Goal: Task Accomplishment & Management: Use online tool/utility

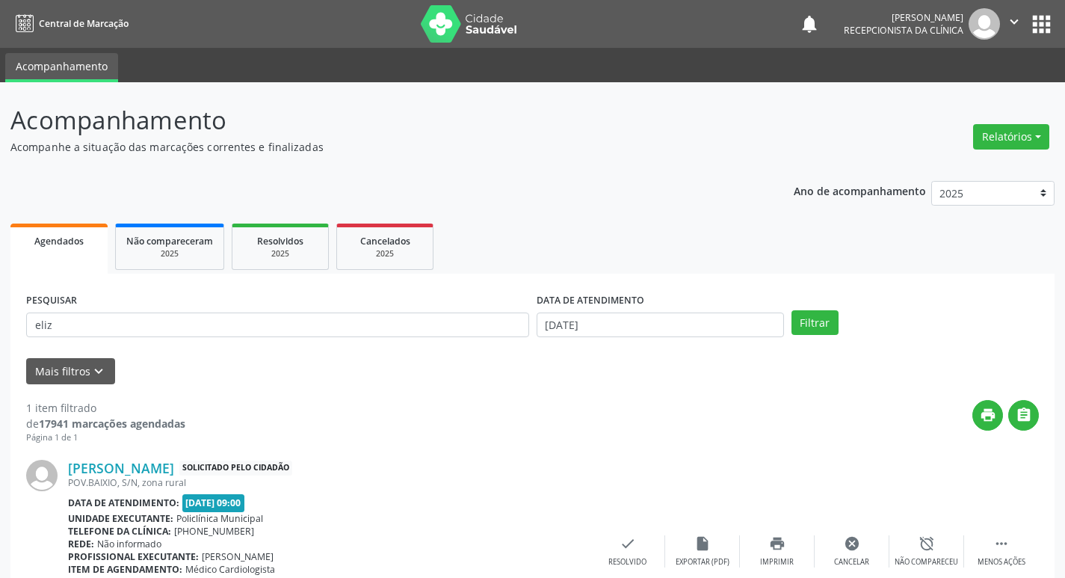
scroll to position [107, 0]
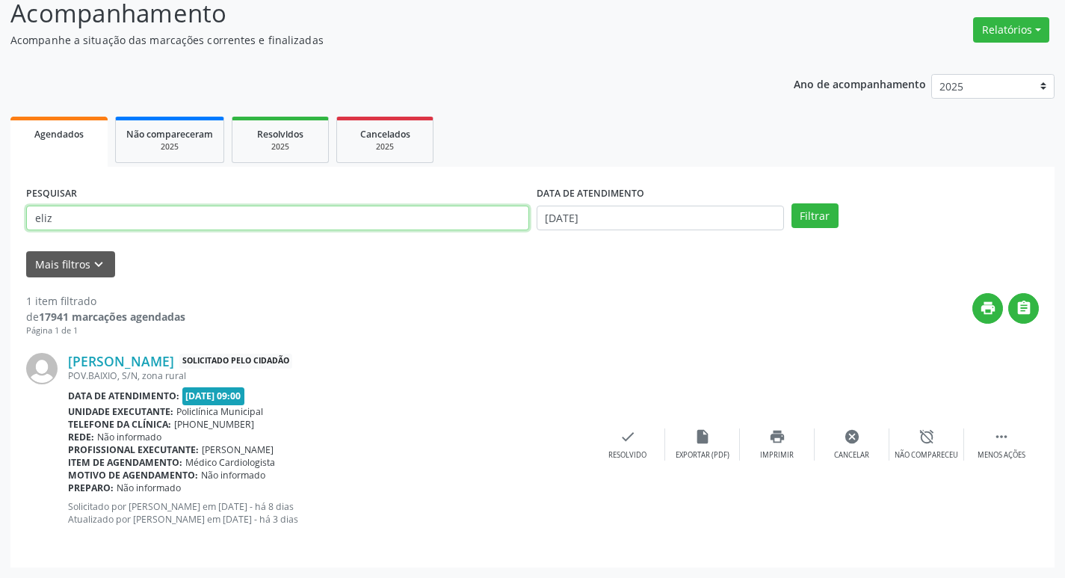
click at [66, 217] on input "eliz" at bounding box center [277, 217] width 503 height 25
type input "e"
type input "valdenice"
click at [791, 203] on button "Filtrar" at bounding box center [814, 215] width 47 height 25
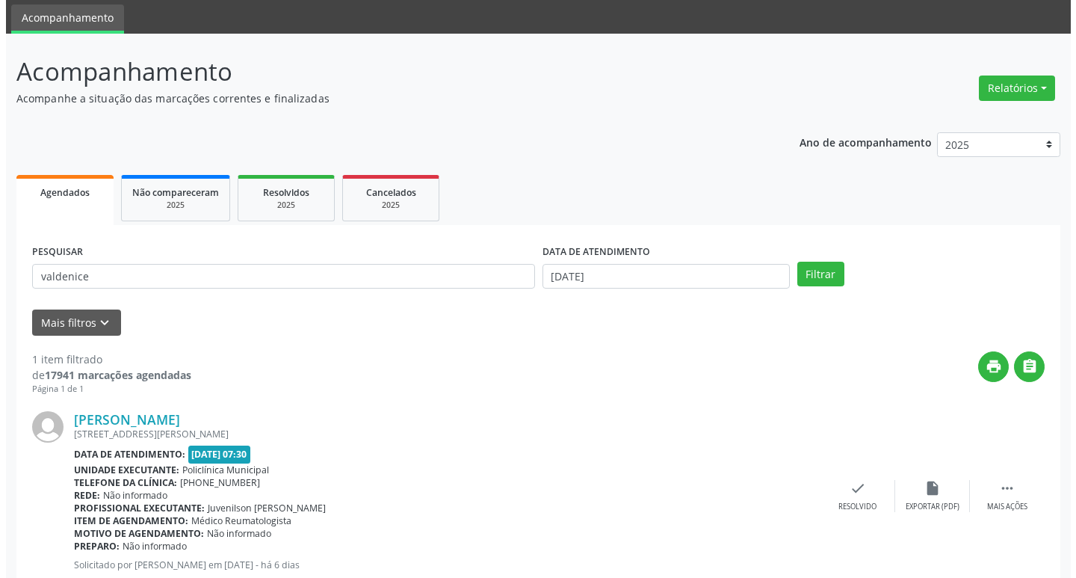
scroll to position [94, 0]
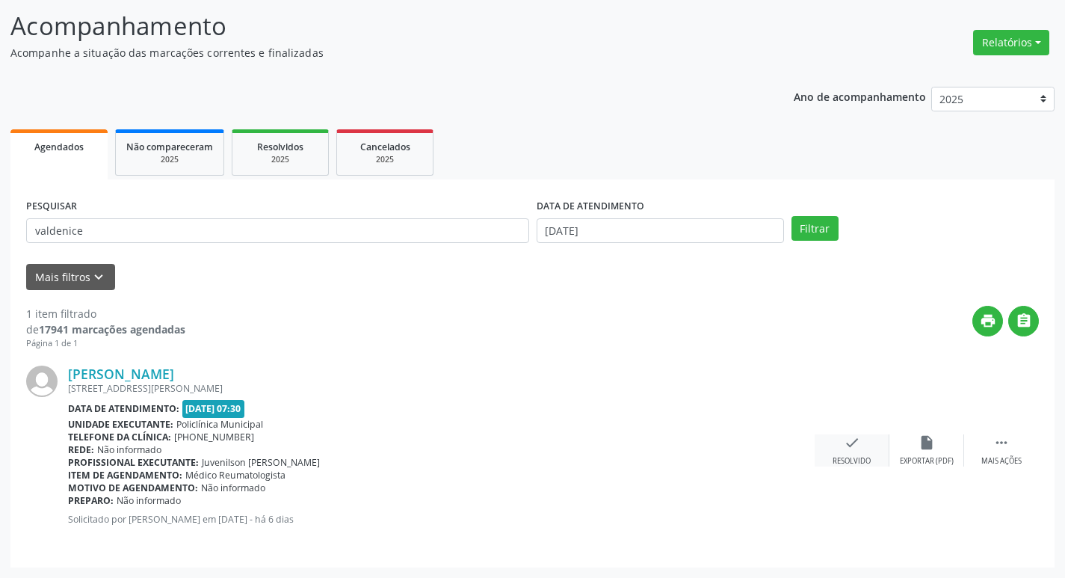
click at [862, 449] on div "check Resolvido" at bounding box center [851, 450] width 75 height 32
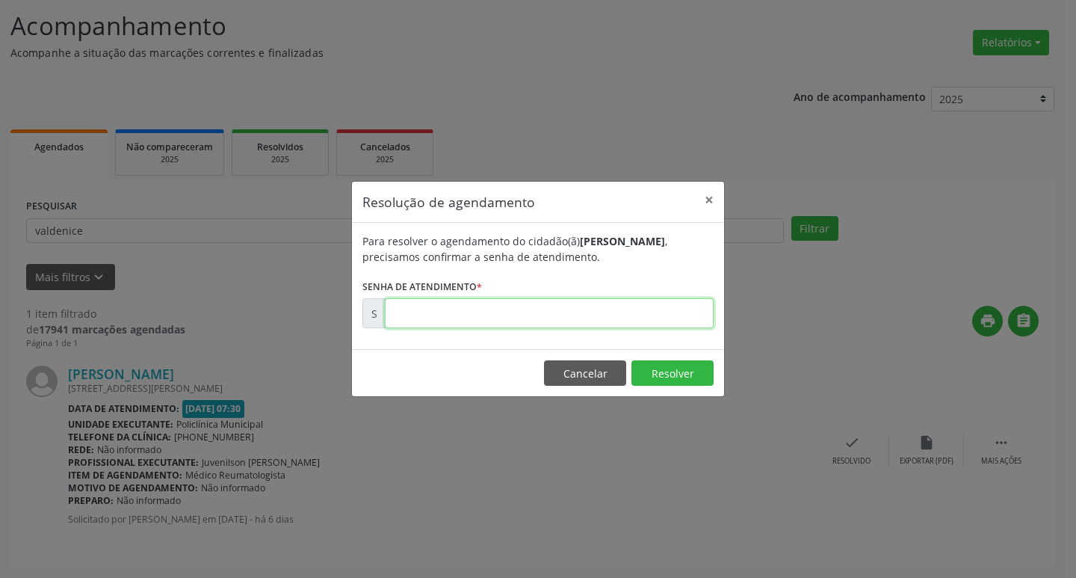
click at [435, 319] on input "text" at bounding box center [549, 313] width 329 height 30
type input "00176773"
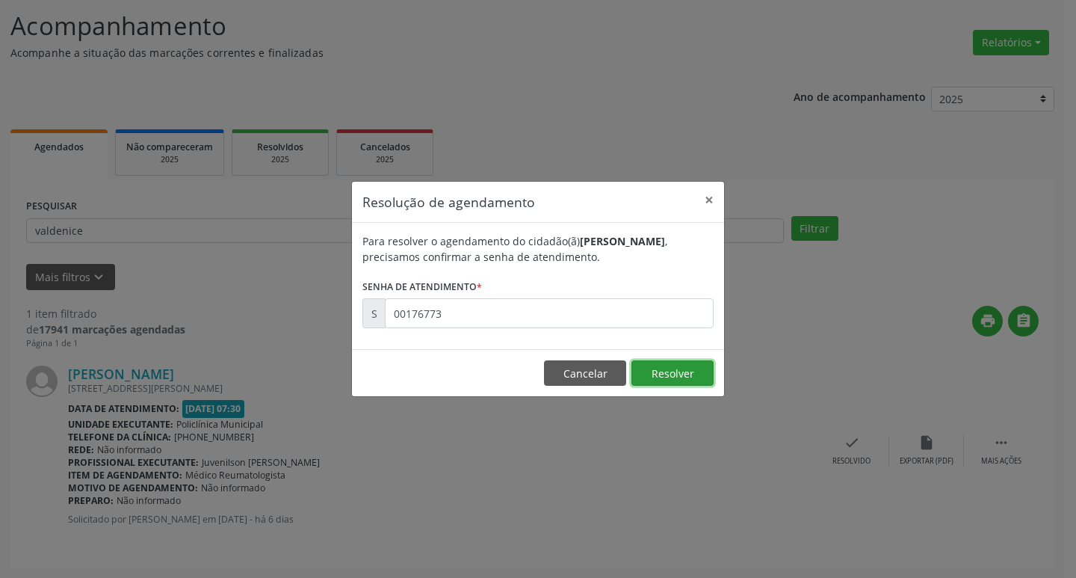
click at [687, 382] on button "Resolver" at bounding box center [672, 372] width 82 height 25
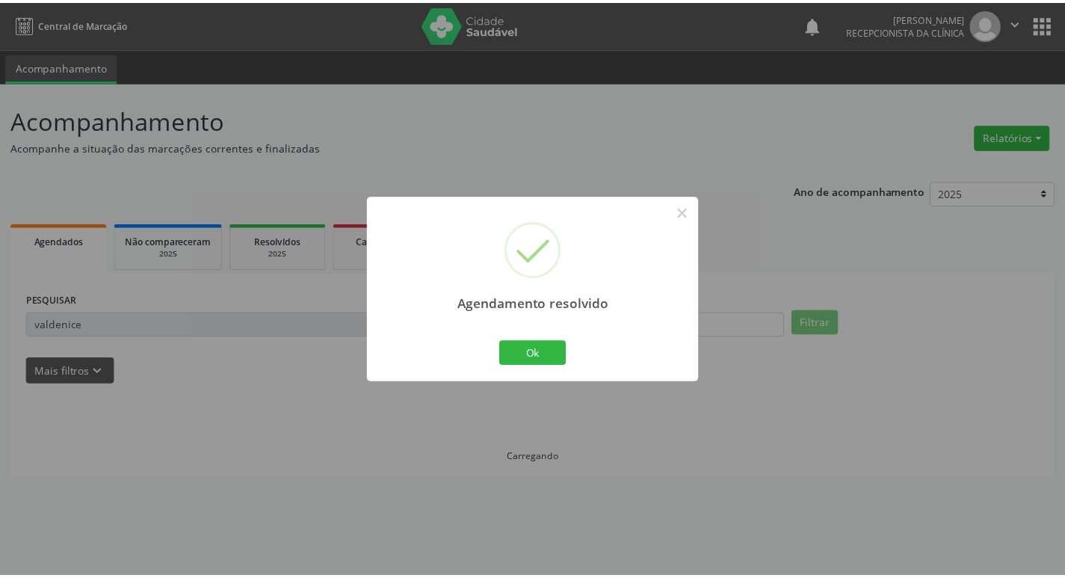
scroll to position [0, 0]
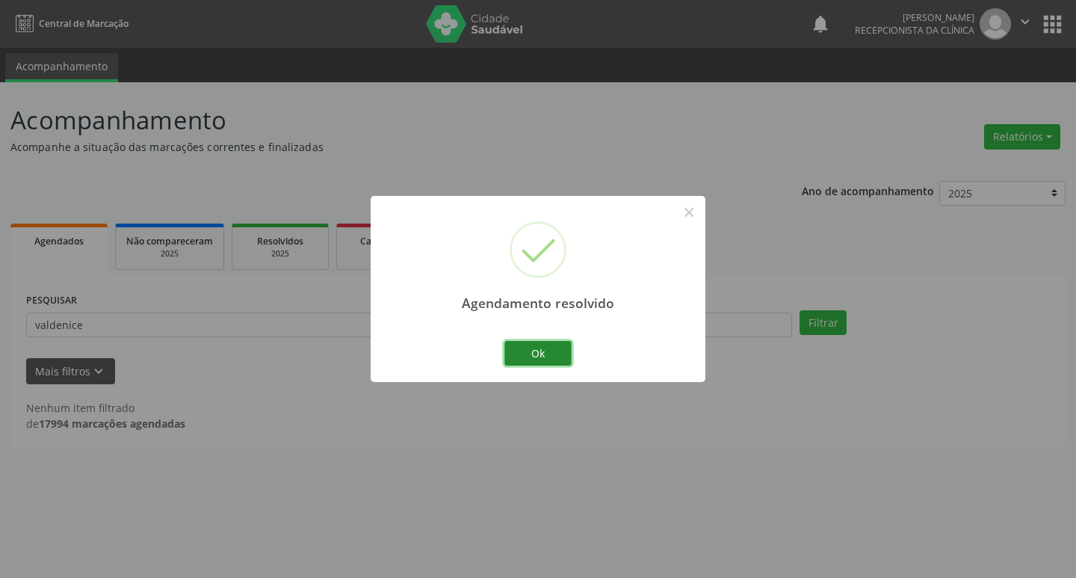
click at [558, 352] on button "Ok" at bounding box center [537, 353] width 67 height 25
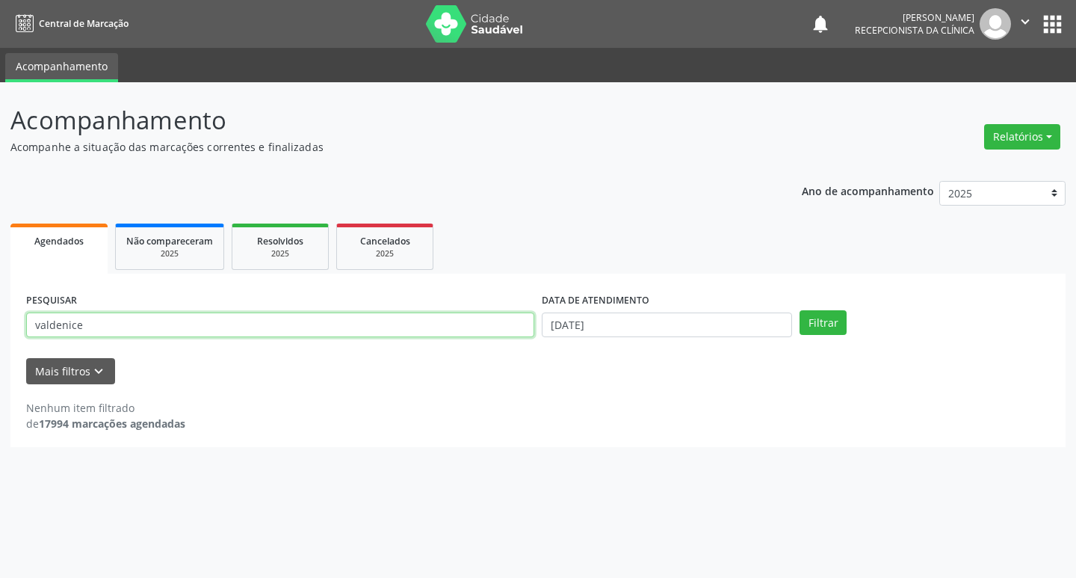
drag, startPoint x: 88, startPoint y: 328, endPoint x: 0, endPoint y: 328, distance: 88.2
click at [0, 328] on div "Acompanhamento Acompanhe a situação das marcações correntes e finalizadas Relat…" at bounding box center [538, 329] width 1076 height 495
type input "jorgeane"
click at [799, 310] on button "Filtrar" at bounding box center [822, 322] width 47 height 25
click at [82, 321] on input "jorgeane" at bounding box center [280, 324] width 508 height 25
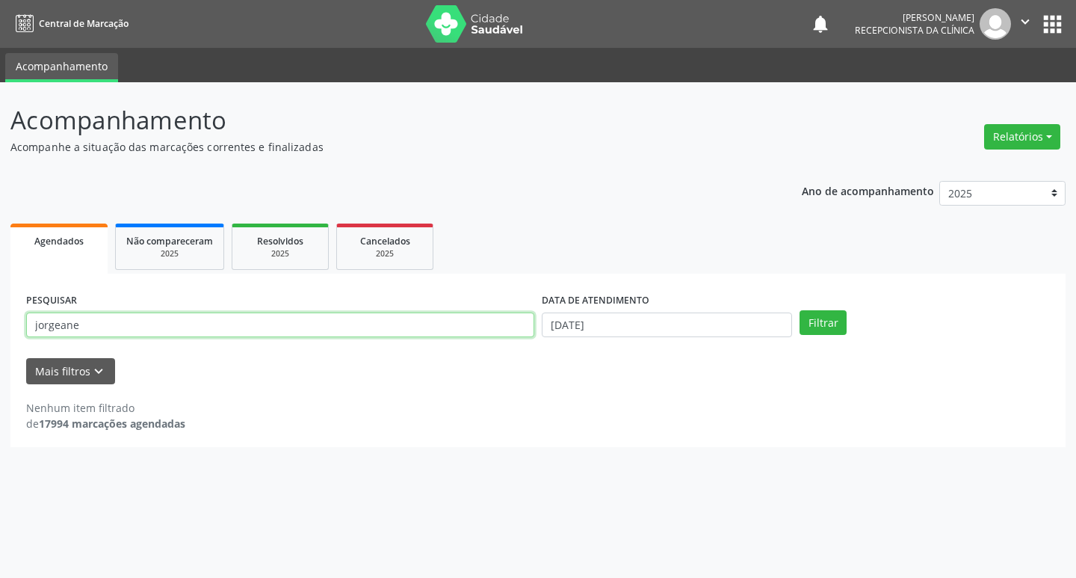
click at [81, 322] on input "jorgeane" at bounding box center [280, 324] width 508 height 25
type input "jargeane"
click at [799, 310] on button "Filtrar" at bounding box center [822, 322] width 47 height 25
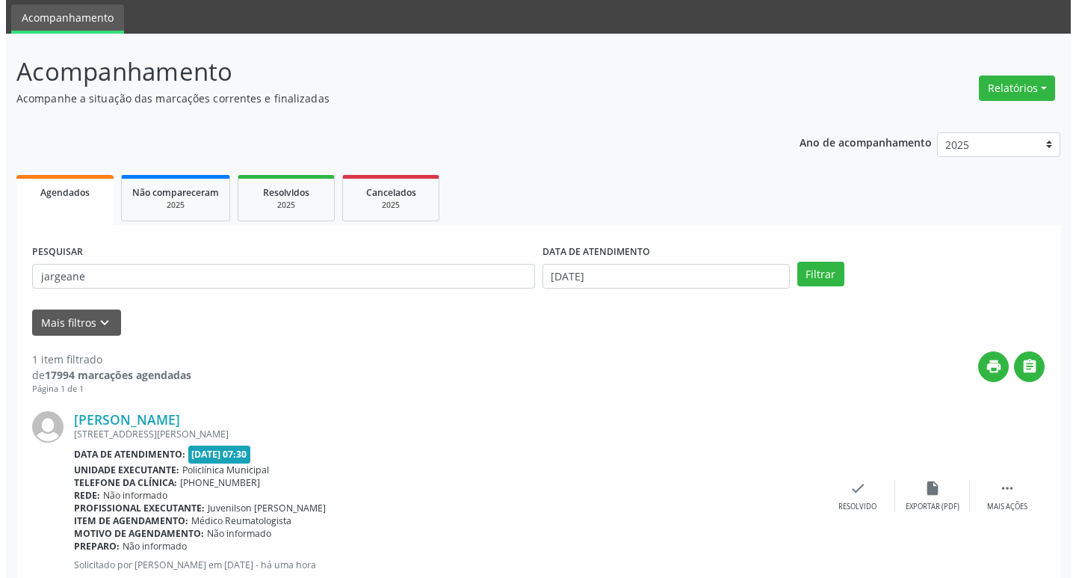
scroll to position [75, 0]
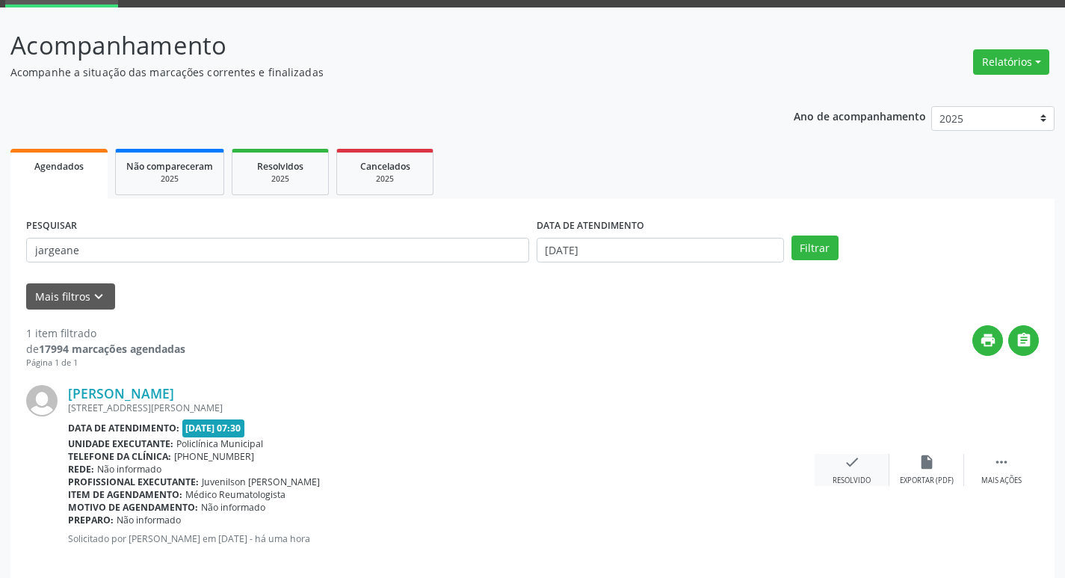
click at [848, 463] on icon "check" at bounding box center [852, 462] width 16 height 16
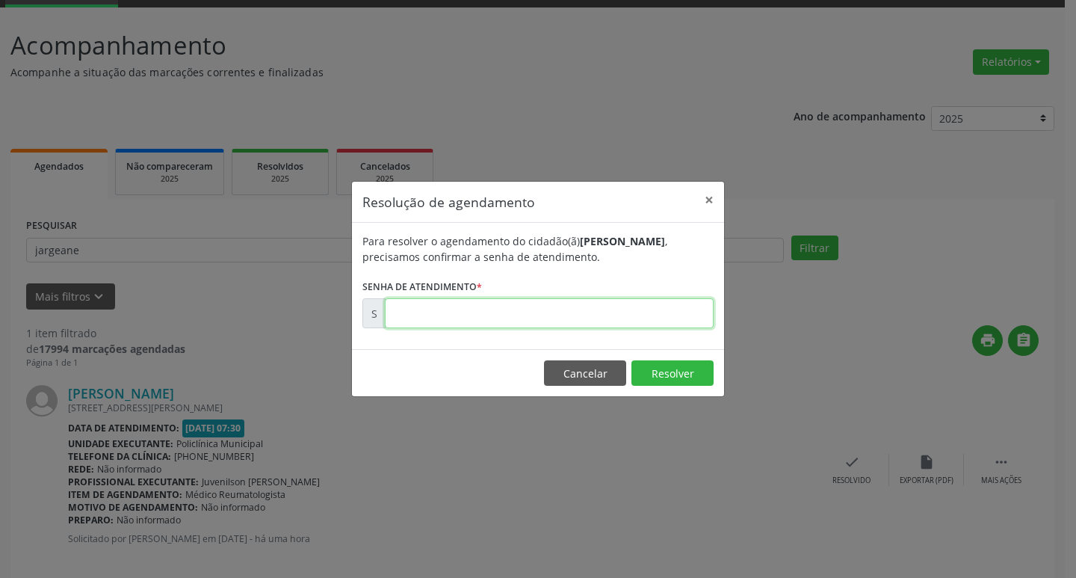
click at [456, 314] on input "text" at bounding box center [549, 313] width 329 height 30
type input "00177557"
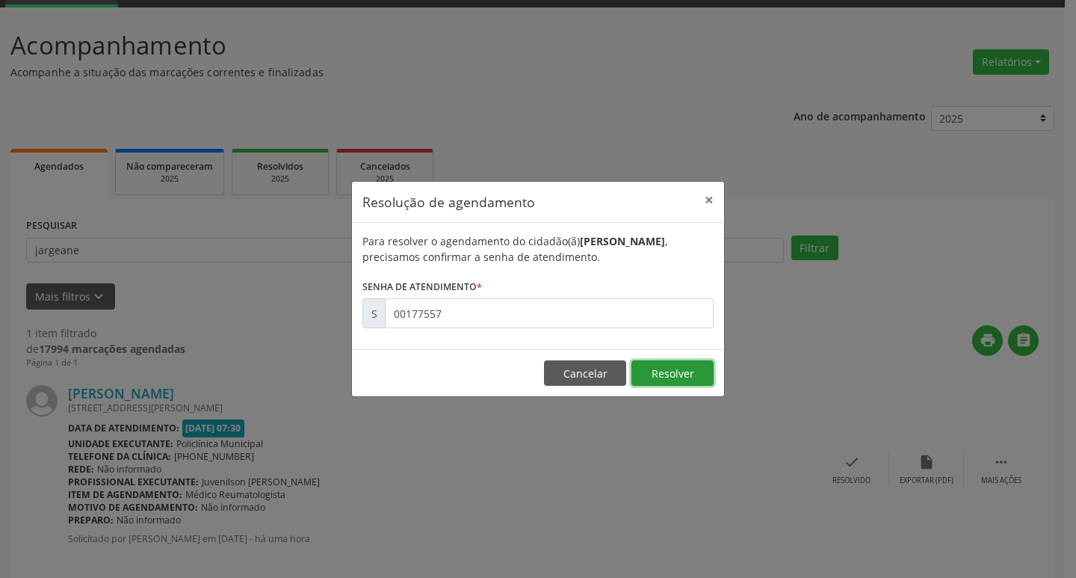
click at [674, 367] on button "Resolver" at bounding box center [672, 372] width 82 height 25
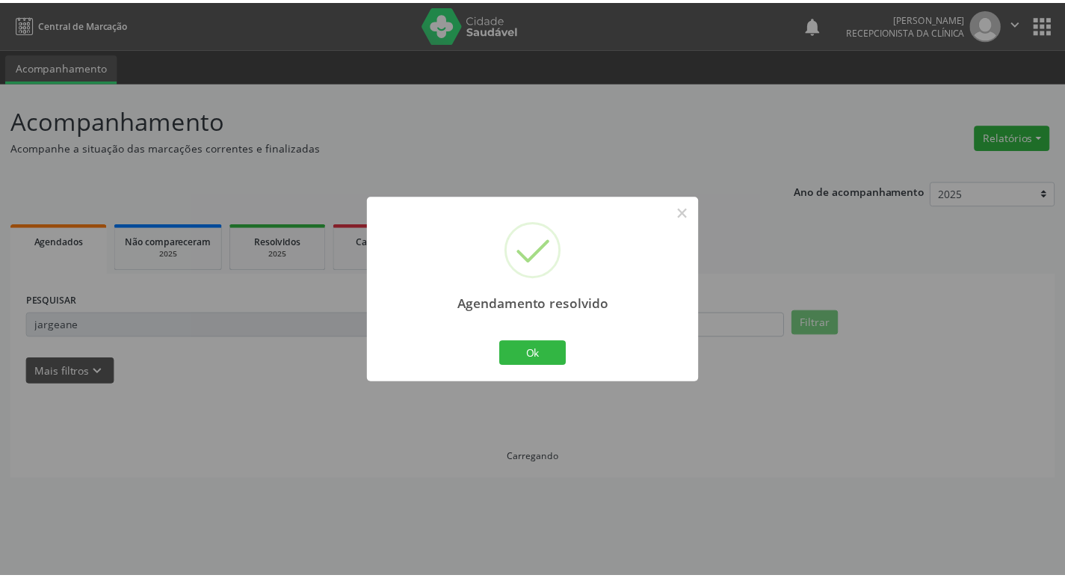
scroll to position [0, 0]
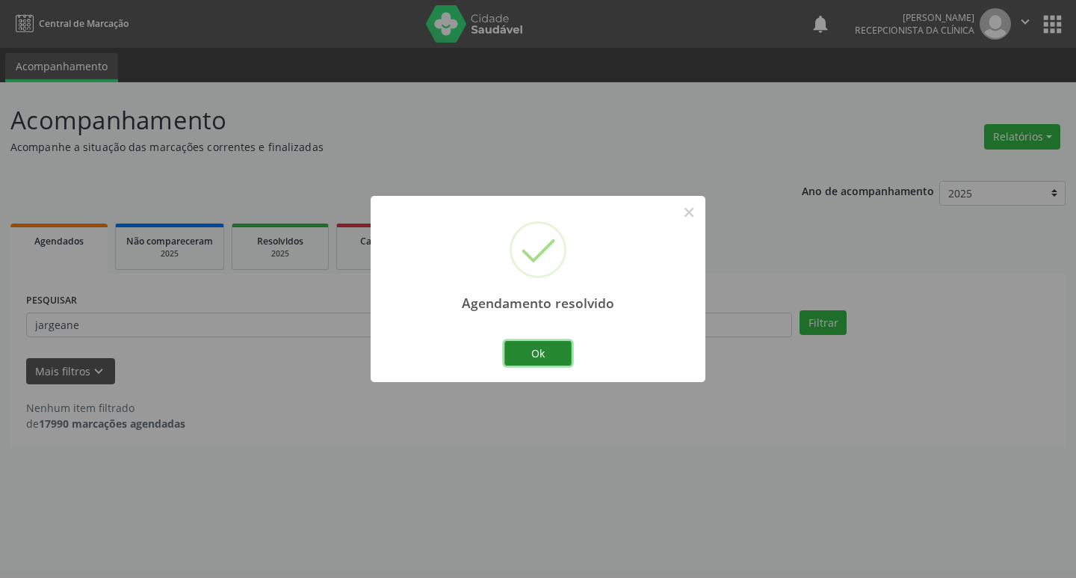
click at [533, 347] on button "Ok" at bounding box center [537, 353] width 67 height 25
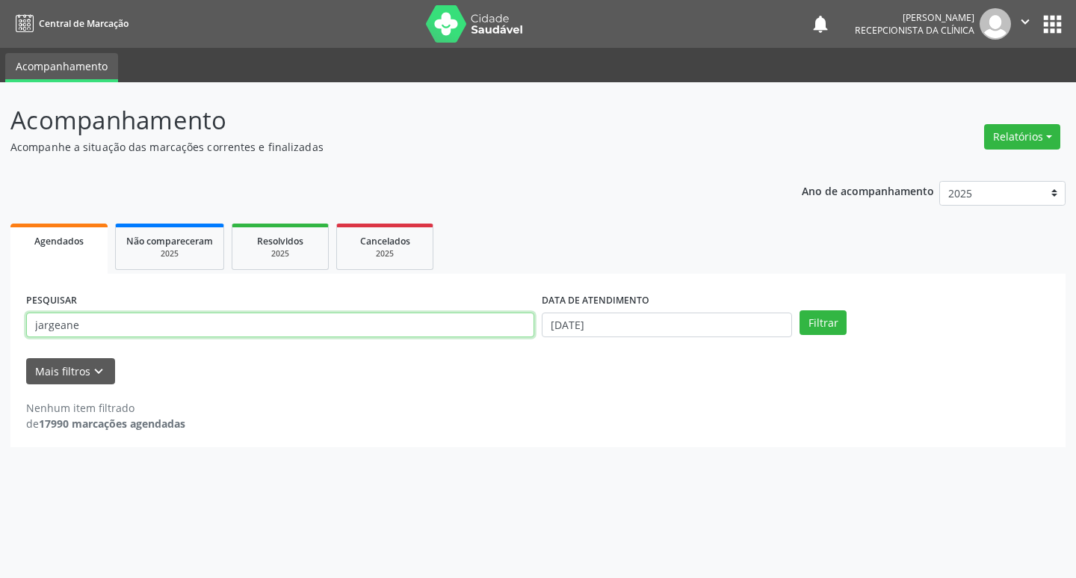
drag, startPoint x: 90, startPoint y: 325, endPoint x: 0, endPoint y: 332, distance: 89.9
click at [0, 332] on div "Acompanhamento Acompanhe a situação das marcações correntes e finalizadas Relat…" at bounding box center [538, 329] width 1076 height 495
type input "[PERSON_NAME]"
click at [799, 310] on button "Filtrar" at bounding box center [822, 322] width 47 height 25
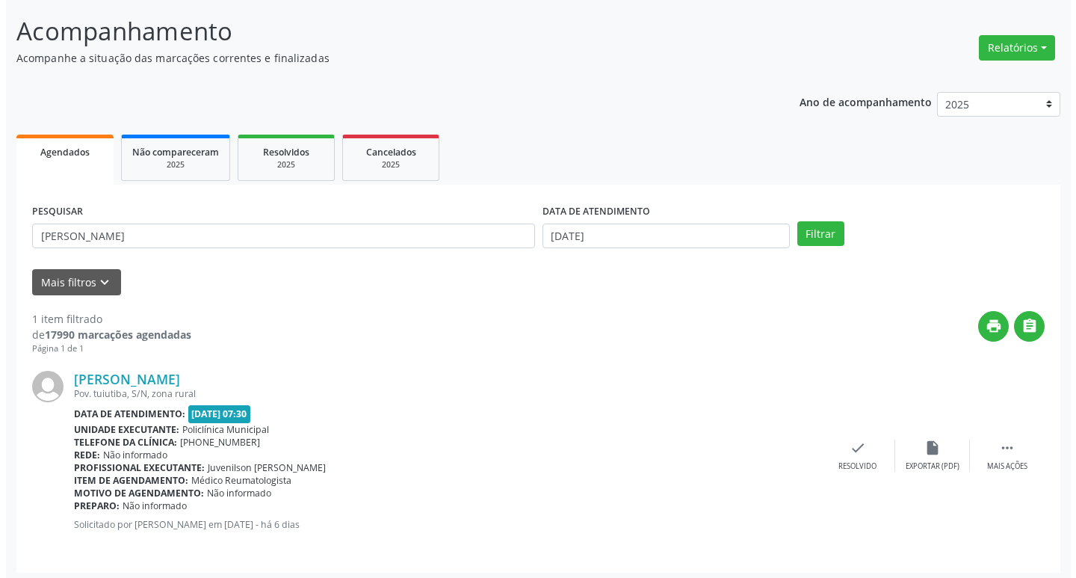
scroll to position [94, 0]
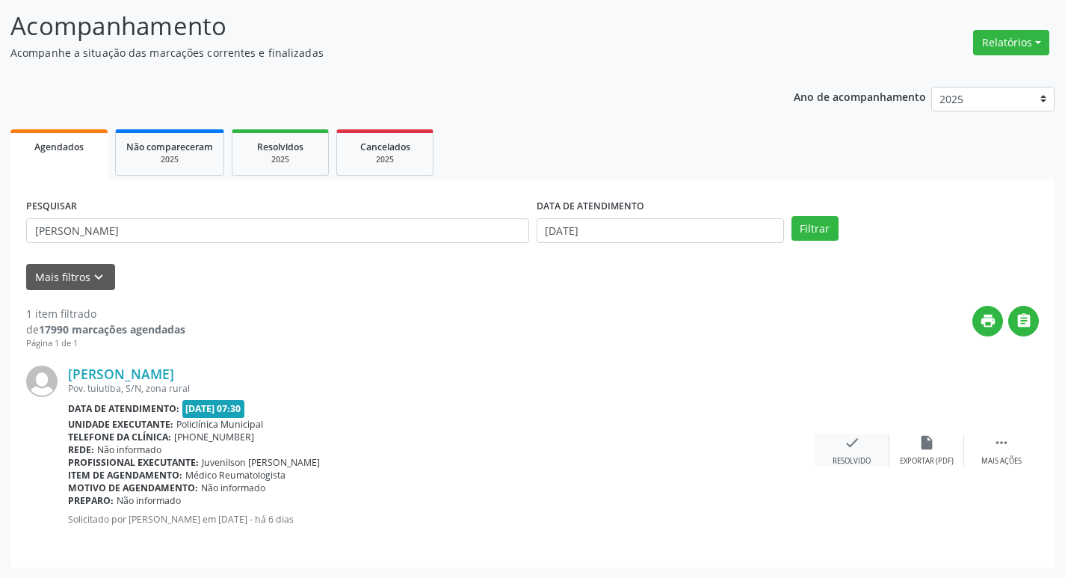
click at [841, 446] on div "check Resolvido" at bounding box center [851, 450] width 75 height 32
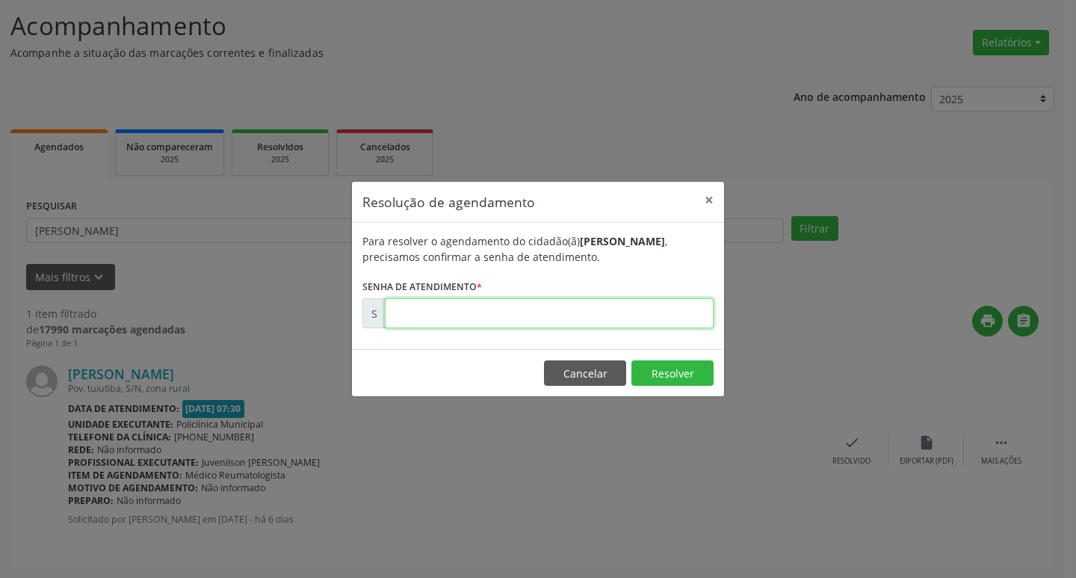
click at [455, 314] on input "text" at bounding box center [549, 313] width 329 height 30
type input "00176750"
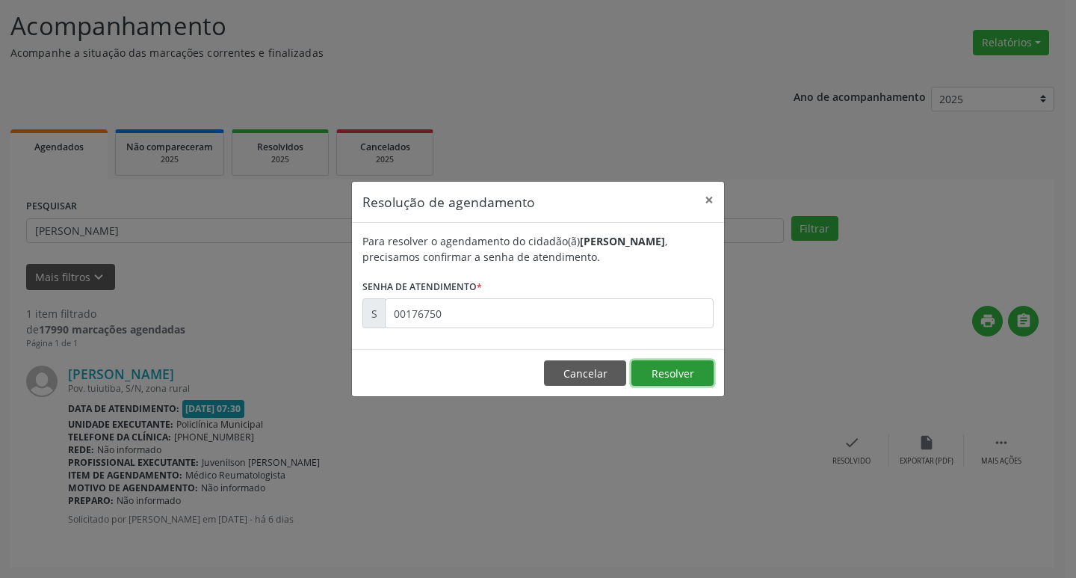
click at [667, 376] on button "Resolver" at bounding box center [672, 372] width 82 height 25
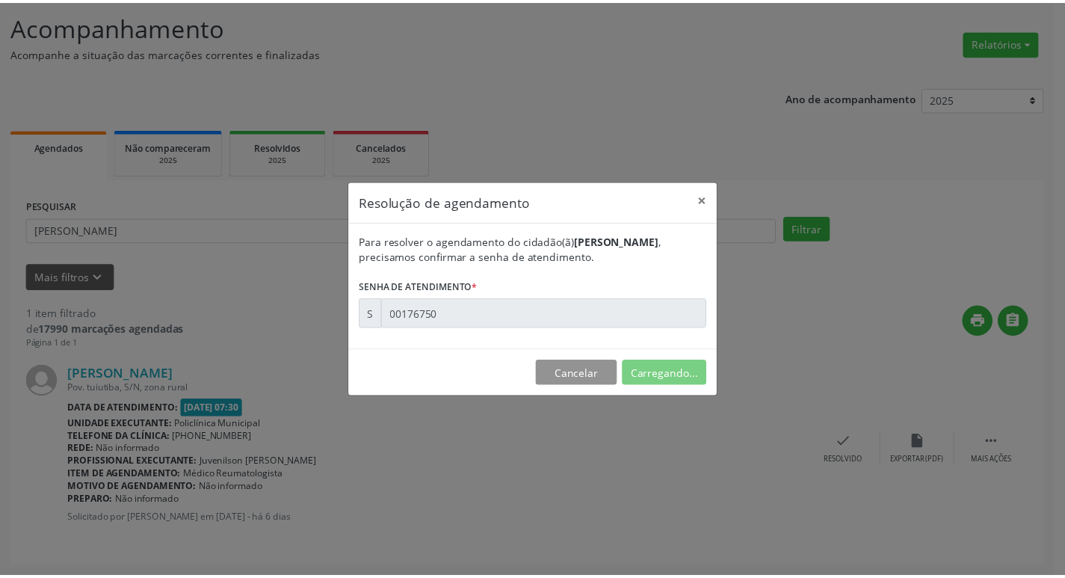
scroll to position [0, 0]
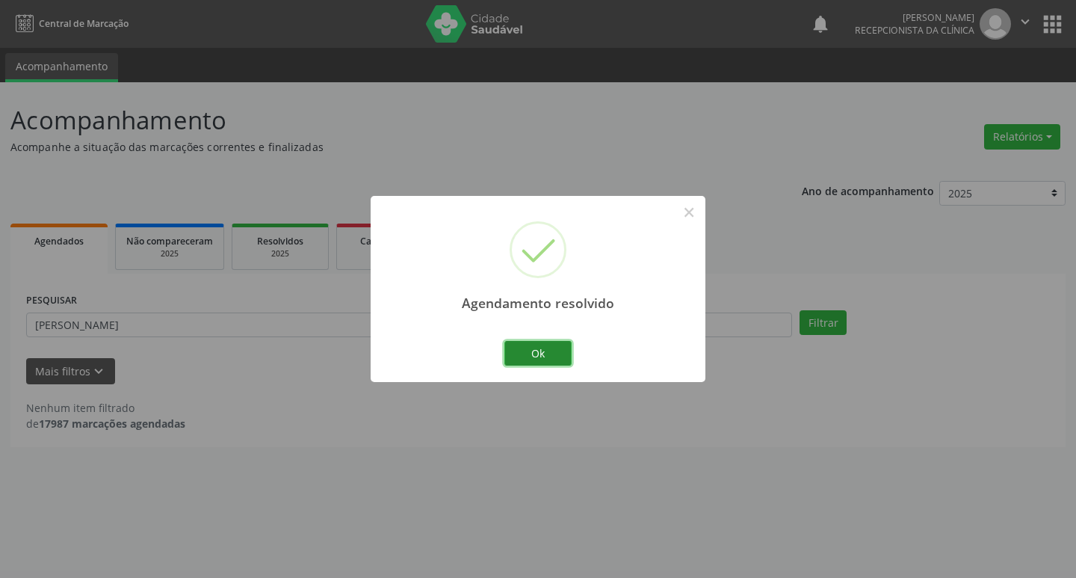
click at [539, 356] on button "Ok" at bounding box center [537, 353] width 67 height 25
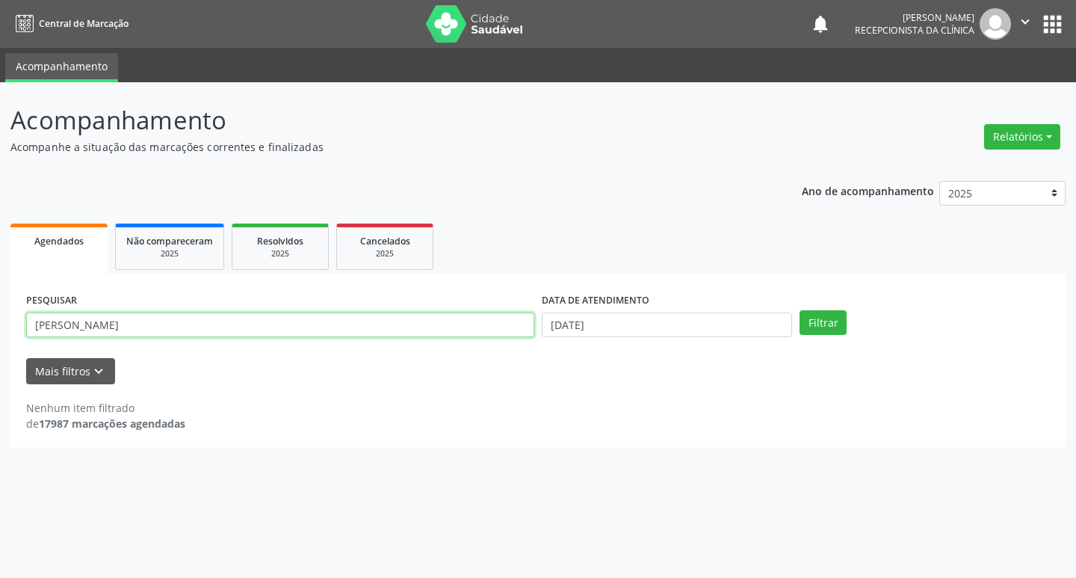
drag, startPoint x: 102, startPoint y: 323, endPoint x: 0, endPoint y: 317, distance: 102.5
click at [0, 321] on div "Acompanhamento Acompanhe a situação das marcações correntes e finalizadas Relat…" at bounding box center [538, 329] width 1076 height 495
type input "[PERSON_NAME]"
click at [799, 310] on button "Filtrar" at bounding box center [822, 322] width 47 height 25
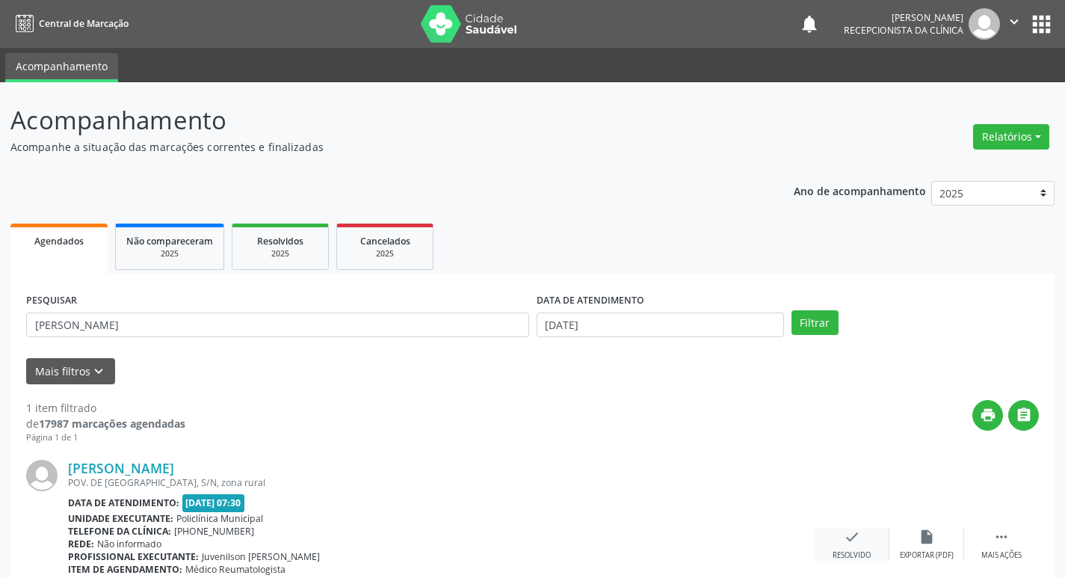
click at [854, 546] on div "check Resolvido" at bounding box center [851, 544] width 75 height 32
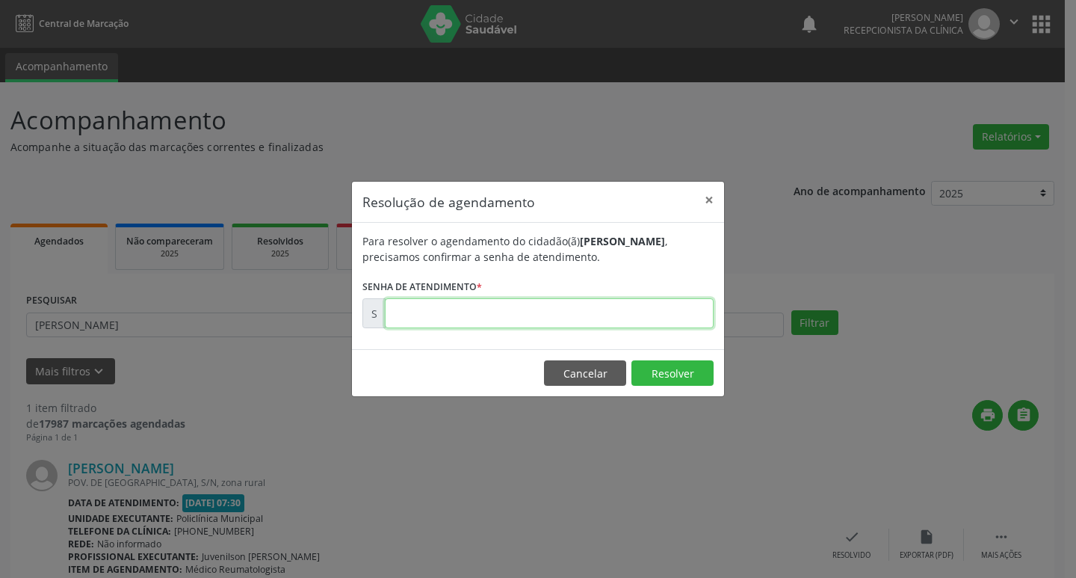
click at [428, 306] on input "text" at bounding box center [549, 313] width 329 height 30
type input "00176757"
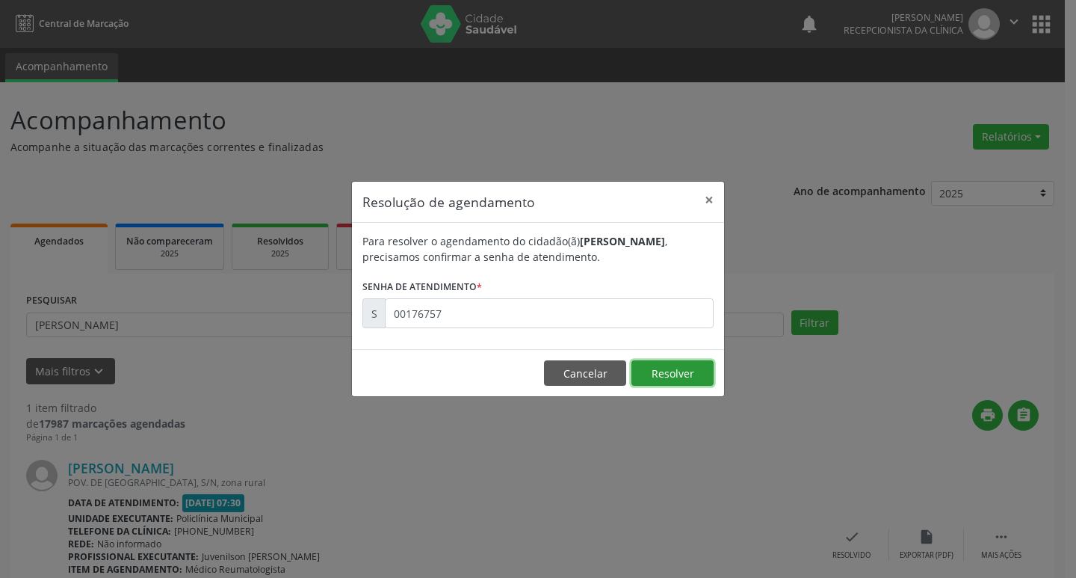
click at [710, 367] on button "Resolver" at bounding box center [672, 372] width 82 height 25
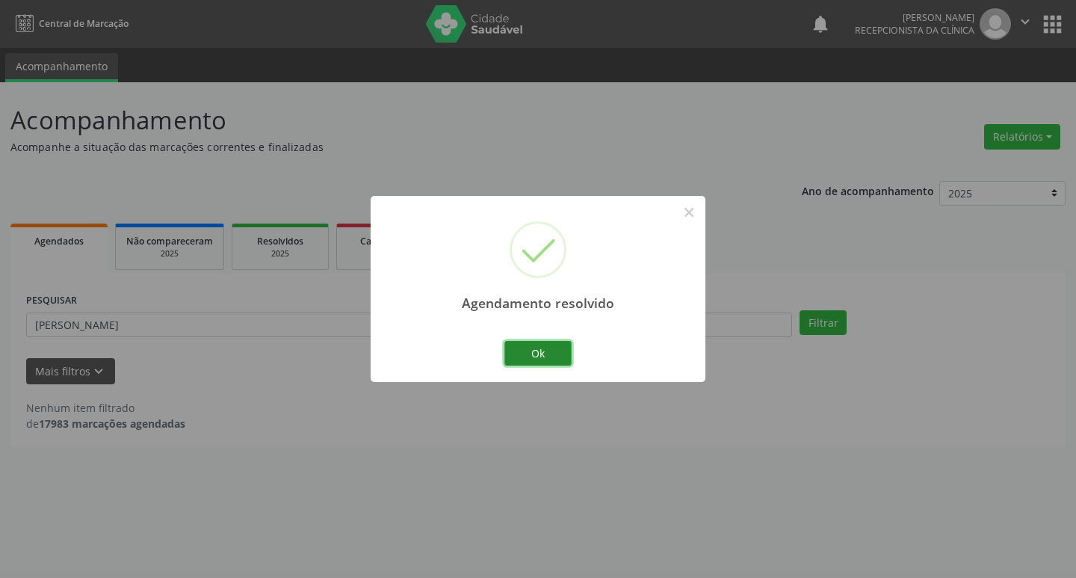
click at [551, 355] on button "Ok" at bounding box center [537, 353] width 67 height 25
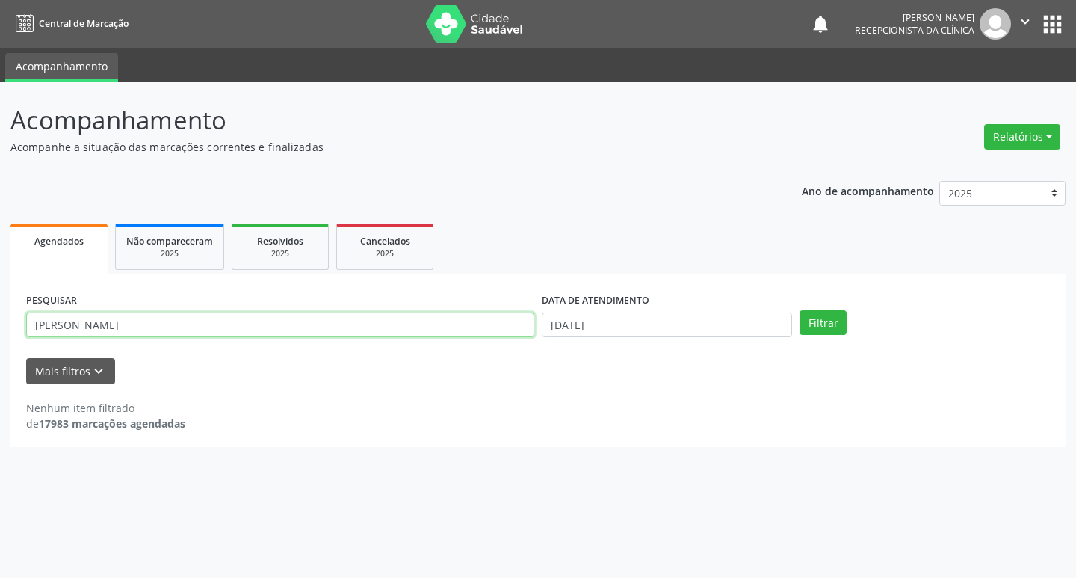
drag, startPoint x: 81, startPoint y: 327, endPoint x: 1, endPoint y: 312, distance: 80.5
click at [1, 312] on div "Acompanhamento Acompanhe a situação das marcações correntes e finalizadas Relat…" at bounding box center [538, 329] width 1076 height 495
type input "rosange"
click at [799, 310] on button "Filtrar" at bounding box center [822, 322] width 47 height 25
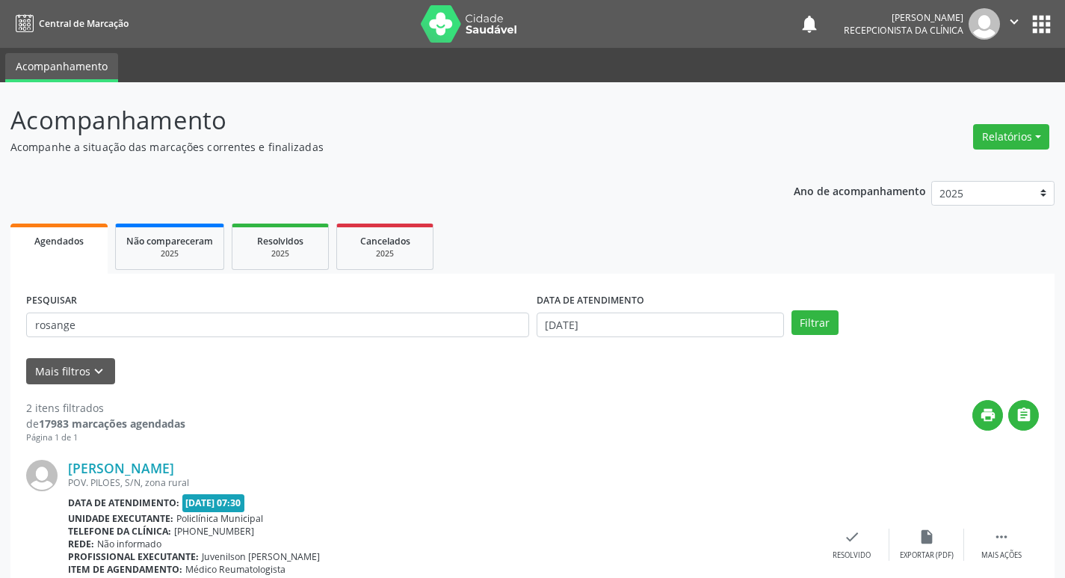
click at [856, 528] on div "[PERSON_NAME] POV. PILOES, S/N, zona rural Data de atendimento: [DATE] 07:30 Un…" at bounding box center [532, 545] width 1012 height 202
click at [854, 541] on icon "check" at bounding box center [852, 536] width 16 height 16
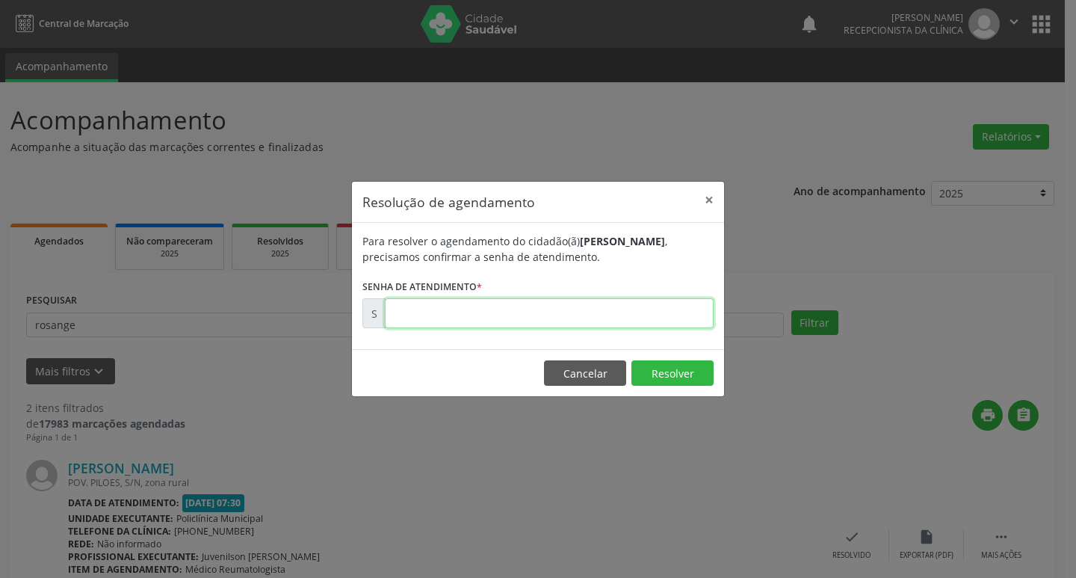
click at [415, 309] on input "text" at bounding box center [549, 313] width 329 height 30
type input "00176751"
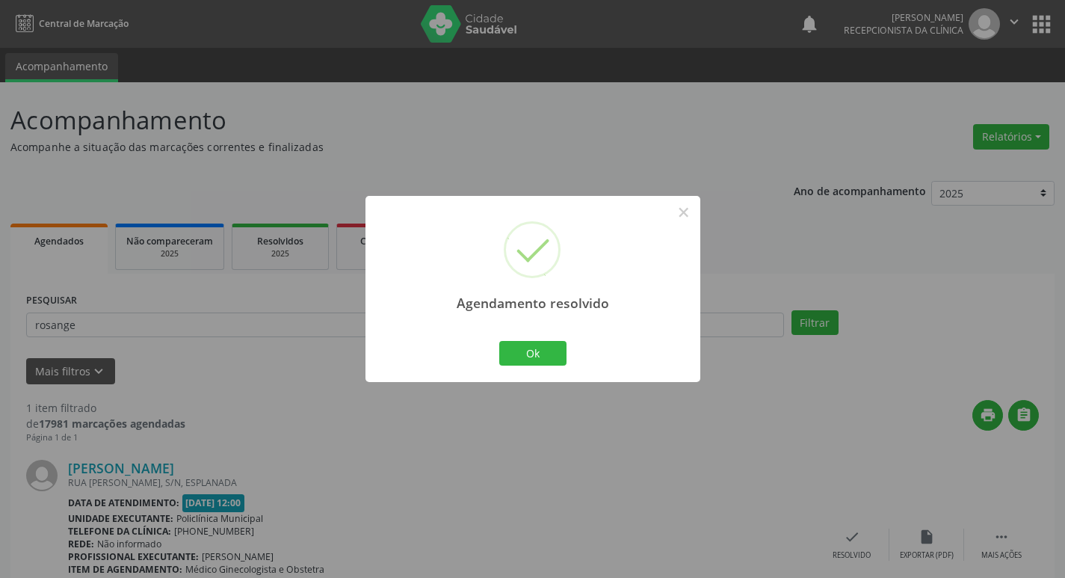
click at [520, 366] on div "Ok Cancel" at bounding box center [532, 352] width 74 height 31
click at [523, 343] on button "Ok" at bounding box center [532, 353] width 67 height 25
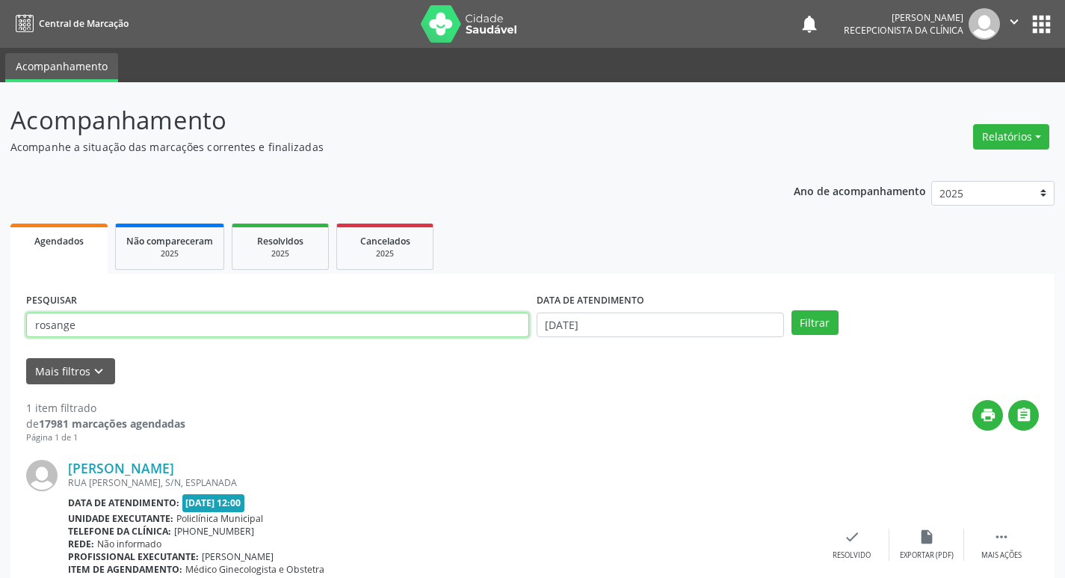
drag, startPoint x: 80, startPoint y: 325, endPoint x: 0, endPoint y: 335, distance: 80.6
click at [0, 335] on div "Acompanhamento Acompanhe a situação das marcações correntes e finalizadas Relat…" at bounding box center [532, 377] width 1065 height 590
type input "[PERSON_NAME]"
click at [791, 310] on button "Filtrar" at bounding box center [814, 322] width 47 height 25
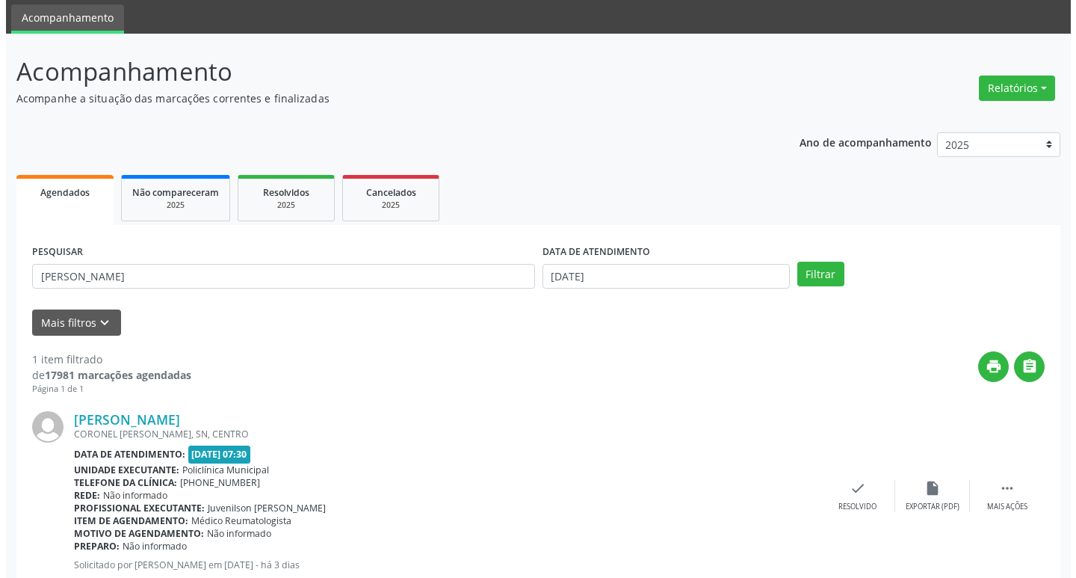
scroll to position [75, 0]
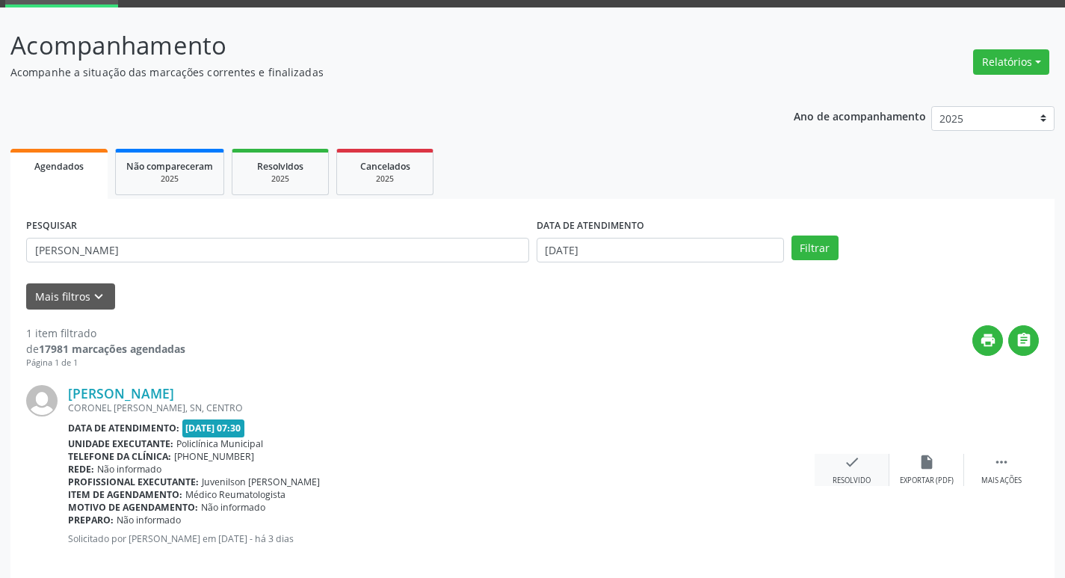
click at [856, 469] on icon "check" at bounding box center [852, 462] width 16 height 16
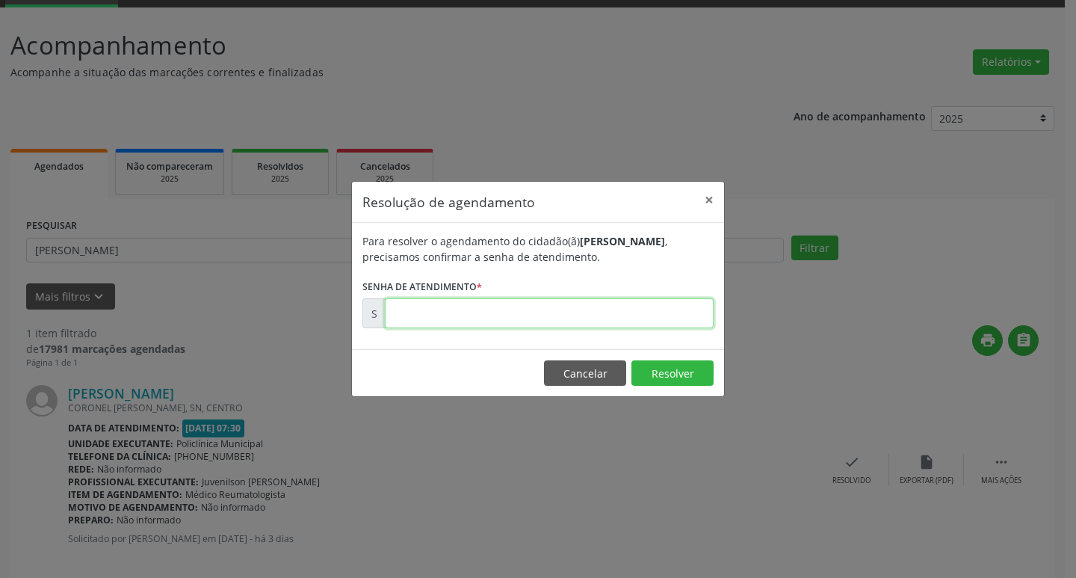
click at [415, 306] on input "text" at bounding box center [549, 313] width 329 height 30
type input "00176908"
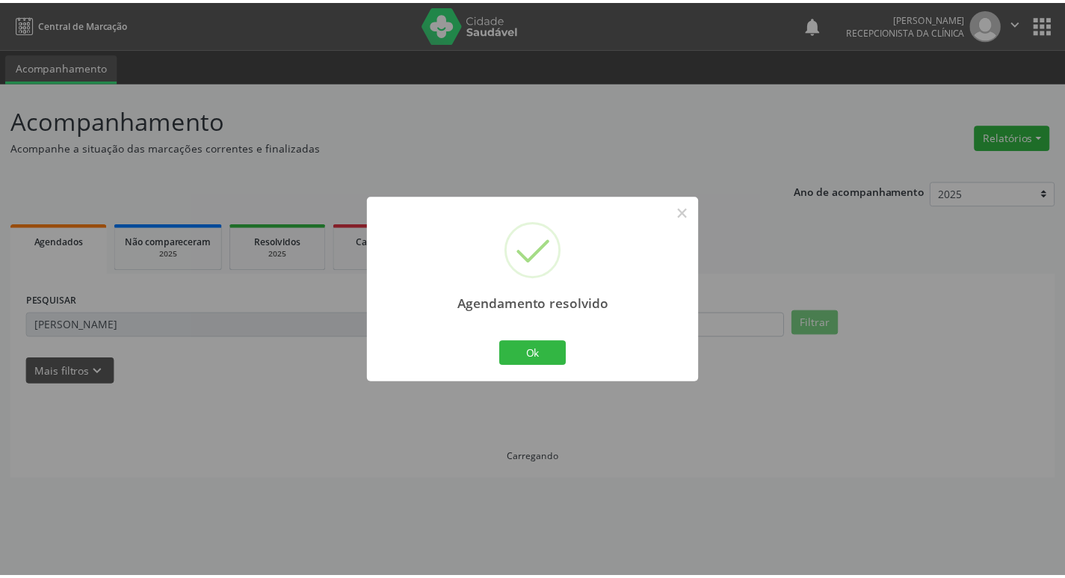
scroll to position [0, 0]
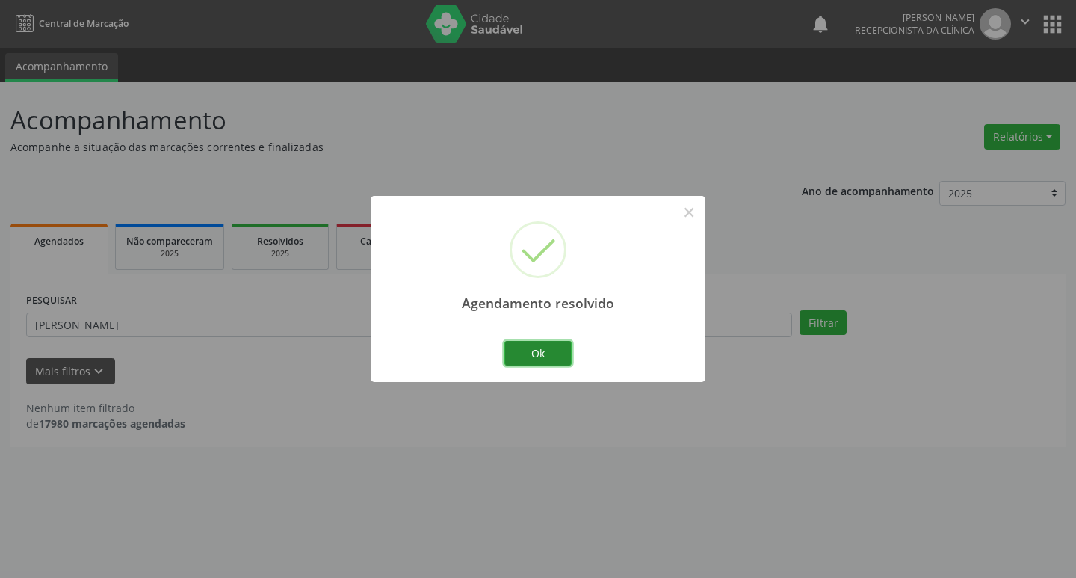
click at [557, 341] on button "Ok" at bounding box center [537, 353] width 67 height 25
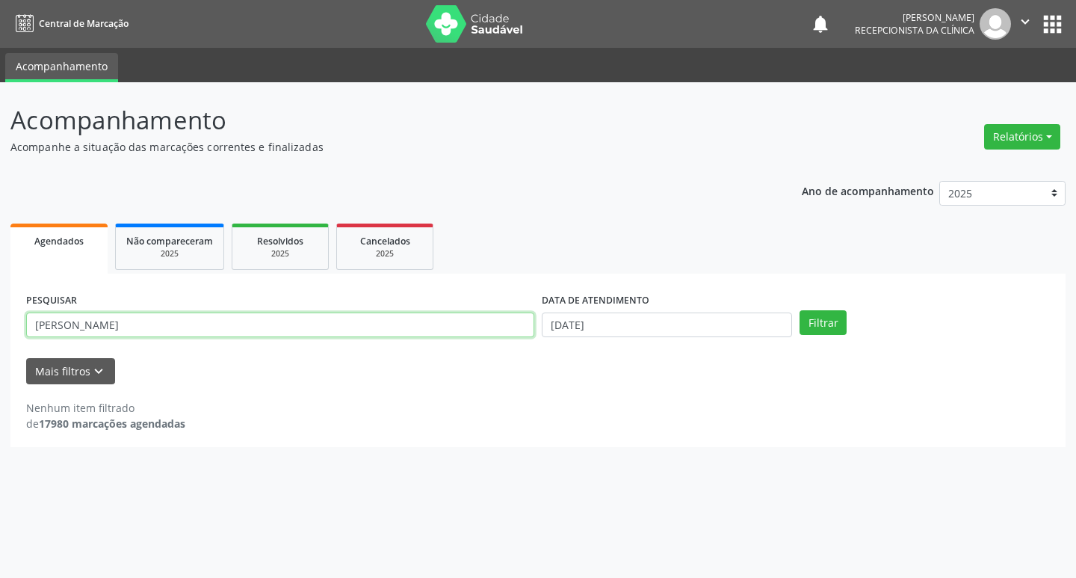
drag, startPoint x: 69, startPoint y: 321, endPoint x: 0, endPoint y: 321, distance: 69.5
click at [0, 321] on div "Acompanhamento Acompanhe a situação das marcações correntes e finalizadas Relat…" at bounding box center [538, 329] width 1076 height 495
type input "damiana"
click at [799, 310] on button "Filtrar" at bounding box center [822, 322] width 47 height 25
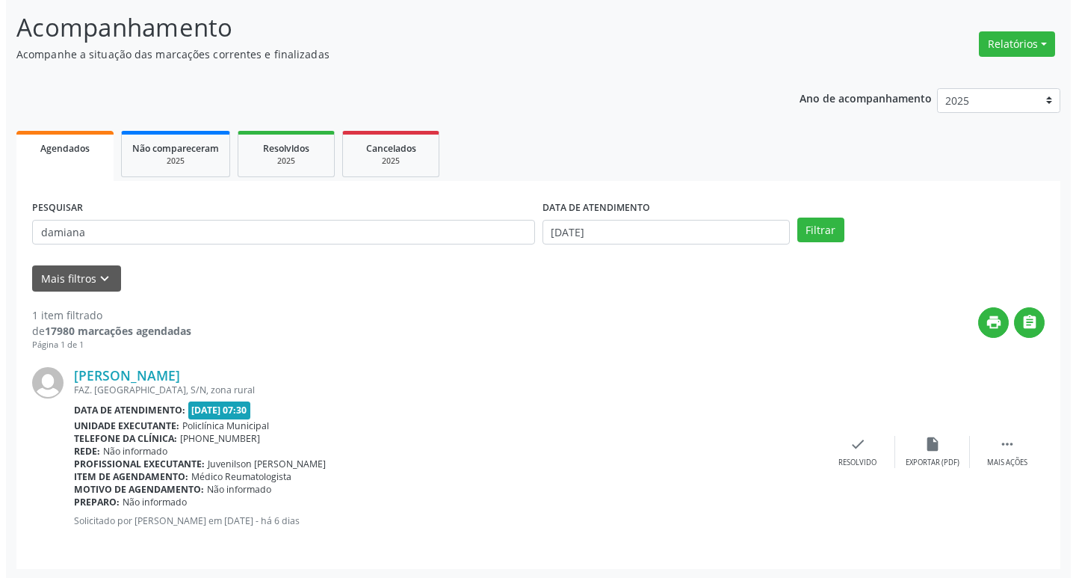
scroll to position [94, 0]
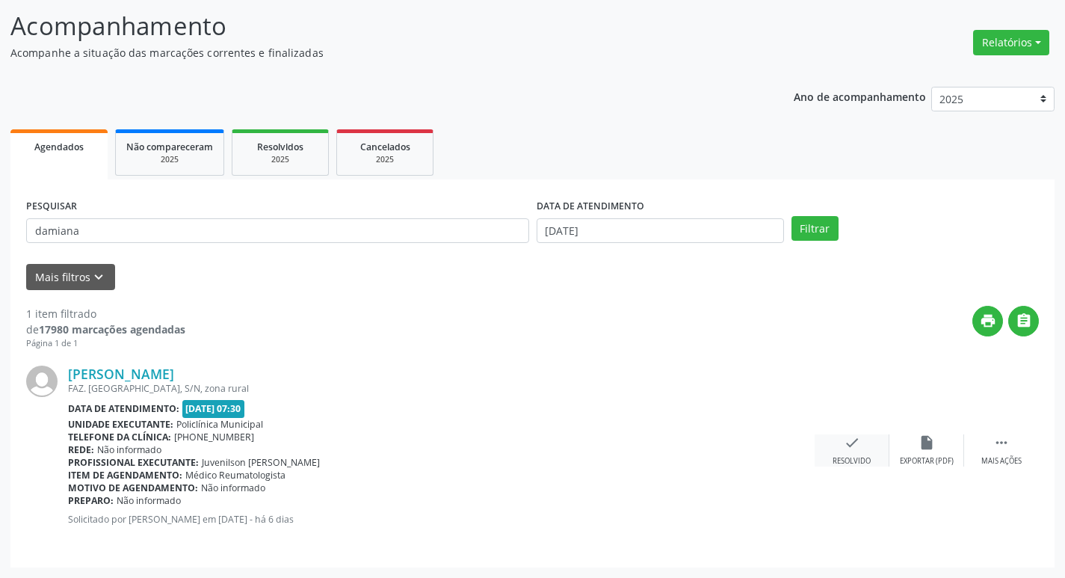
click at [852, 445] on icon "check" at bounding box center [852, 442] width 16 height 16
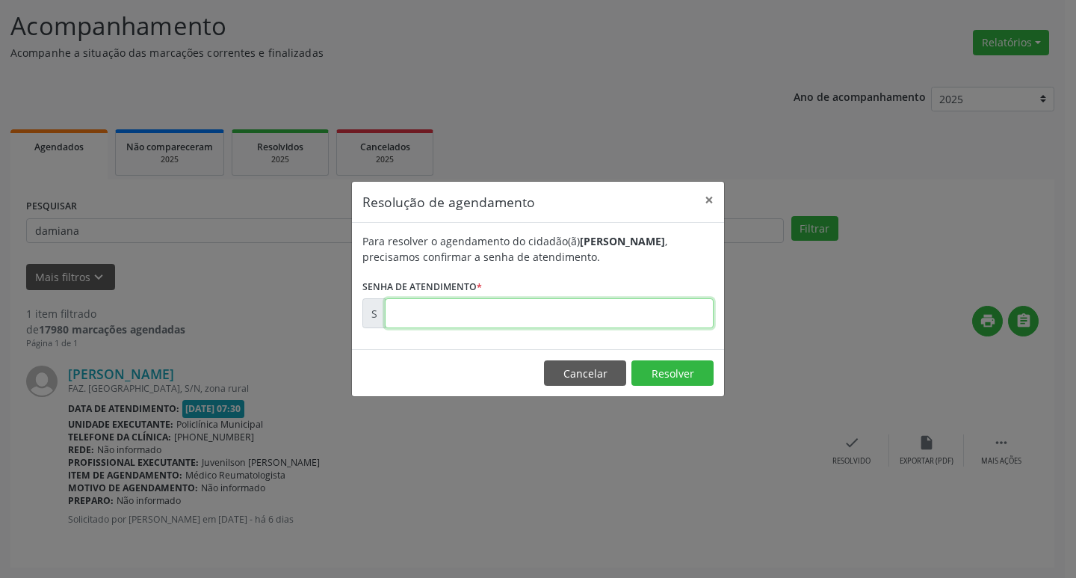
click at [424, 310] on input "text" at bounding box center [549, 313] width 329 height 30
type input "00176775"
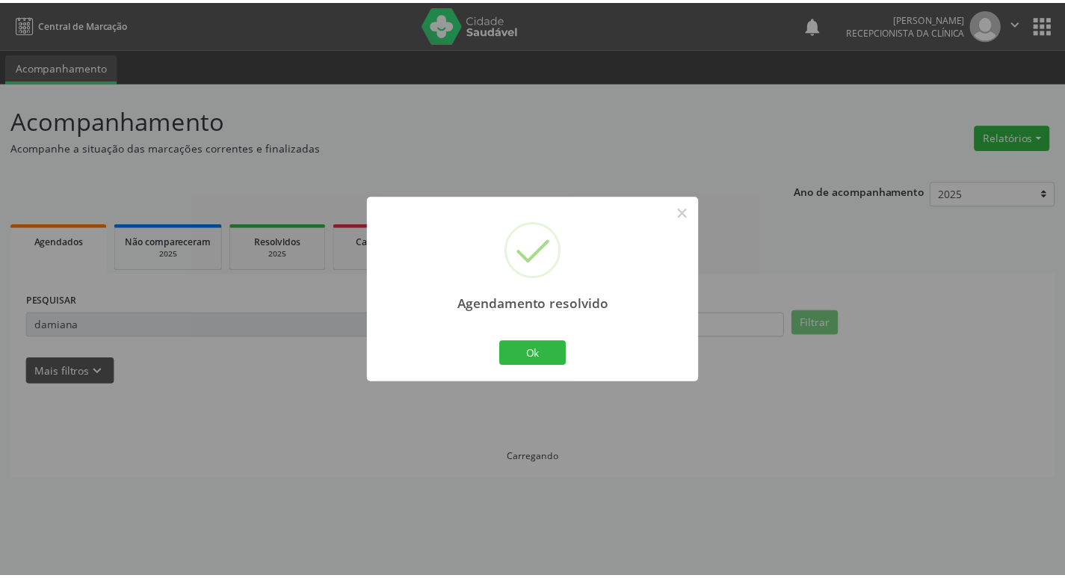
scroll to position [0, 0]
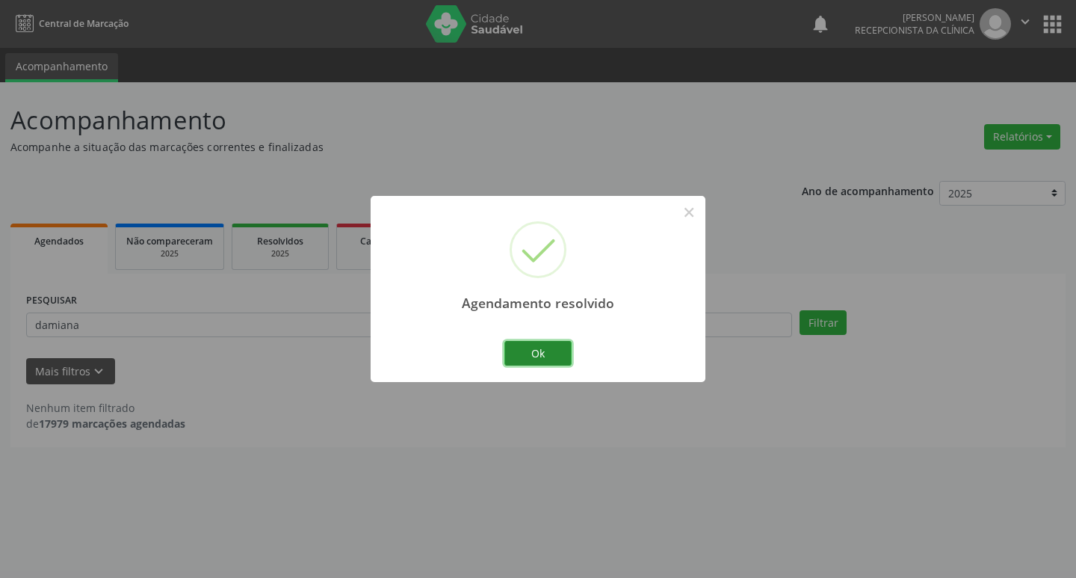
click at [528, 344] on button "Ok" at bounding box center [537, 353] width 67 height 25
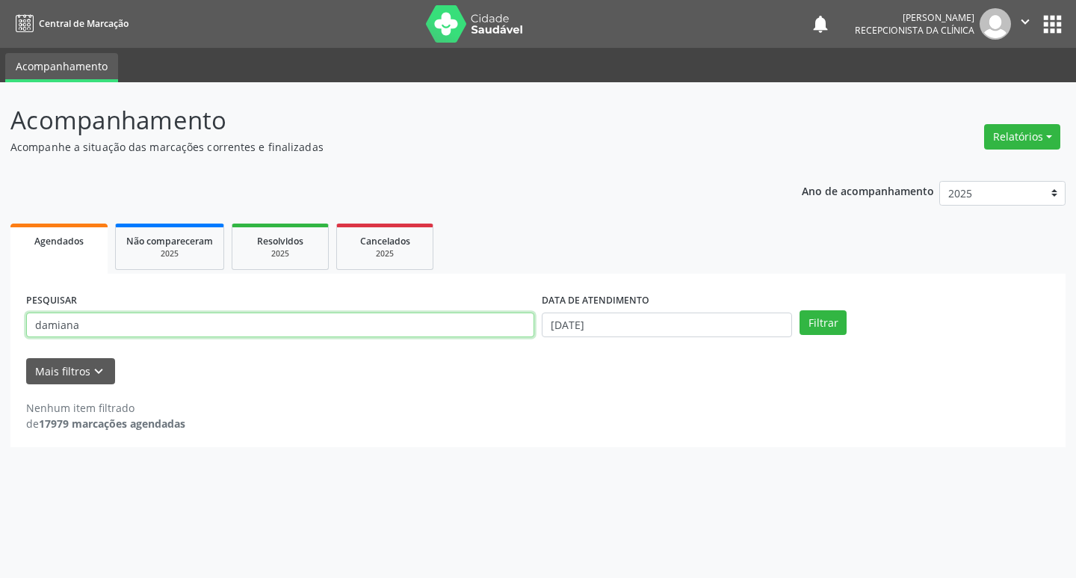
drag, startPoint x: 84, startPoint y: 323, endPoint x: 0, endPoint y: 321, distance: 83.7
click at [0, 321] on div "Acompanhamento Acompanhe a situação das marcações correntes e finalizadas Relat…" at bounding box center [538, 329] width 1076 height 495
type input "cleonice"
click at [799, 310] on button "Filtrar" at bounding box center [822, 322] width 47 height 25
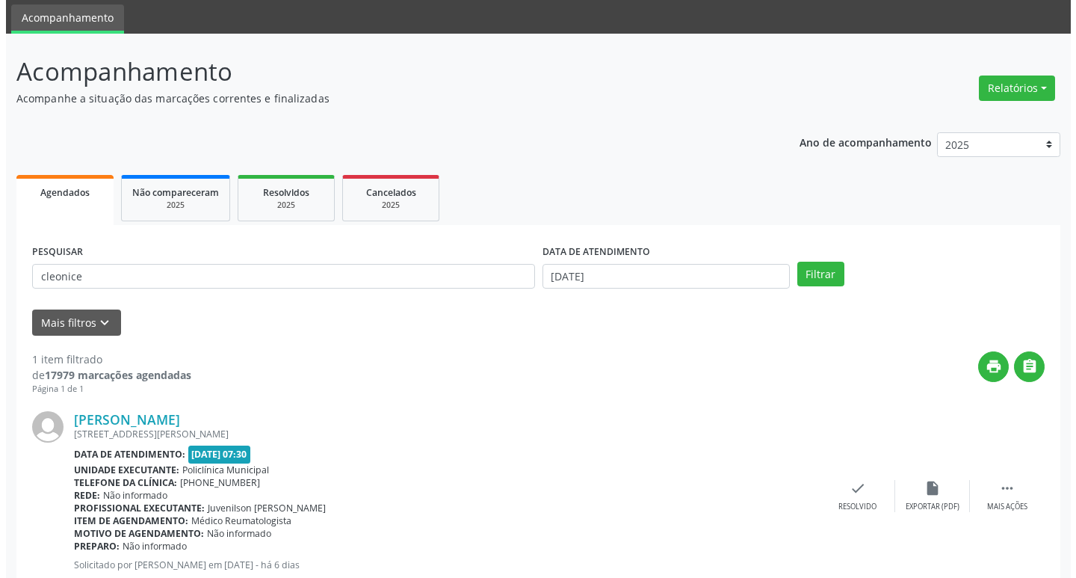
scroll to position [75, 0]
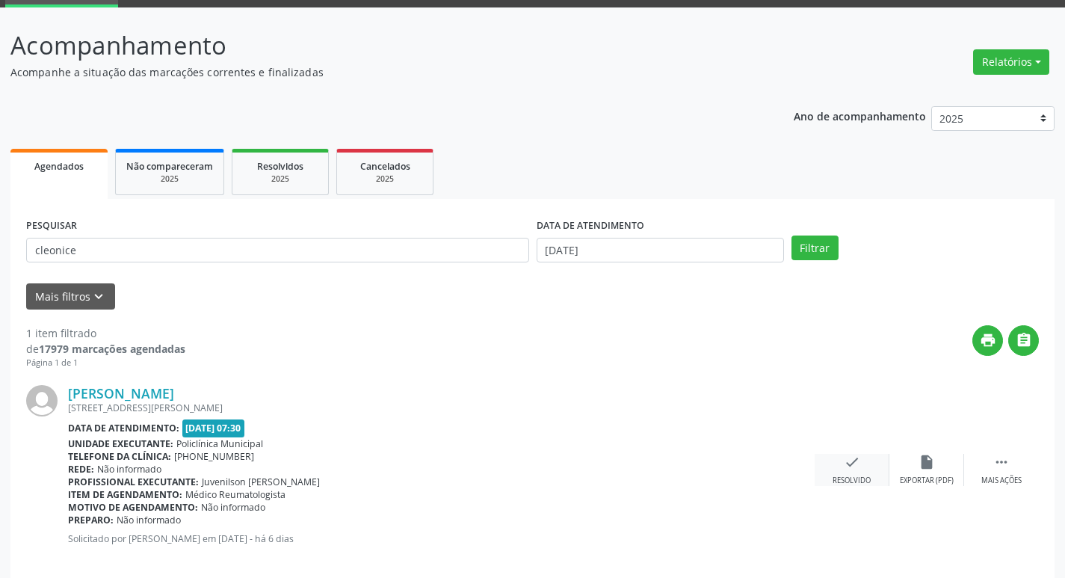
click at [856, 471] on div "check Resolvido" at bounding box center [851, 470] width 75 height 32
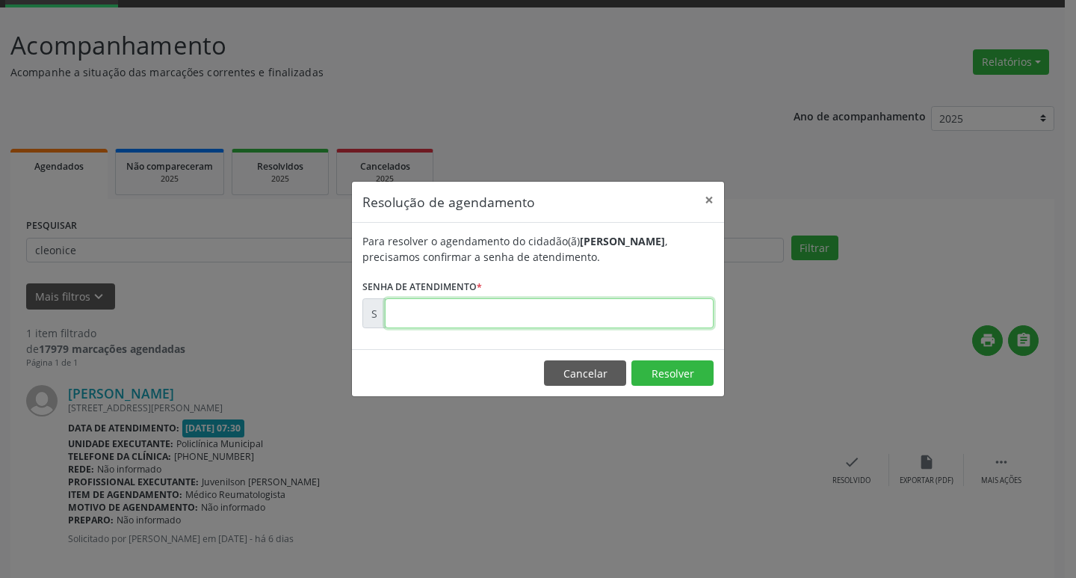
click at [437, 319] on input "text" at bounding box center [549, 313] width 329 height 30
type input "00176759"
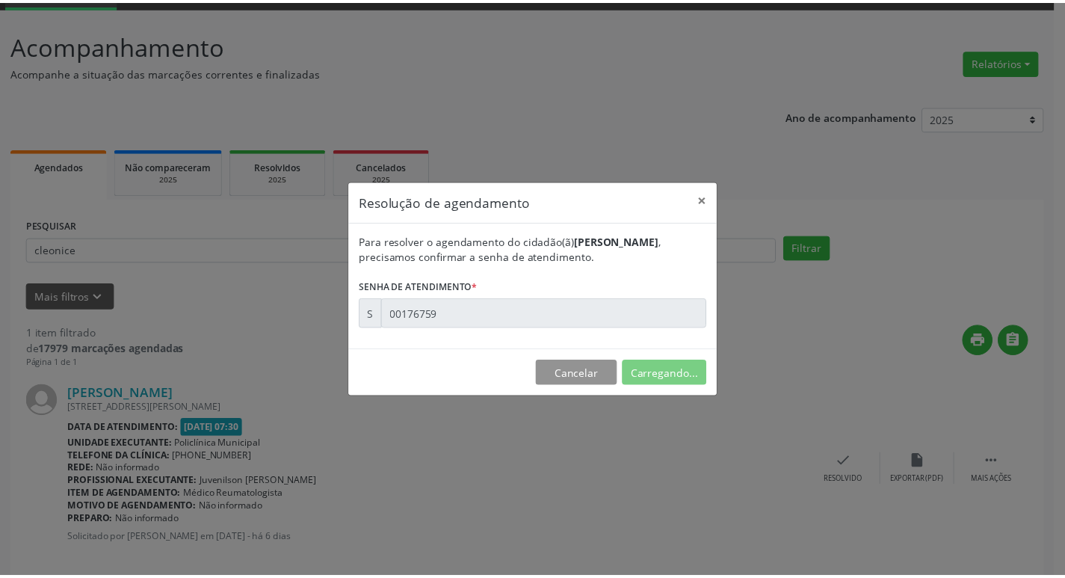
scroll to position [0, 0]
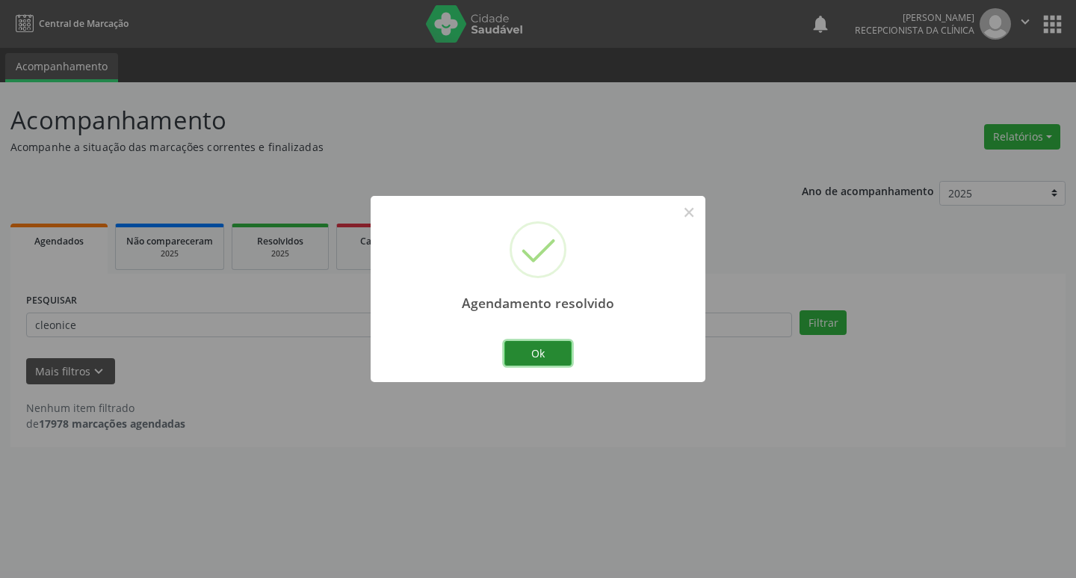
click at [526, 352] on button "Ok" at bounding box center [537, 353] width 67 height 25
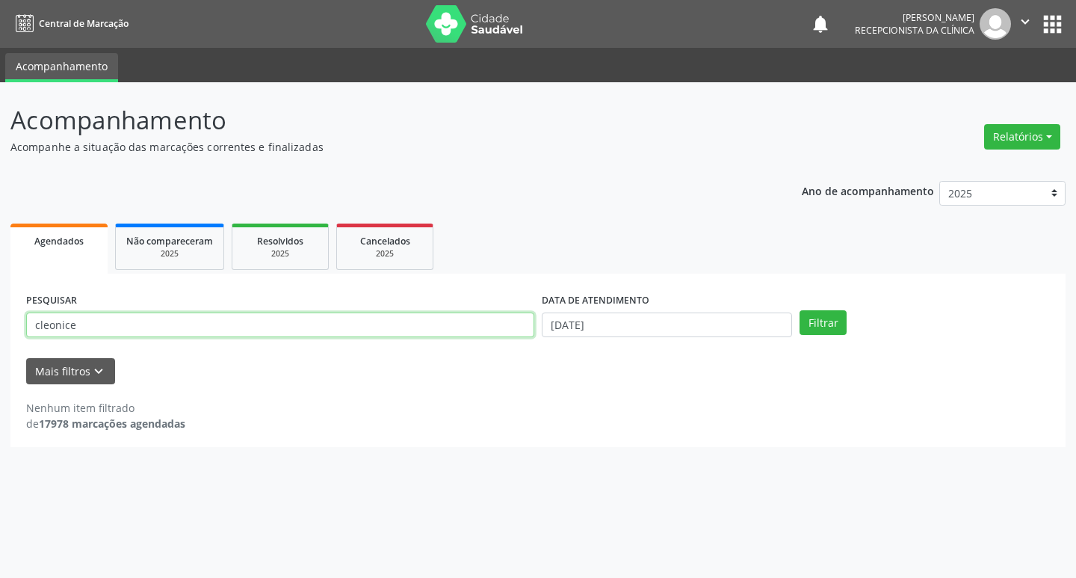
drag, startPoint x: 78, startPoint y: 321, endPoint x: 10, endPoint y: 327, distance: 68.3
click at [10, 327] on div "Acompanhamento Acompanhe a situação das marcações correntes e finalizadas Relat…" at bounding box center [538, 329] width 1076 height 495
type input "jair"
click at [799, 310] on button "Filtrar" at bounding box center [822, 322] width 47 height 25
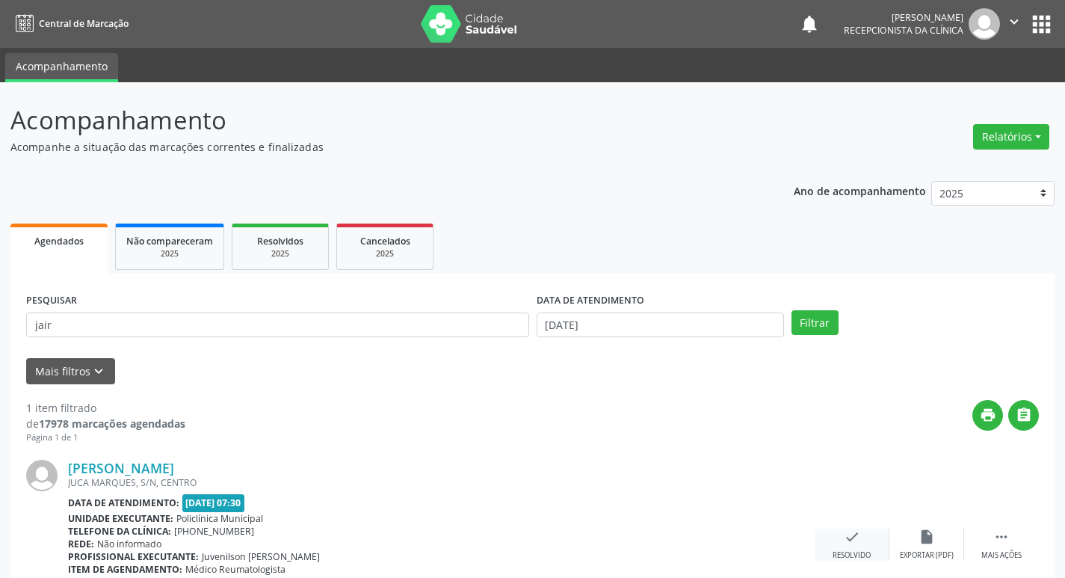
click at [852, 538] on icon "check" at bounding box center [852, 536] width 16 height 16
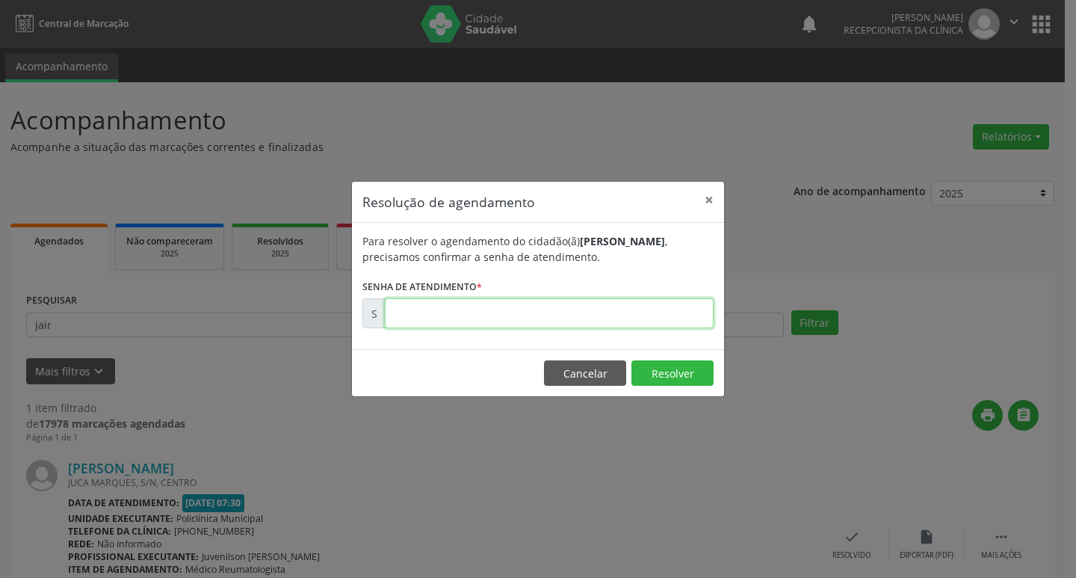
click at [441, 323] on input "text" at bounding box center [549, 313] width 329 height 30
type input "00176774"
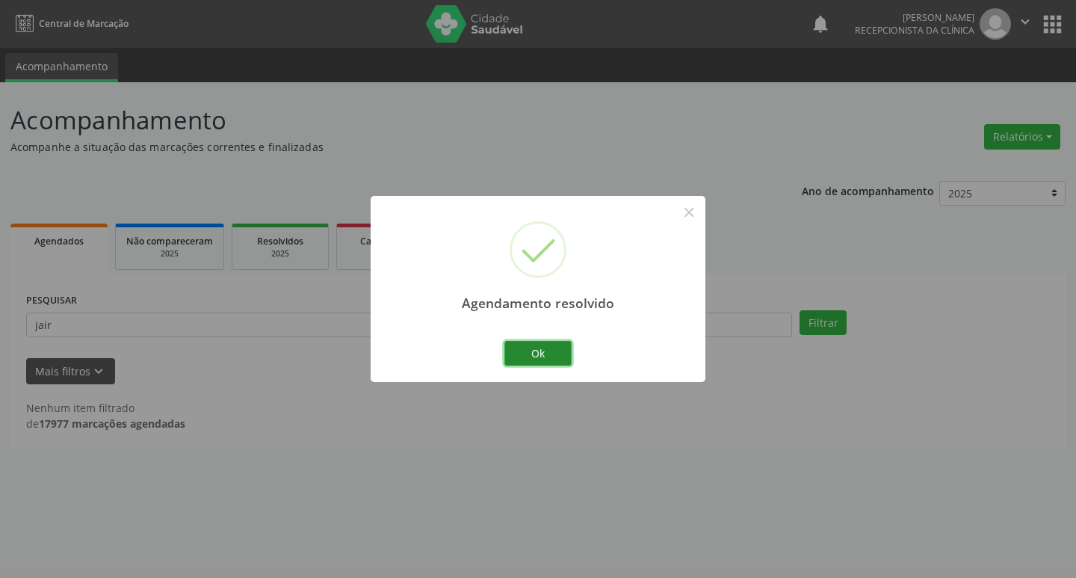
click at [561, 345] on button "Ok" at bounding box center [537, 353] width 67 height 25
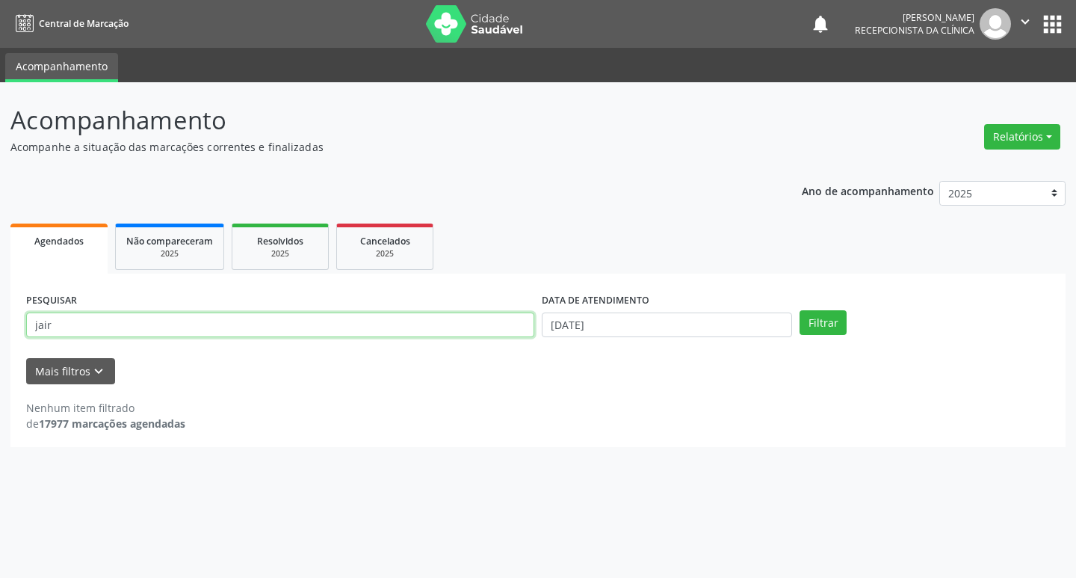
drag, startPoint x: 70, startPoint y: 324, endPoint x: 0, endPoint y: 330, distance: 70.6
click at [0, 330] on div "Acompanhamento Acompanhe a situação das marcações correntes e finalizadas Relat…" at bounding box center [538, 329] width 1076 height 495
type input "[PERSON_NAME]"
click at [799, 310] on button "Filtrar" at bounding box center [822, 322] width 47 height 25
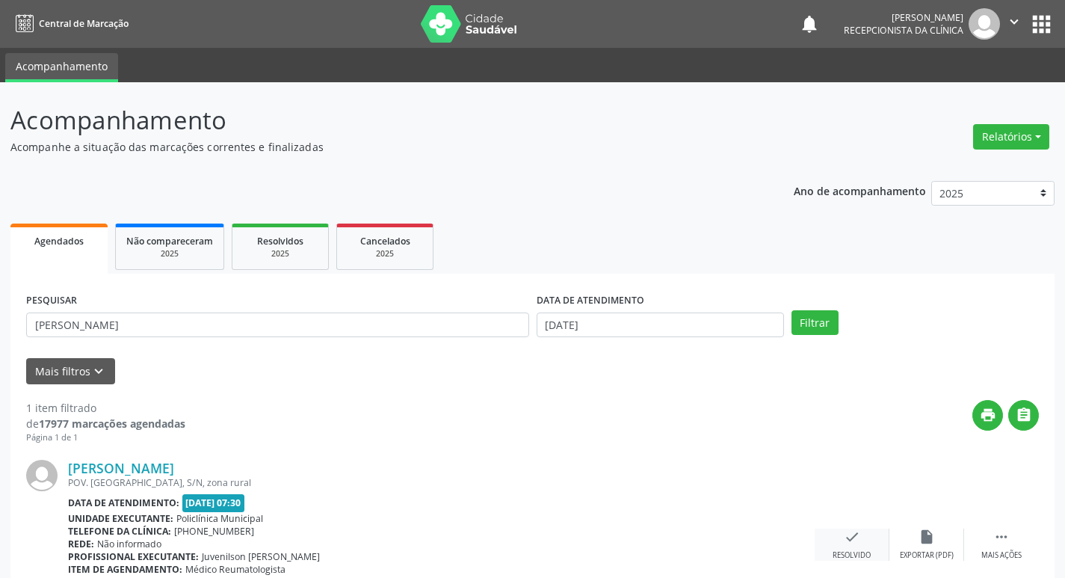
click at [852, 542] on icon "check" at bounding box center [852, 536] width 16 height 16
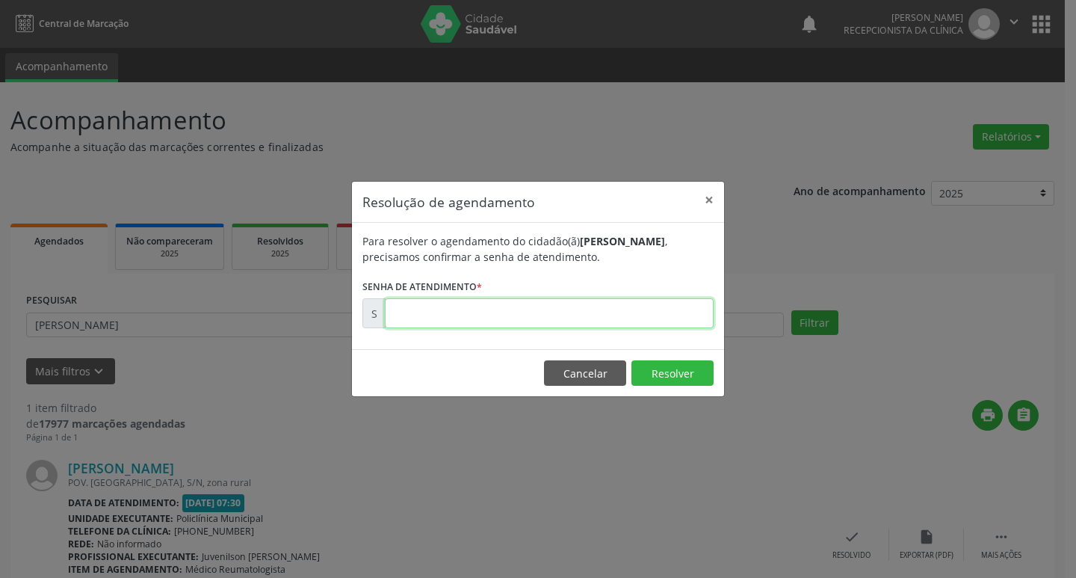
click at [435, 316] on input "text" at bounding box center [549, 313] width 329 height 30
type input "00176770"
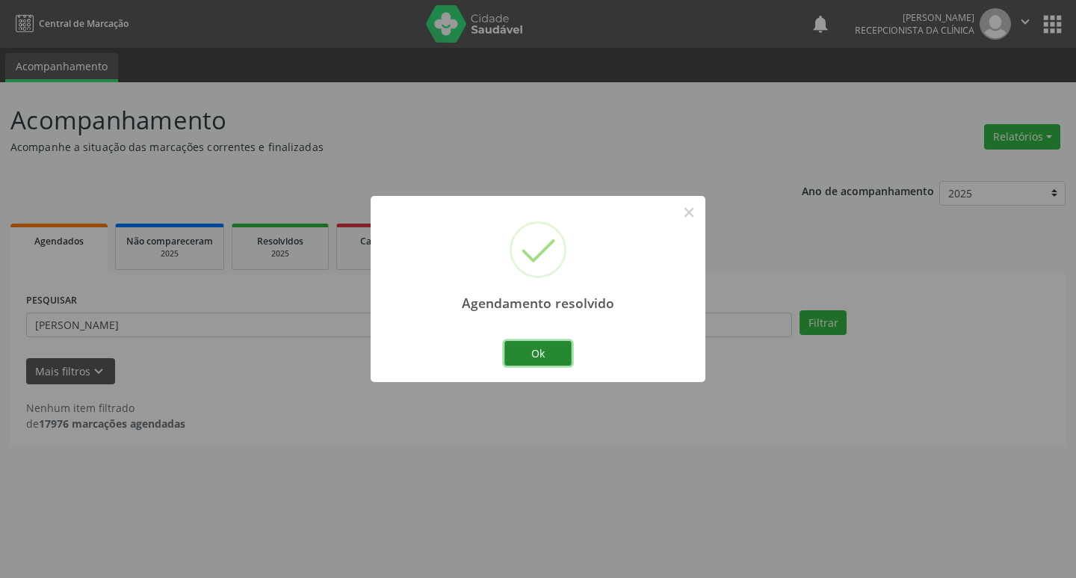
click at [522, 353] on button "Ok" at bounding box center [537, 353] width 67 height 25
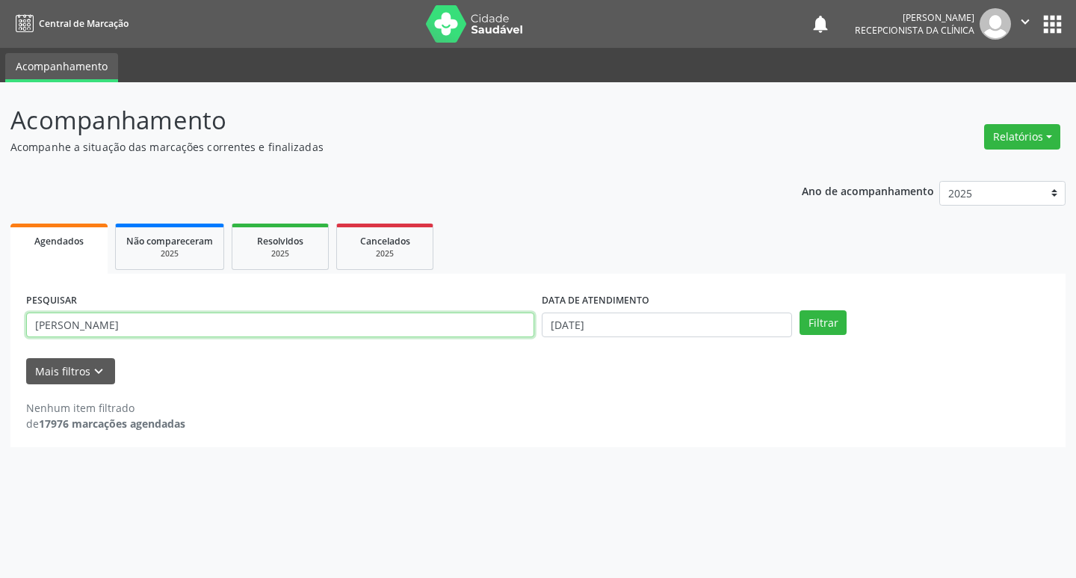
drag, startPoint x: 66, startPoint y: 327, endPoint x: 0, endPoint y: 325, distance: 65.8
click at [0, 325] on div "Acompanhamento Acompanhe a situação das marcações correntes e finalizadas Relat…" at bounding box center [538, 329] width 1076 height 495
click at [799, 310] on button "Filtrar" at bounding box center [822, 322] width 47 height 25
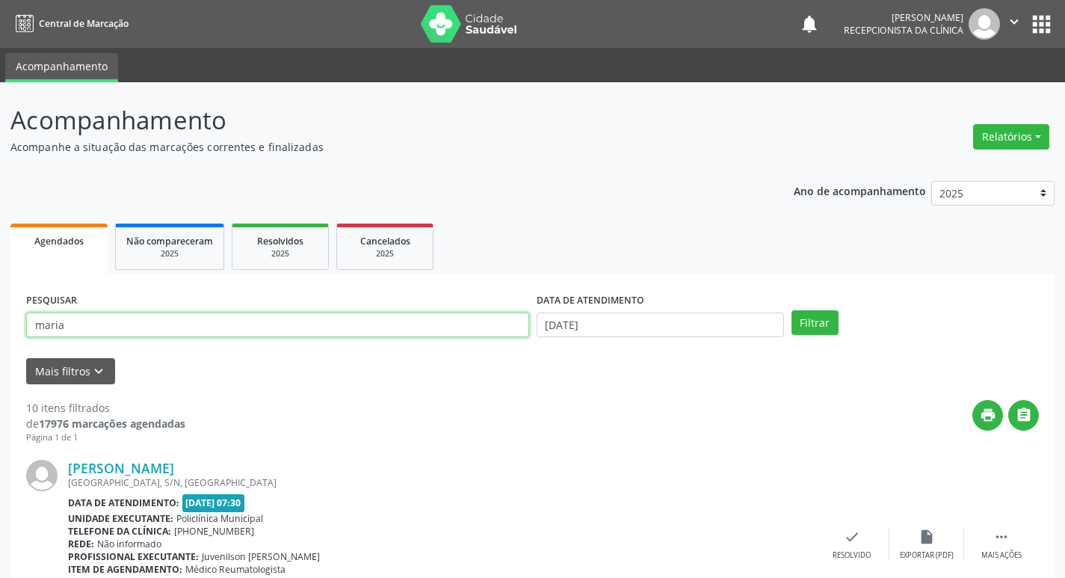
click at [90, 330] on input "maria" at bounding box center [277, 324] width 503 height 25
type input "[PERSON_NAME]"
click at [791, 310] on button "Filtrar" at bounding box center [814, 322] width 47 height 25
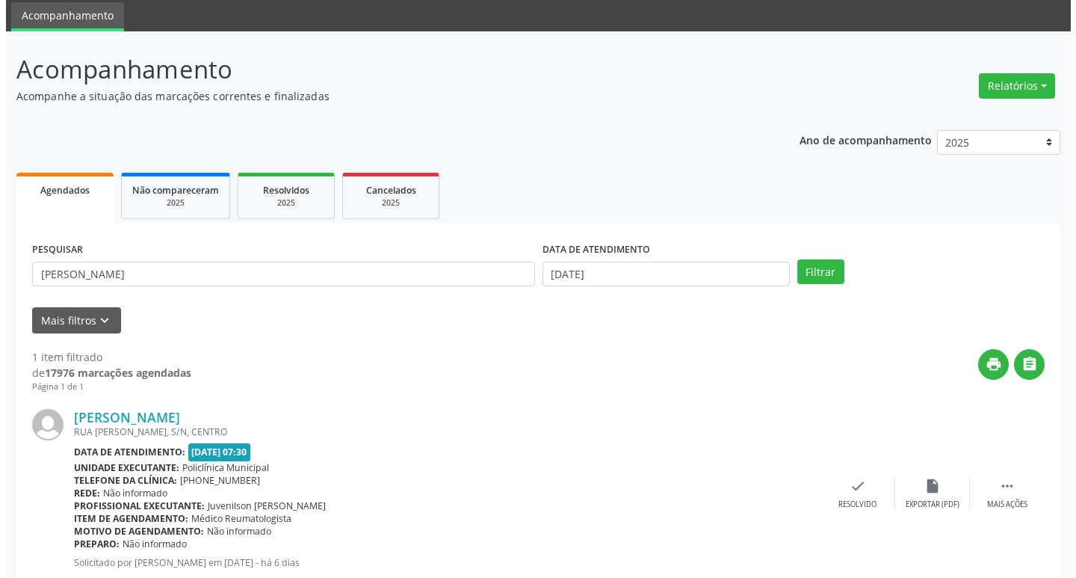
scroll to position [75, 0]
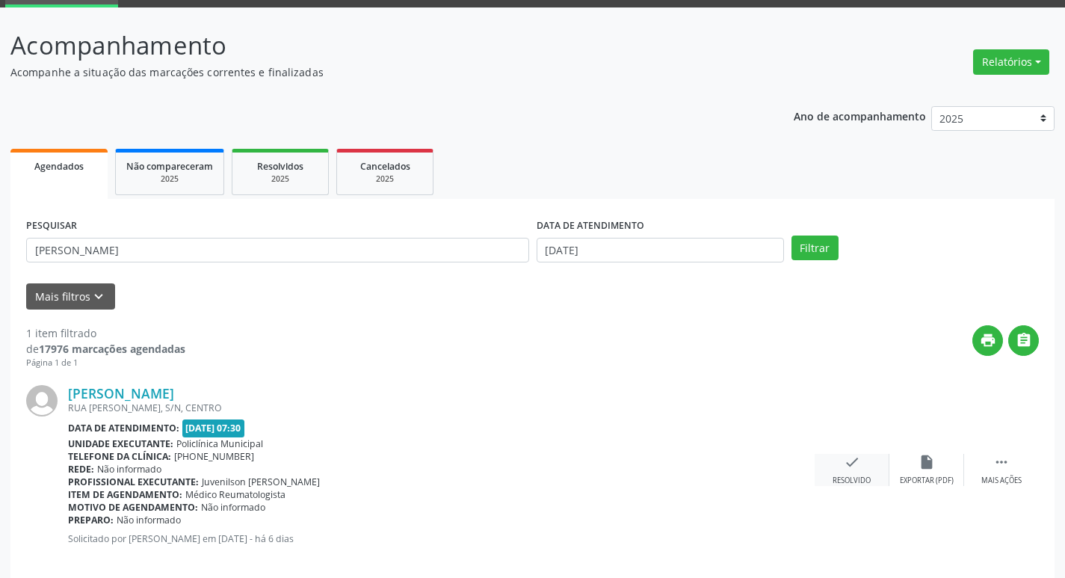
click at [844, 466] on icon "check" at bounding box center [852, 462] width 16 height 16
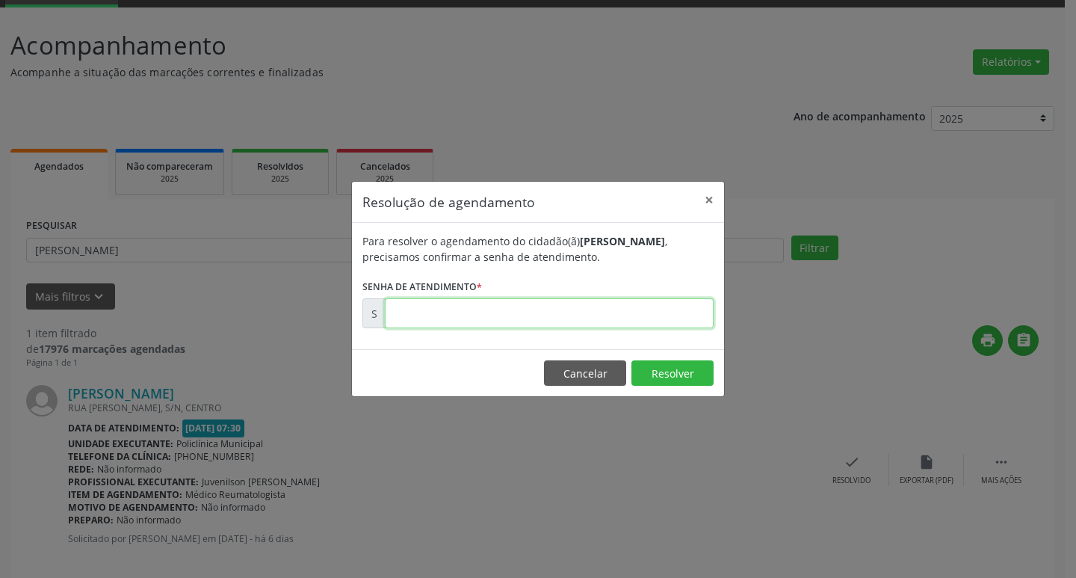
click at [431, 317] on input "text" at bounding box center [549, 313] width 329 height 30
type input "00176761"
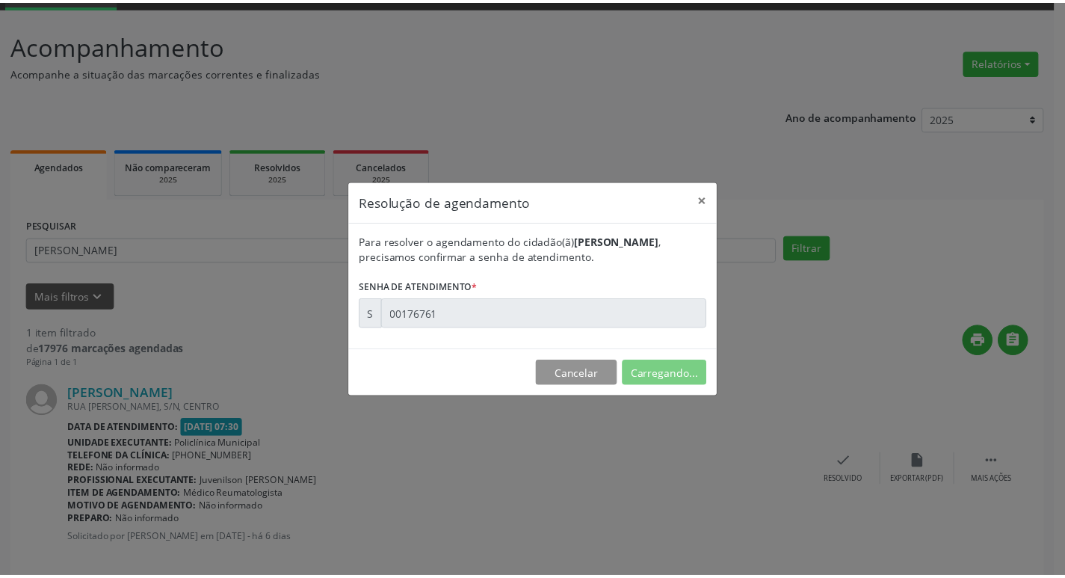
scroll to position [0, 0]
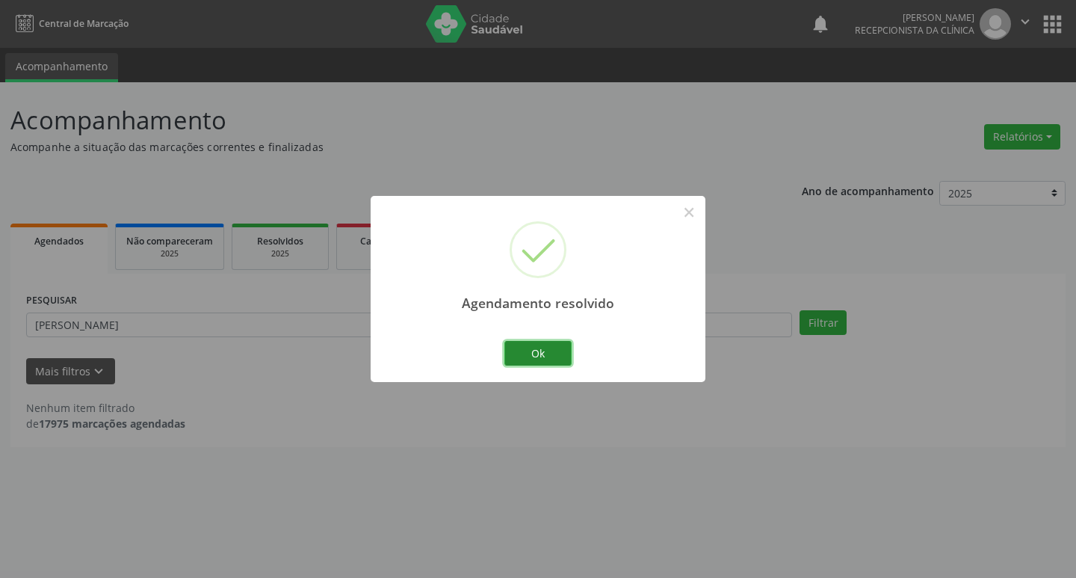
click at [554, 353] on button "Ok" at bounding box center [537, 353] width 67 height 25
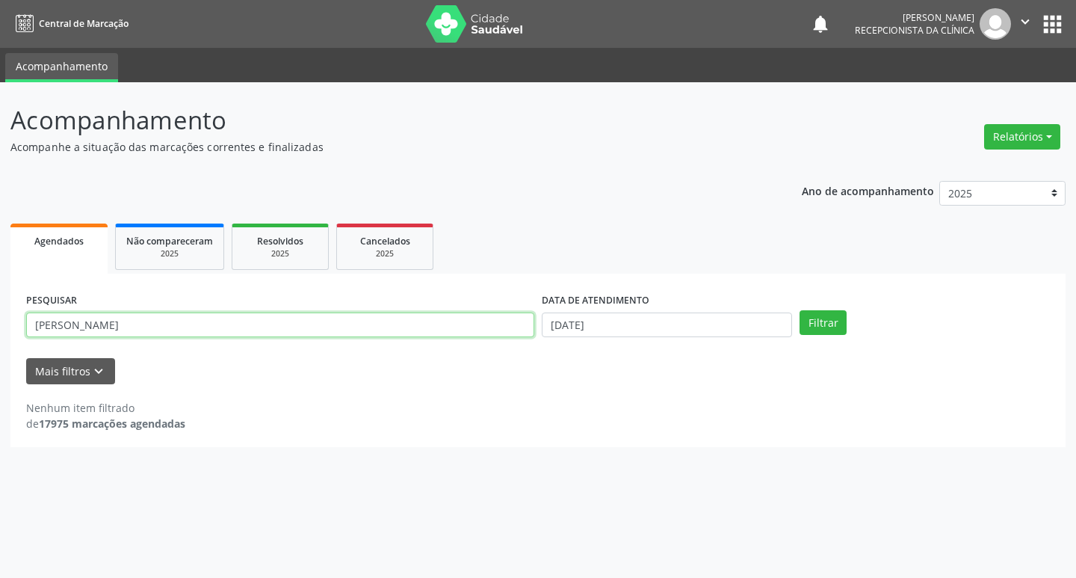
drag, startPoint x: 101, startPoint y: 330, endPoint x: 0, endPoint y: 331, distance: 100.9
click at [0, 331] on div "Acompanhamento Acompanhe a situação das marcações correntes e finalizadas Relat…" at bounding box center [538, 329] width 1076 height 495
type input "[PERSON_NAME]"
click at [799, 310] on button "Filtrar" at bounding box center [822, 322] width 47 height 25
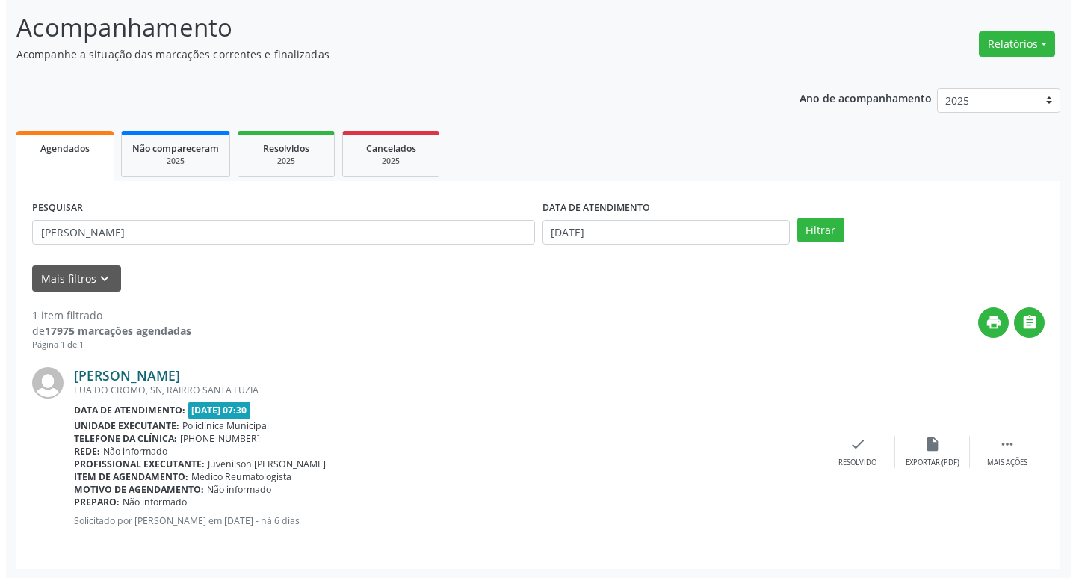
scroll to position [94, 0]
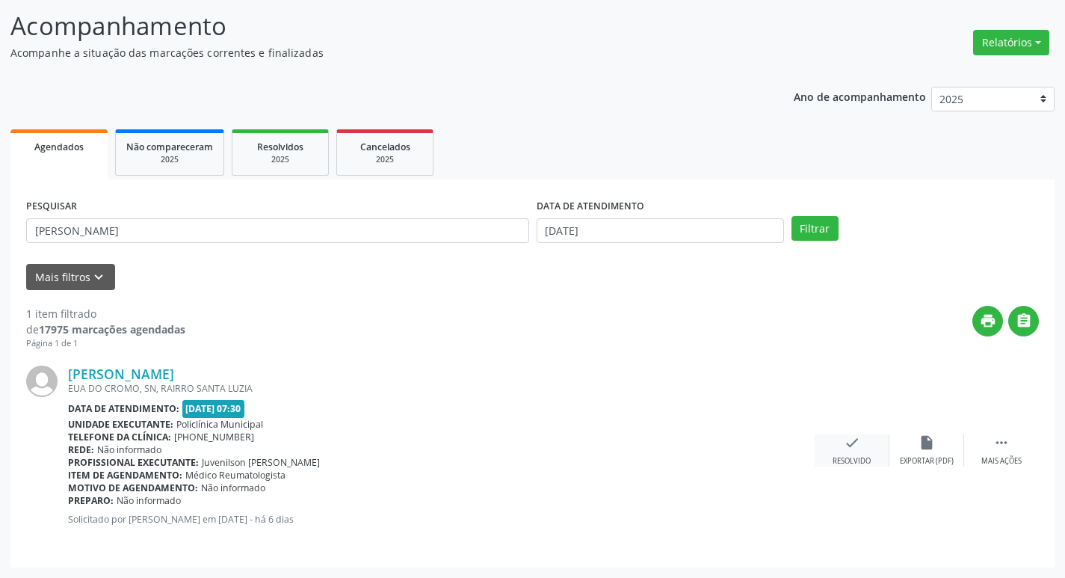
click at [847, 447] on icon "check" at bounding box center [852, 442] width 16 height 16
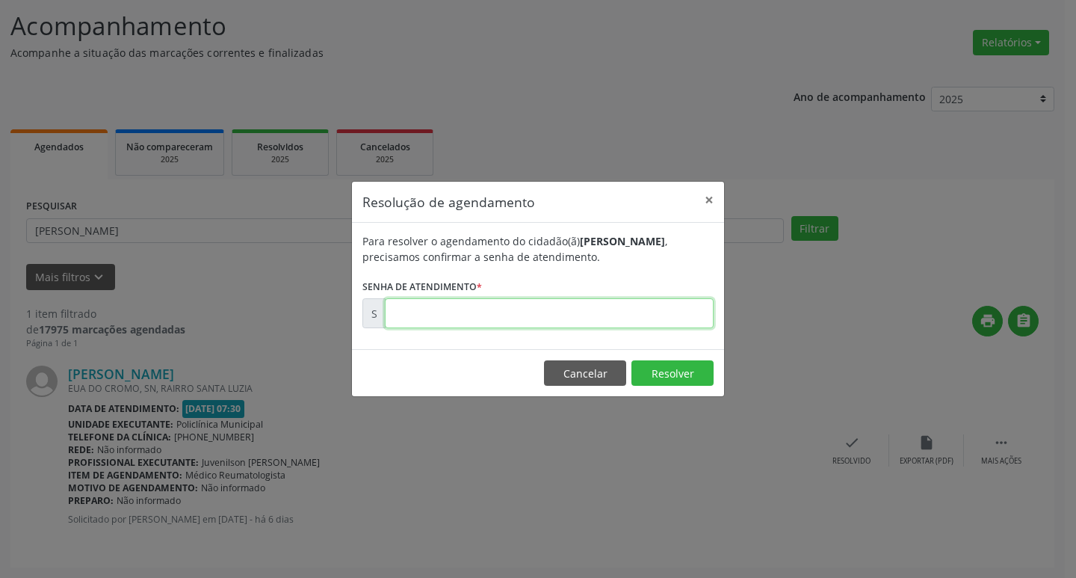
click at [409, 320] on input "text" at bounding box center [549, 313] width 329 height 30
type input "00176771"
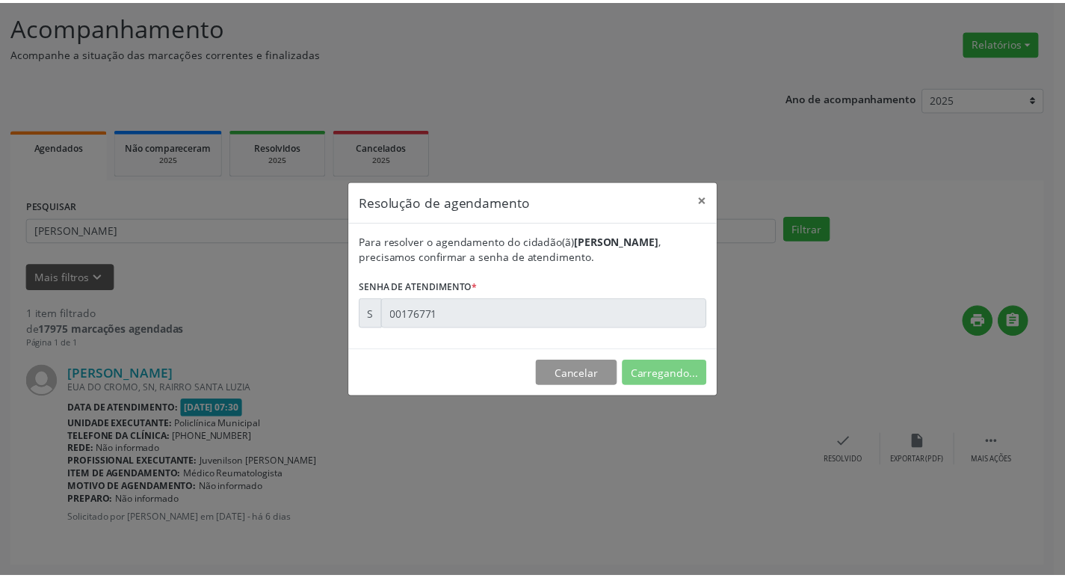
scroll to position [0, 0]
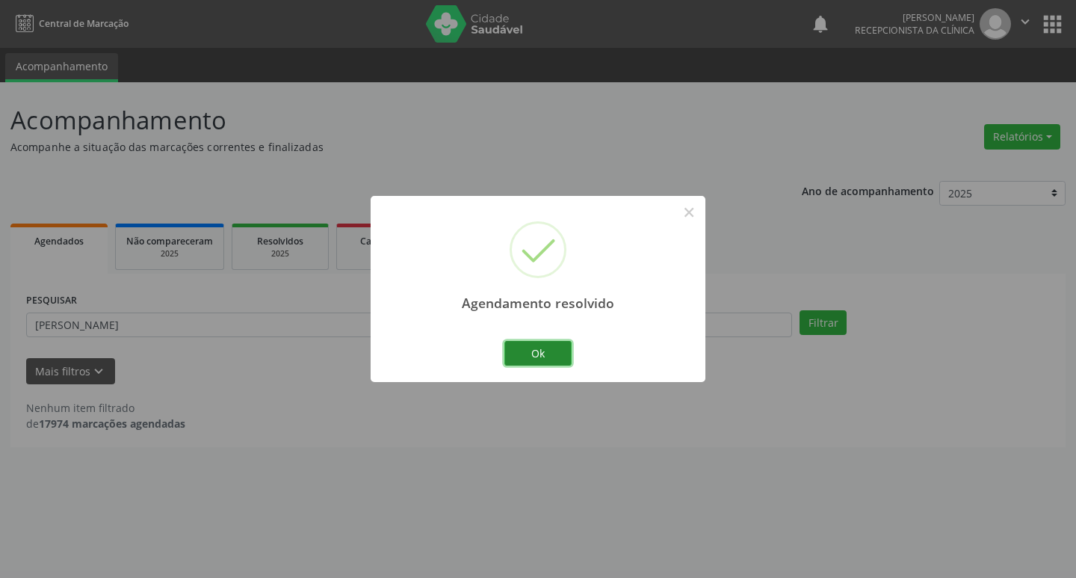
click at [538, 352] on button "Ok" at bounding box center [537, 353] width 67 height 25
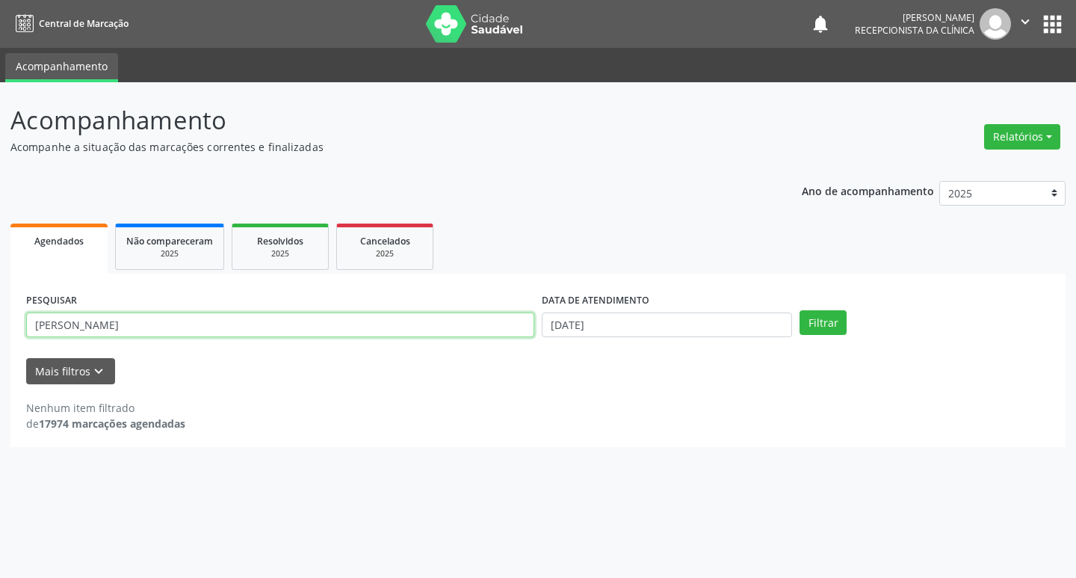
drag, startPoint x: 88, startPoint y: 330, endPoint x: 0, endPoint y: 328, distance: 88.2
click at [0, 328] on div "Acompanhamento Acompanhe a situação das marcações correntes e finalizadas Relat…" at bounding box center [538, 329] width 1076 height 495
type input "nivalda"
click at [799, 310] on button "Filtrar" at bounding box center [822, 322] width 47 height 25
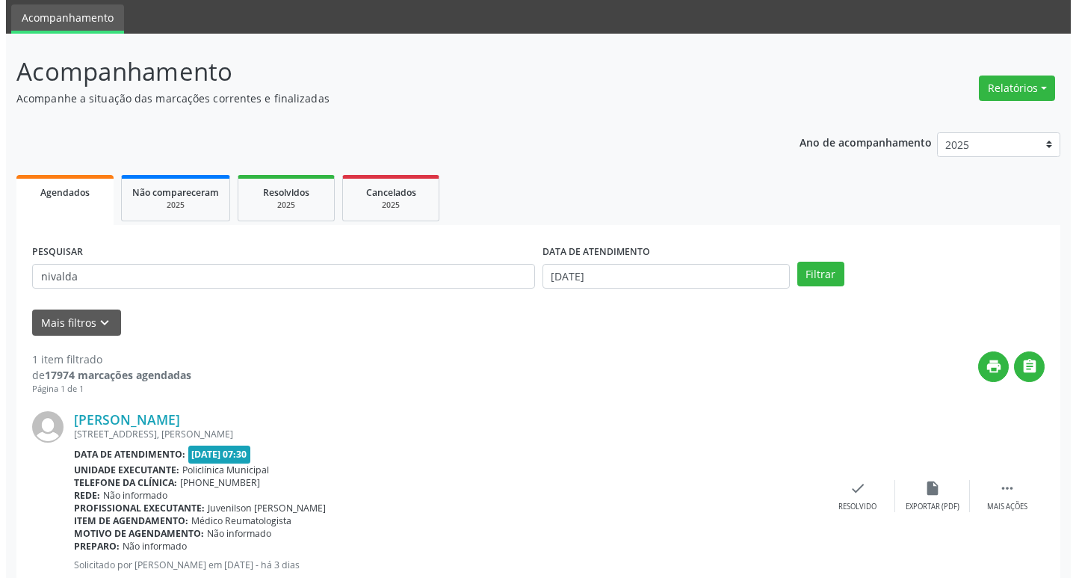
scroll to position [75, 0]
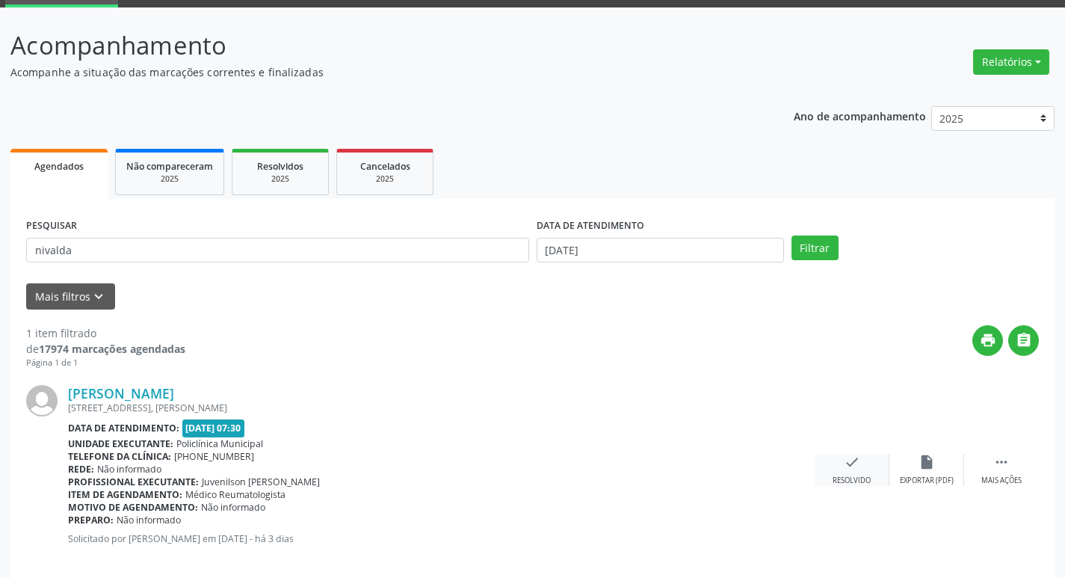
click at [858, 465] on icon "check" at bounding box center [852, 462] width 16 height 16
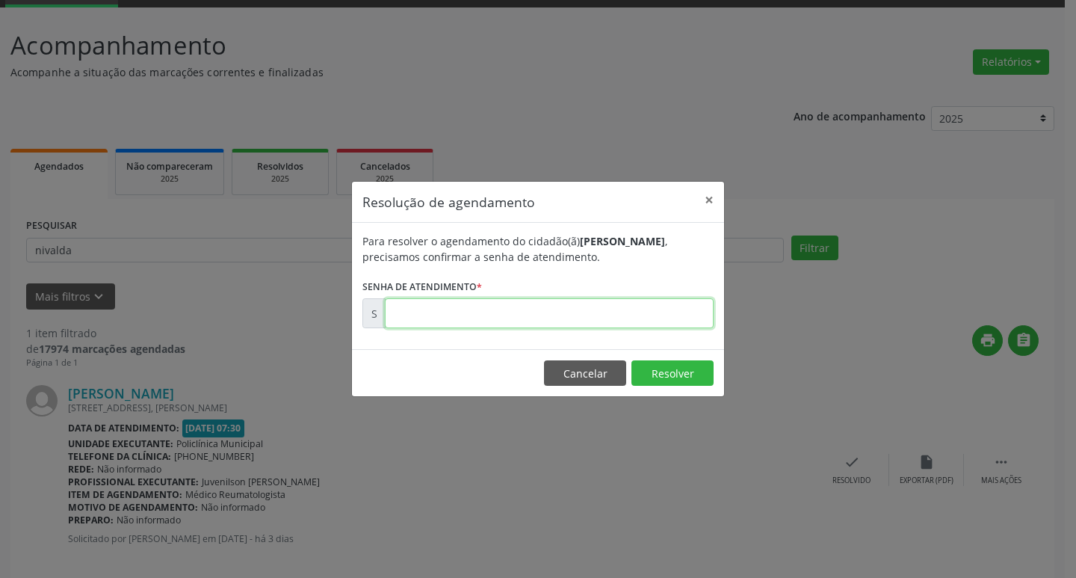
click at [403, 325] on input "text" at bounding box center [549, 313] width 329 height 30
type input "00176983"
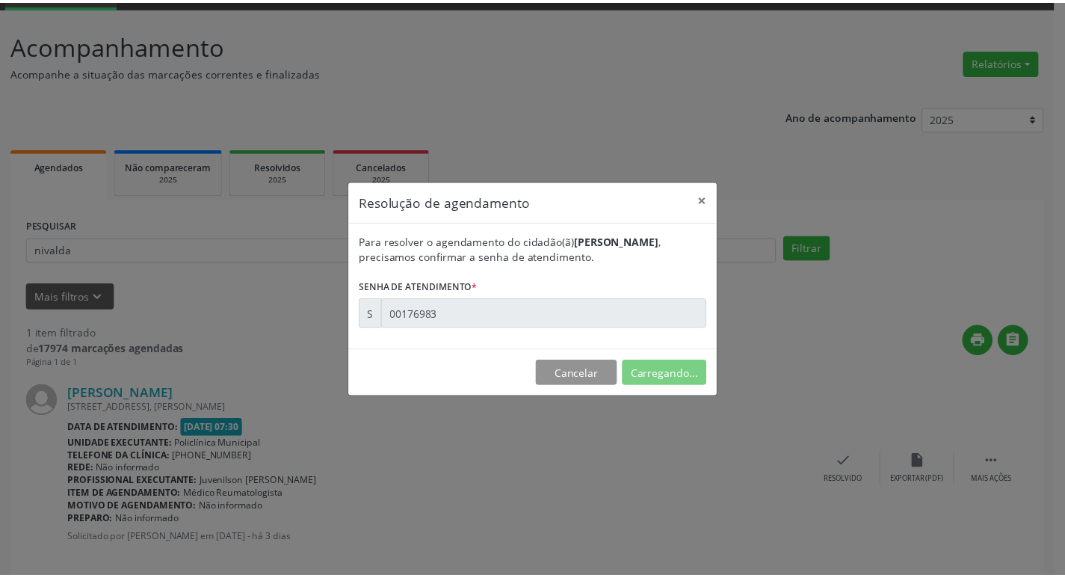
scroll to position [0, 0]
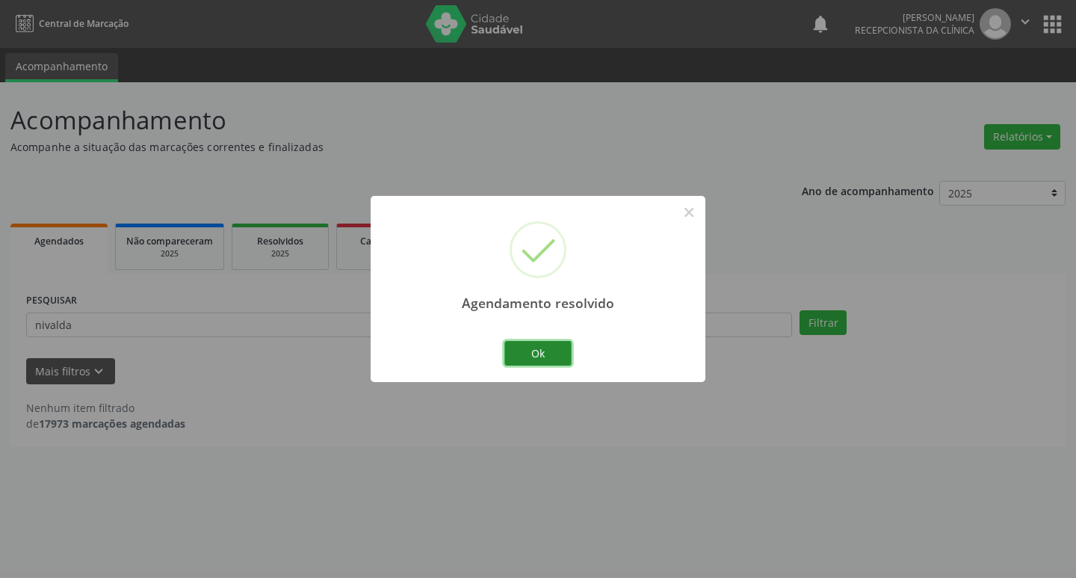
click at [539, 350] on button "Ok" at bounding box center [537, 353] width 67 height 25
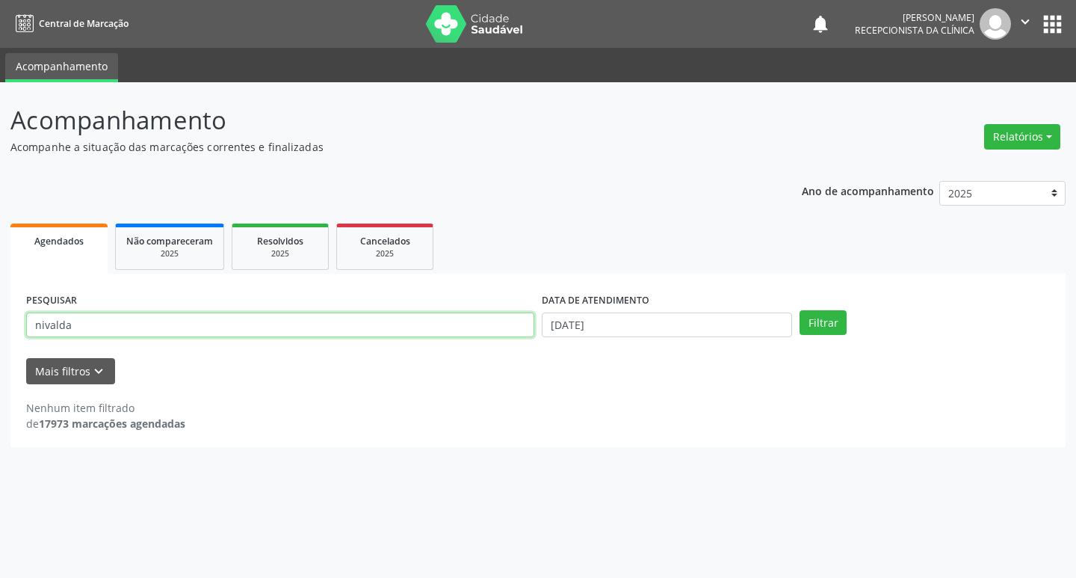
drag, startPoint x: 72, startPoint y: 324, endPoint x: 0, endPoint y: 341, distance: 74.3
click at [0, 341] on div "Acompanhamento Acompanhe a situação das marcações correntes e finalizadas Relat…" at bounding box center [538, 329] width 1076 height 495
type input "celsa"
click at [799, 310] on button "Filtrar" at bounding box center [822, 322] width 47 height 25
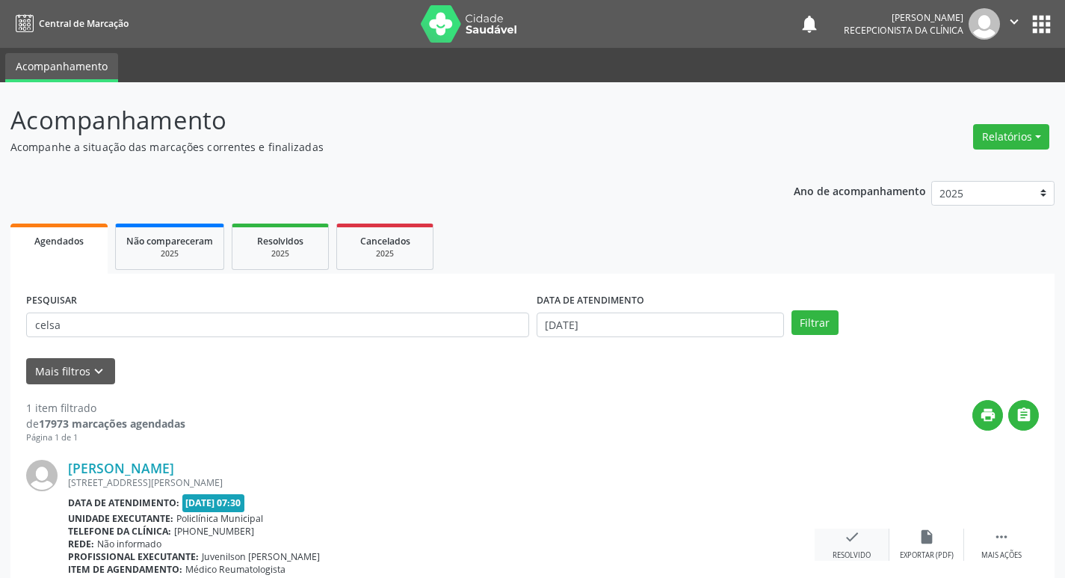
click at [855, 539] on icon "check" at bounding box center [852, 536] width 16 height 16
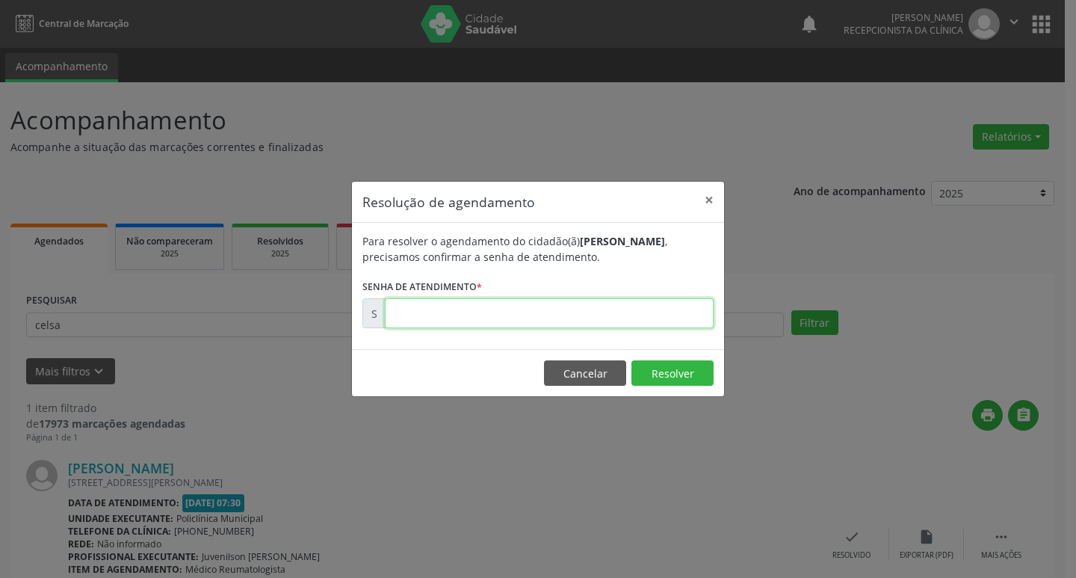
click at [393, 312] on input "text" at bounding box center [549, 313] width 329 height 30
type input "00176930"
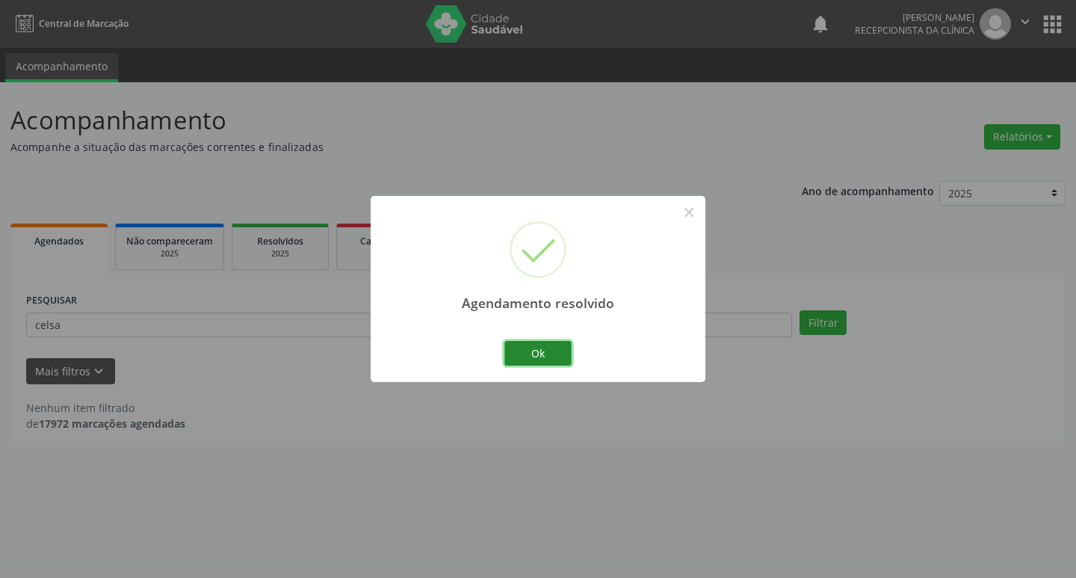
click at [551, 356] on button "Ok" at bounding box center [537, 353] width 67 height 25
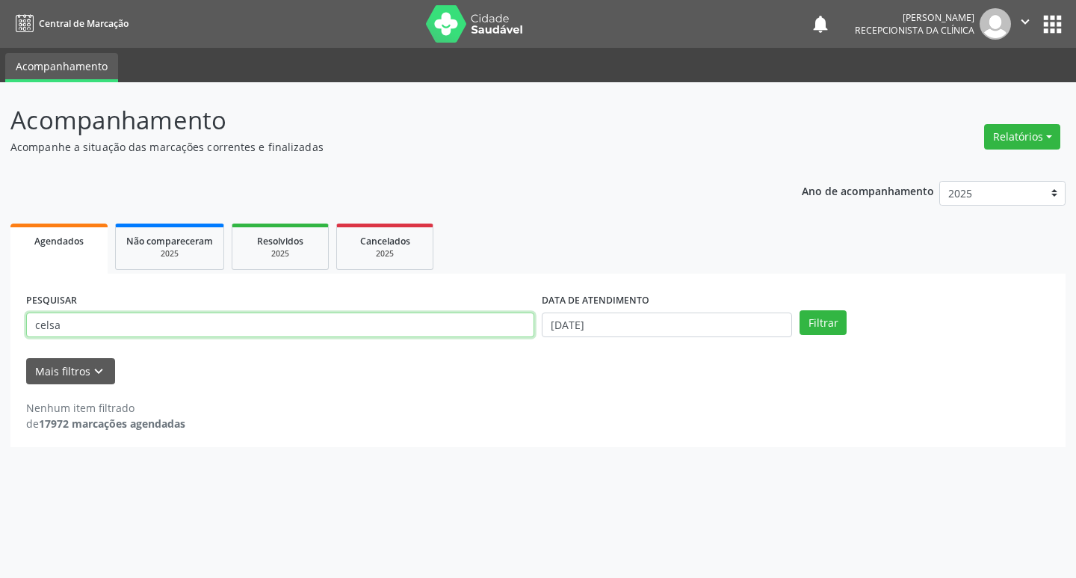
drag, startPoint x: 79, startPoint y: 322, endPoint x: 0, endPoint y: 353, distance: 84.9
click at [0, 353] on div "Acompanhamento Acompanhe a situação das marcações correntes e finalizadas Relat…" at bounding box center [538, 329] width 1076 height 495
type input "[PERSON_NAME]"
click at [799, 310] on button "Filtrar" at bounding box center [822, 322] width 47 height 25
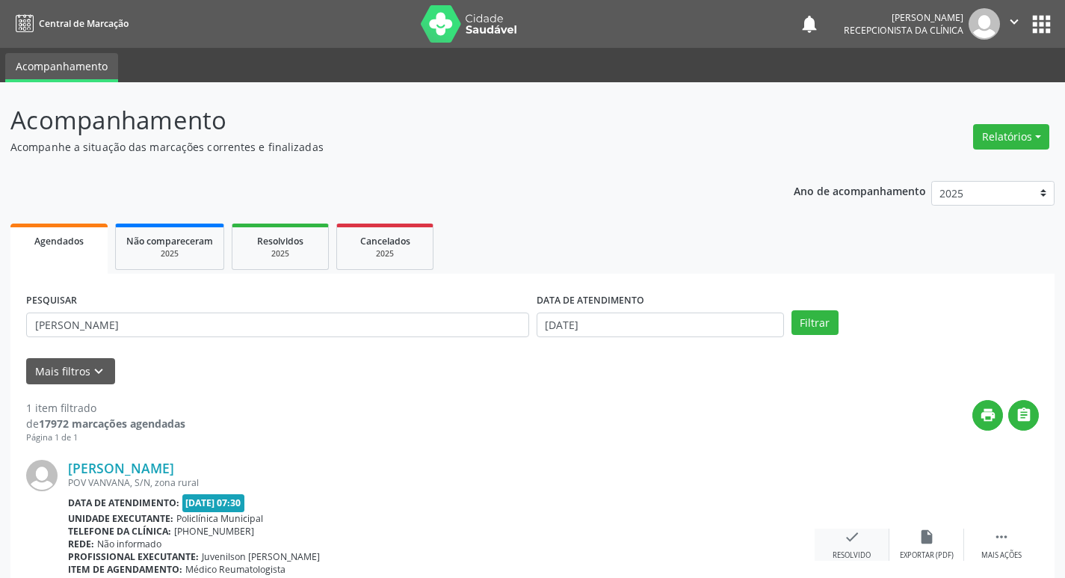
click at [853, 541] on icon "check" at bounding box center [852, 536] width 16 height 16
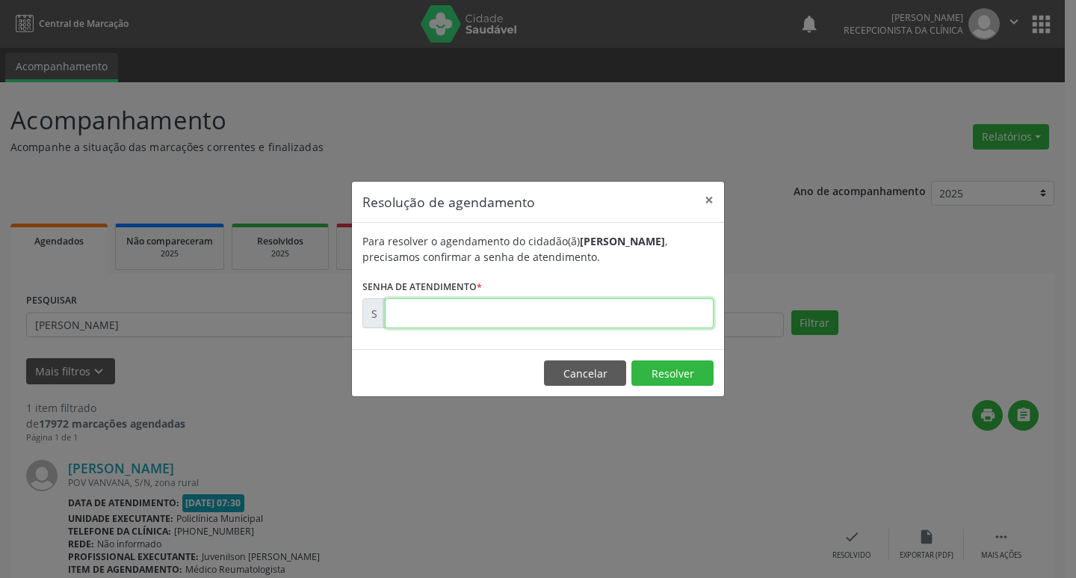
click at [419, 304] on input "text" at bounding box center [549, 313] width 329 height 30
type input "00176762"
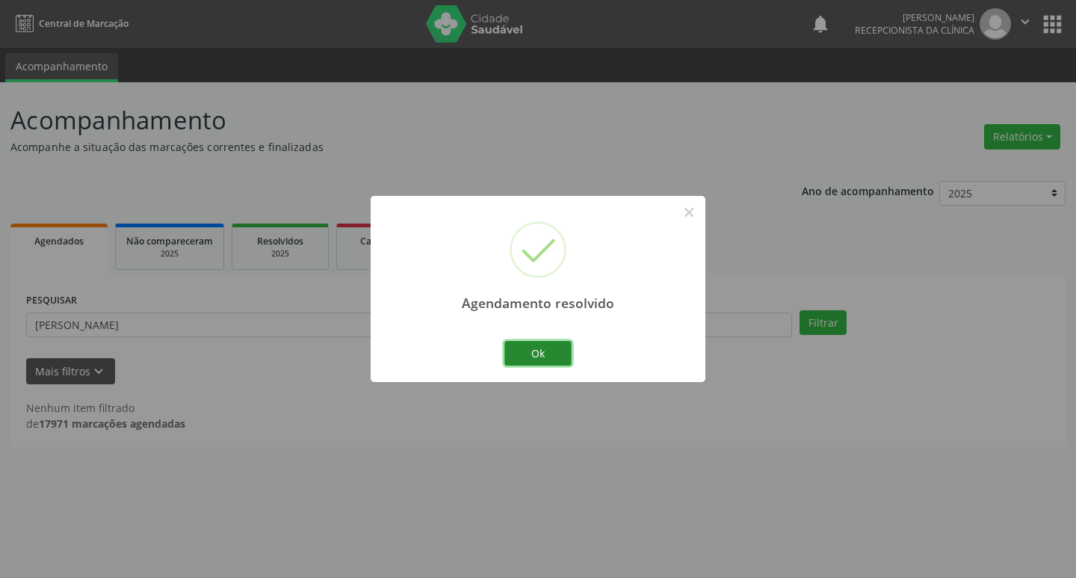
click at [553, 353] on button "Ok" at bounding box center [537, 353] width 67 height 25
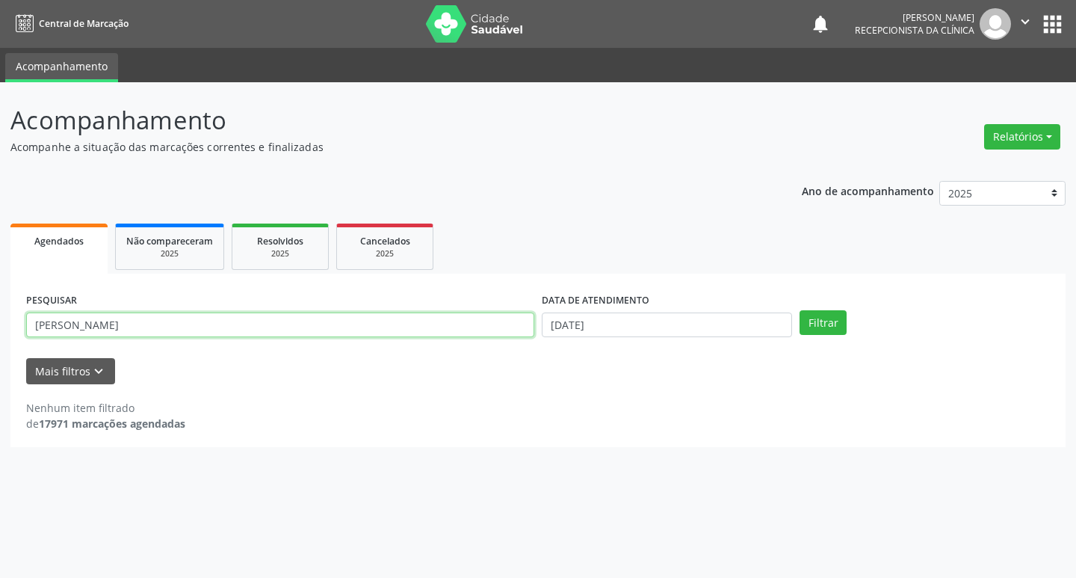
drag, startPoint x: 123, startPoint y: 326, endPoint x: 0, endPoint y: 347, distance: 124.4
click at [0, 347] on div "Acompanhamento Acompanhe a situação das marcações correntes e finalizadas Relat…" at bounding box center [538, 329] width 1076 height 495
type input "[PERSON_NAME]"
click at [799, 310] on button "Filtrar" at bounding box center [822, 322] width 47 height 25
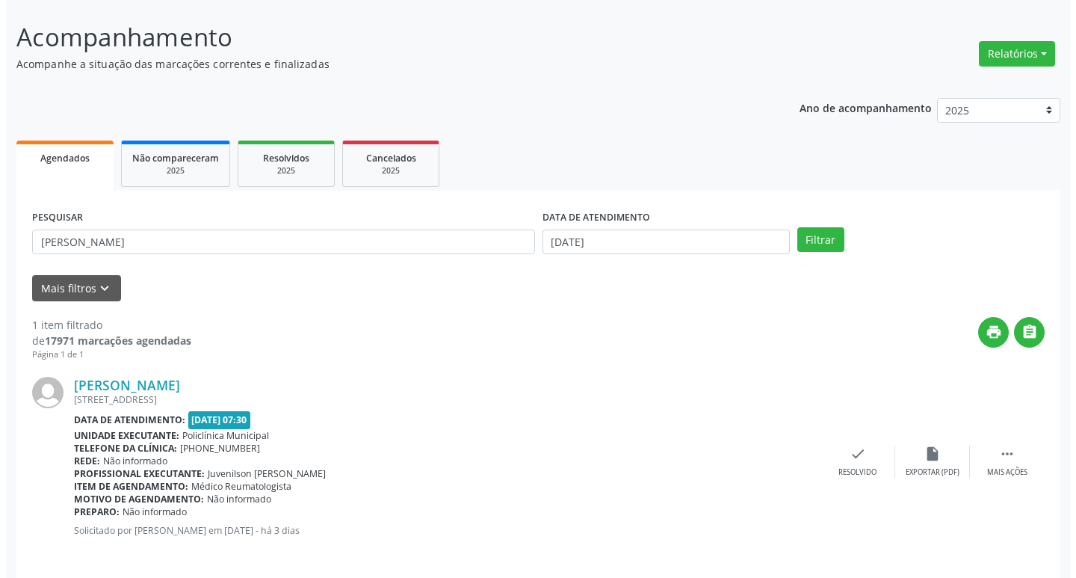
scroll to position [94, 0]
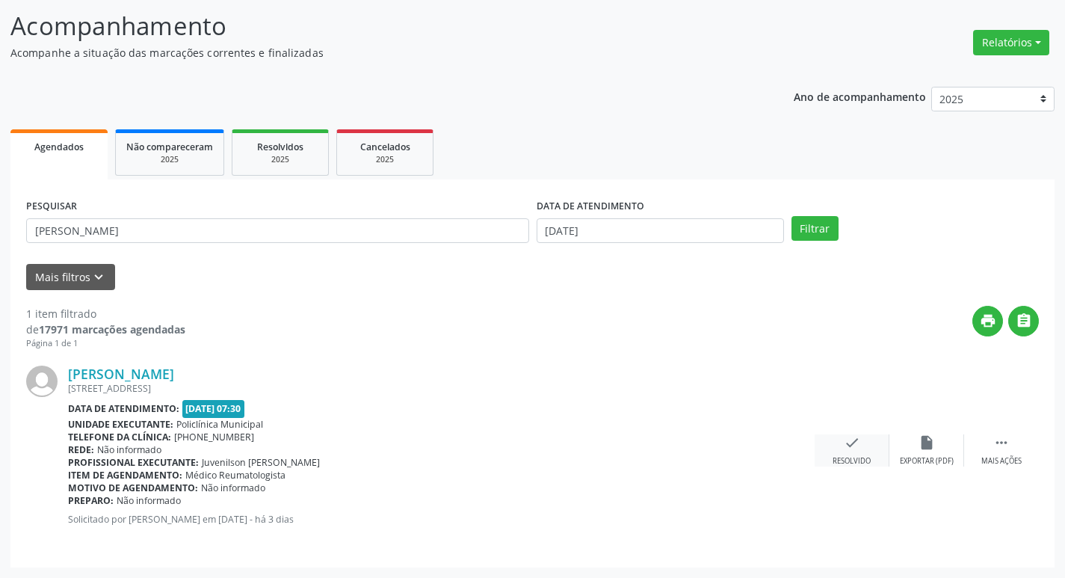
click at [847, 442] on icon "check" at bounding box center [852, 442] width 16 height 16
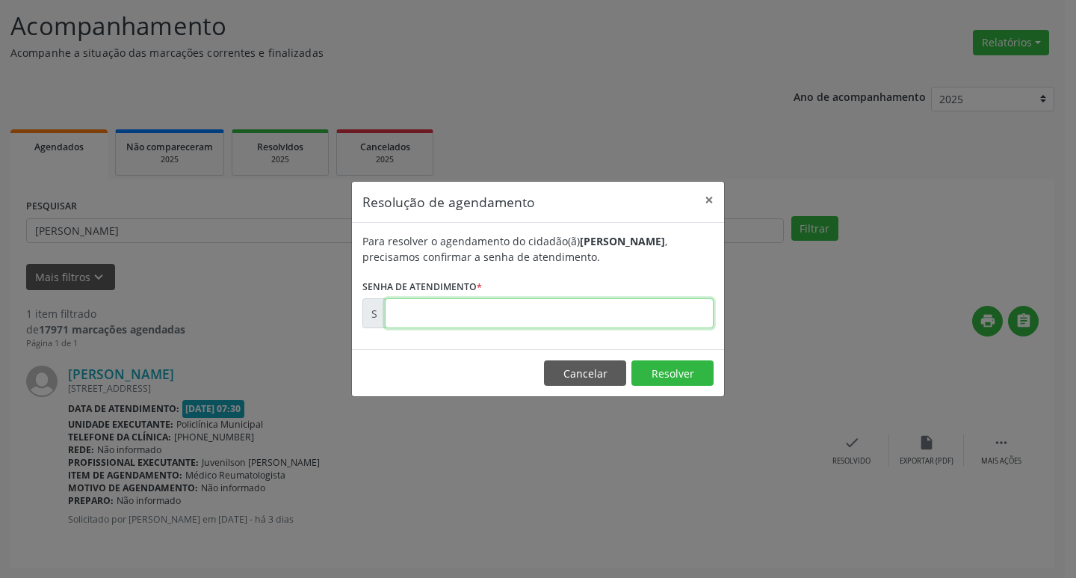
click at [409, 312] on input "text" at bounding box center [549, 313] width 329 height 30
type input "00176907"
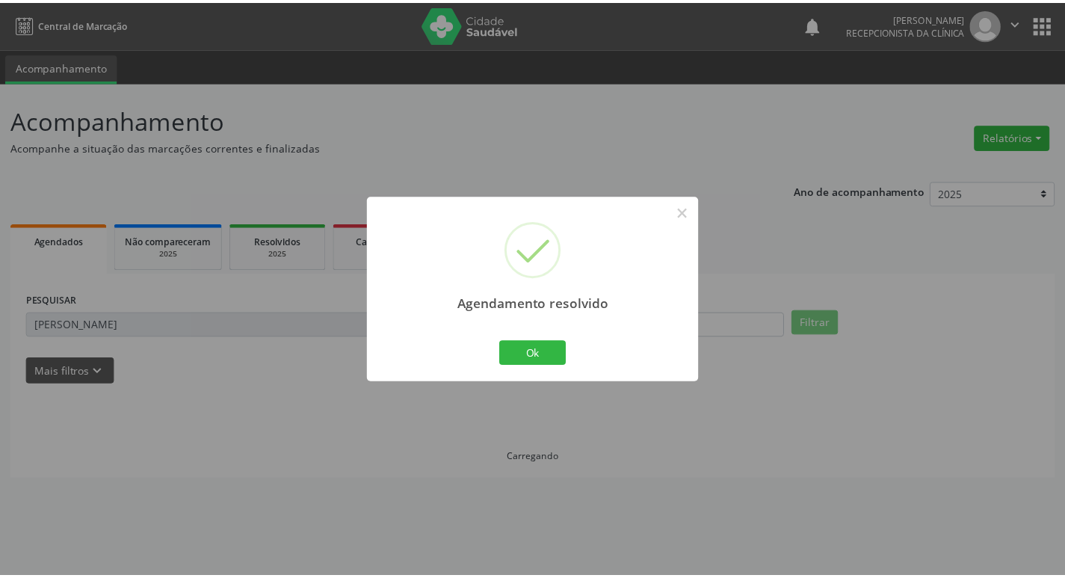
scroll to position [0, 0]
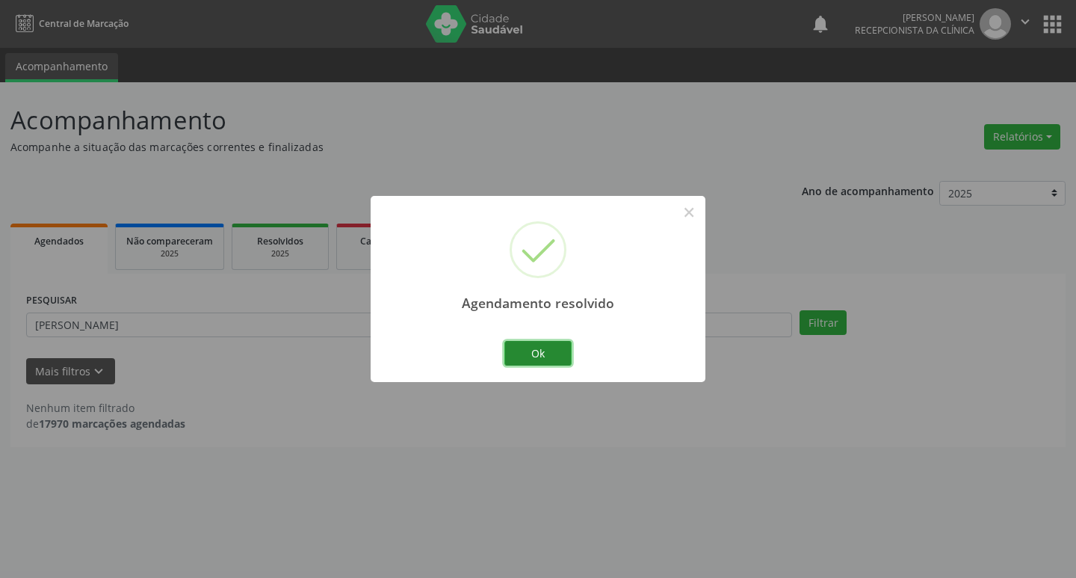
click at [542, 354] on button "Ok" at bounding box center [537, 353] width 67 height 25
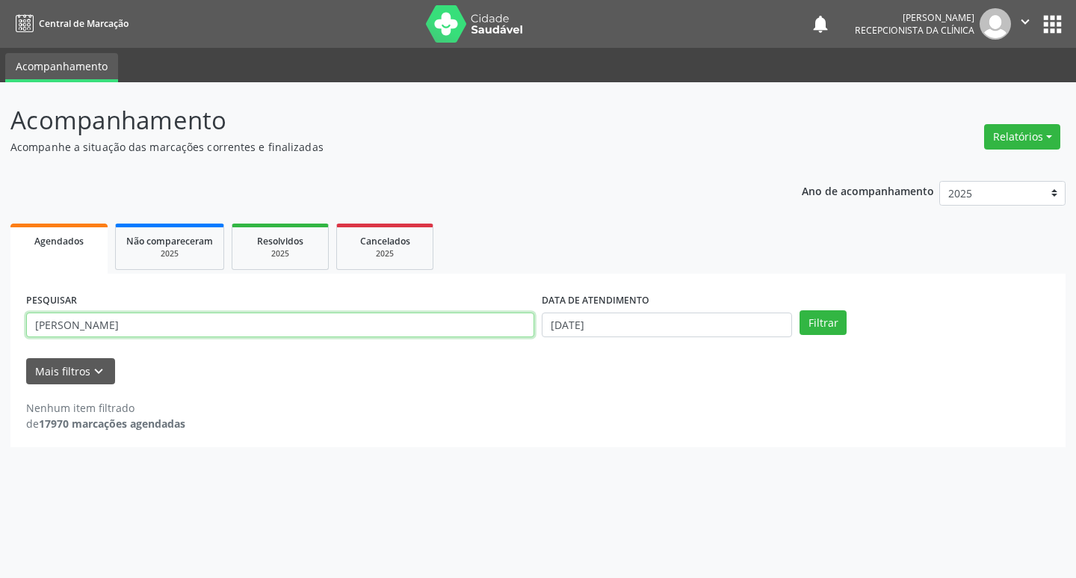
drag, startPoint x: 94, startPoint y: 324, endPoint x: 0, endPoint y: 407, distance: 126.0
click at [0, 407] on div "Acompanhamento Acompanhe a situação das marcações correntes e finalizadas Relat…" at bounding box center [538, 329] width 1076 height 495
type input "[PERSON_NAME]"
click at [799, 310] on button "Filtrar" at bounding box center [822, 322] width 47 height 25
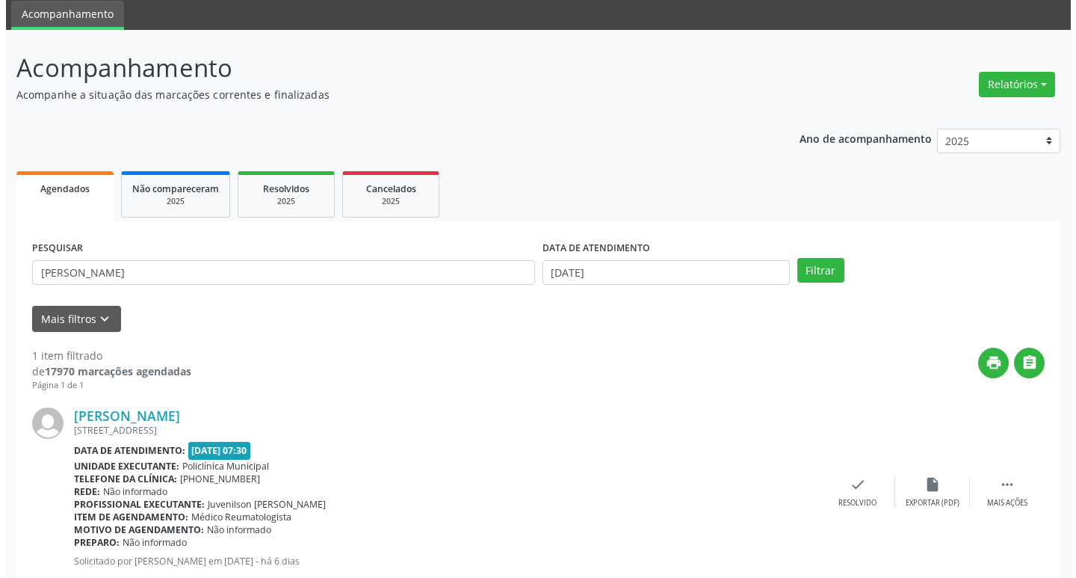
scroll to position [75, 0]
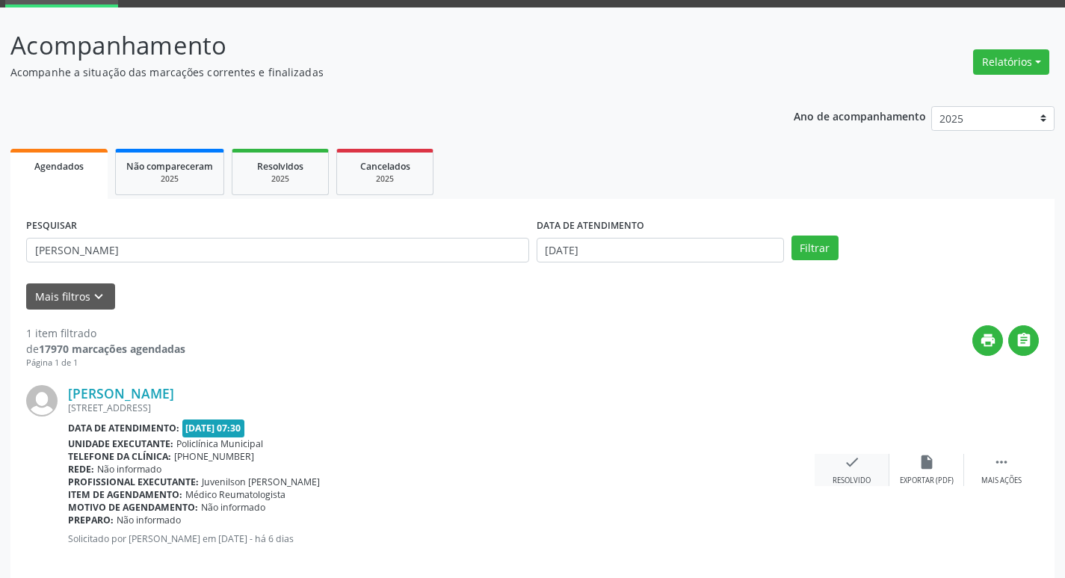
click at [851, 460] on icon "check" at bounding box center [852, 462] width 16 height 16
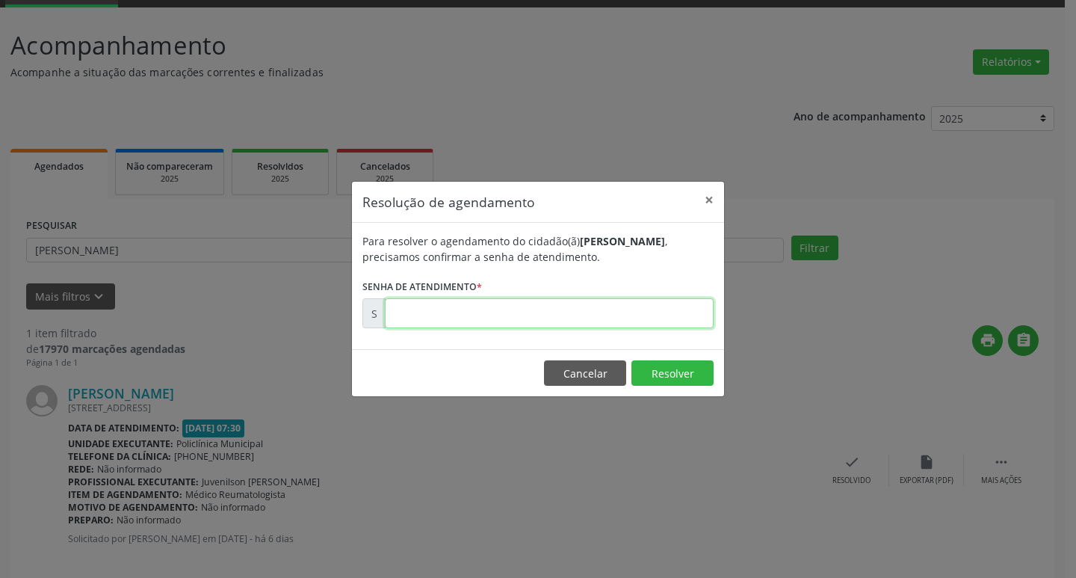
click at [427, 316] on input "text" at bounding box center [549, 313] width 329 height 30
type input "00176776"
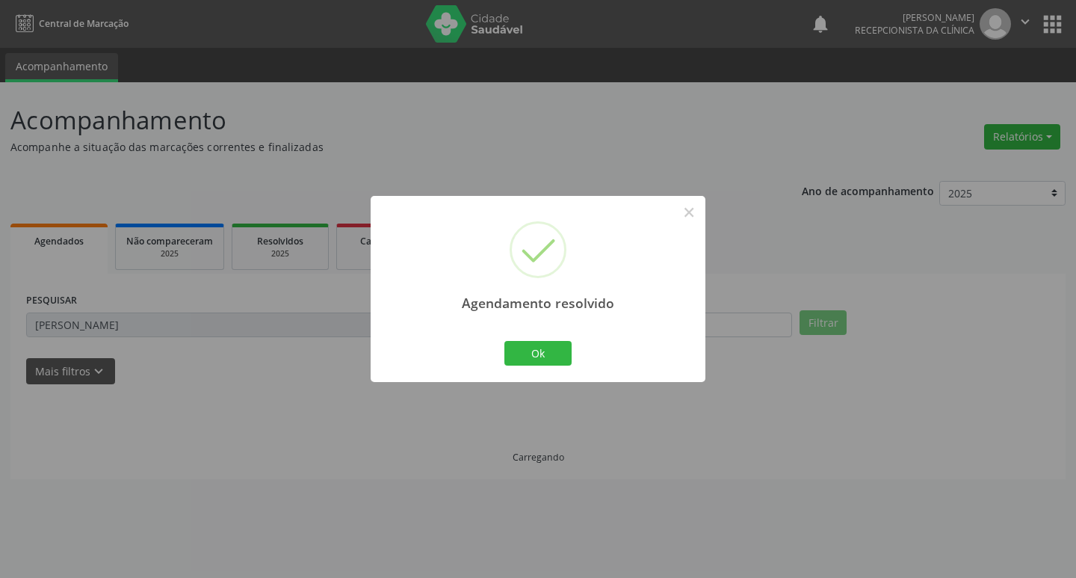
scroll to position [0, 0]
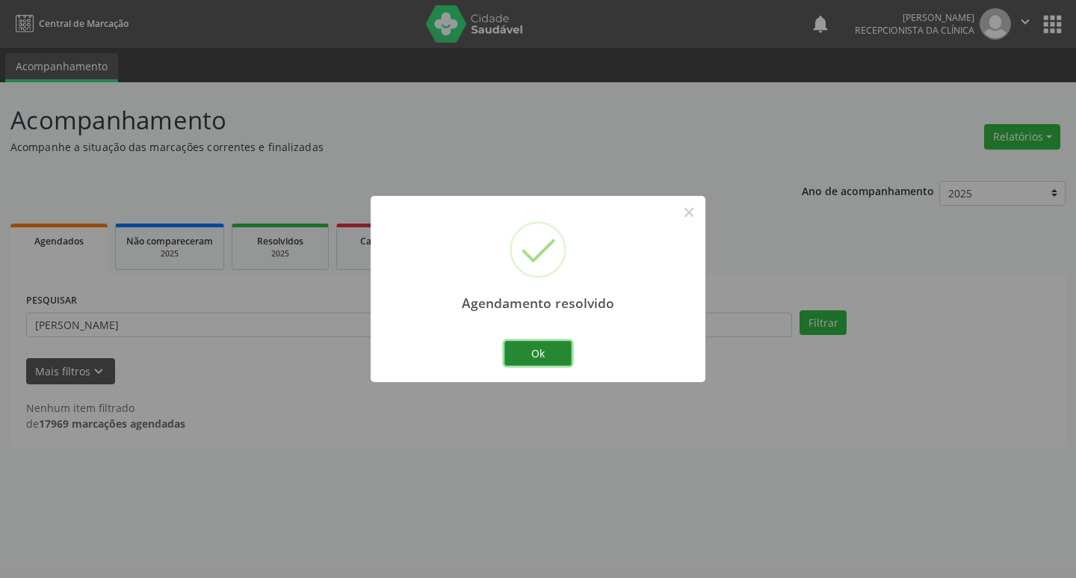
click at [544, 349] on button "Ok" at bounding box center [537, 353] width 67 height 25
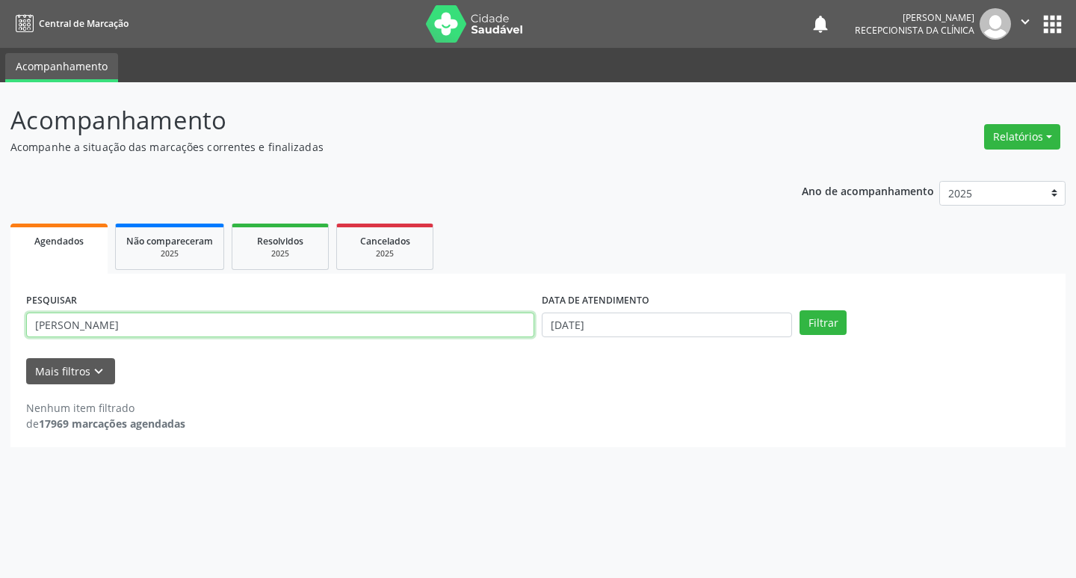
drag, startPoint x: 99, startPoint y: 327, endPoint x: 0, endPoint y: 333, distance: 99.6
click at [0, 333] on div "Acompanhamento Acompanhe a situação das marcações correntes e finalizadas Relat…" at bounding box center [538, 329] width 1076 height 495
type input "elza"
click at [799, 310] on button "Filtrar" at bounding box center [822, 322] width 47 height 25
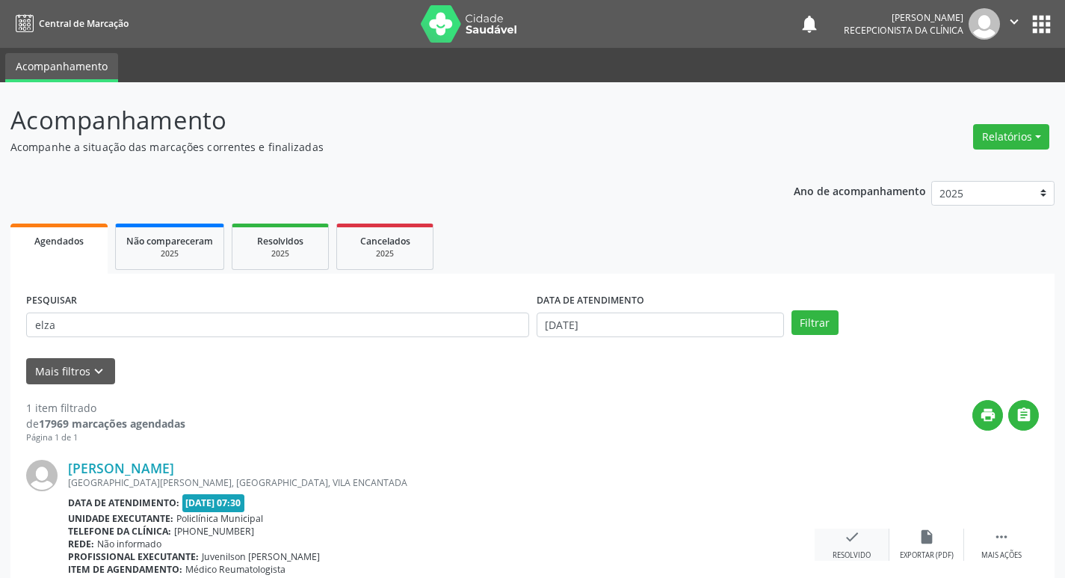
click at [841, 539] on div "check Resolvido" at bounding box center [851, 544] width 75 height 32
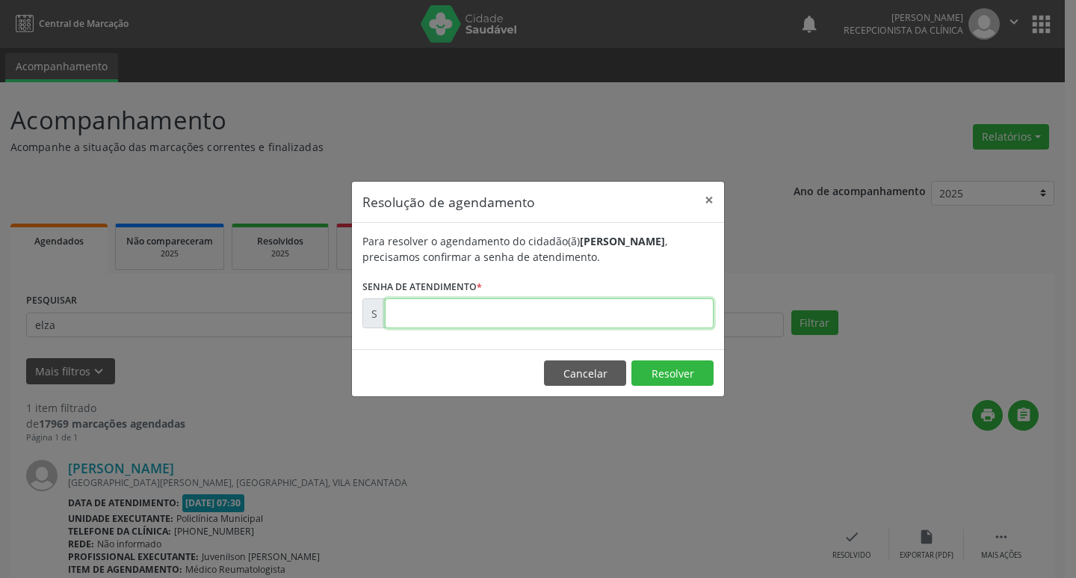
click at [403, 308] on input "text" at bounding box center [549, 313] width 329 height 30
type input "00177022"
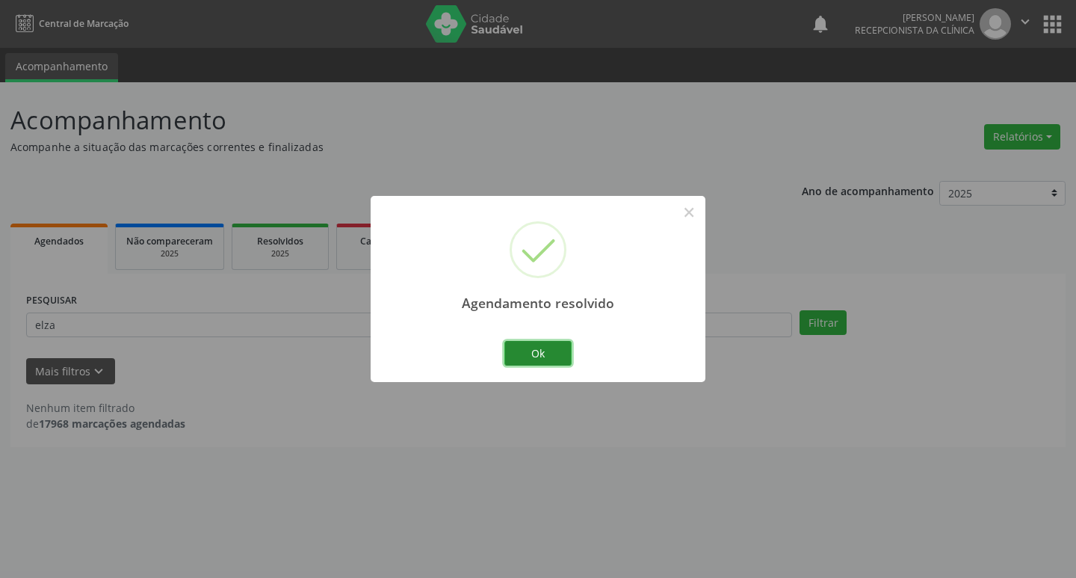
click at [547, 356] on button "Ok" at bounding box center [537, 353] width 67 height 25
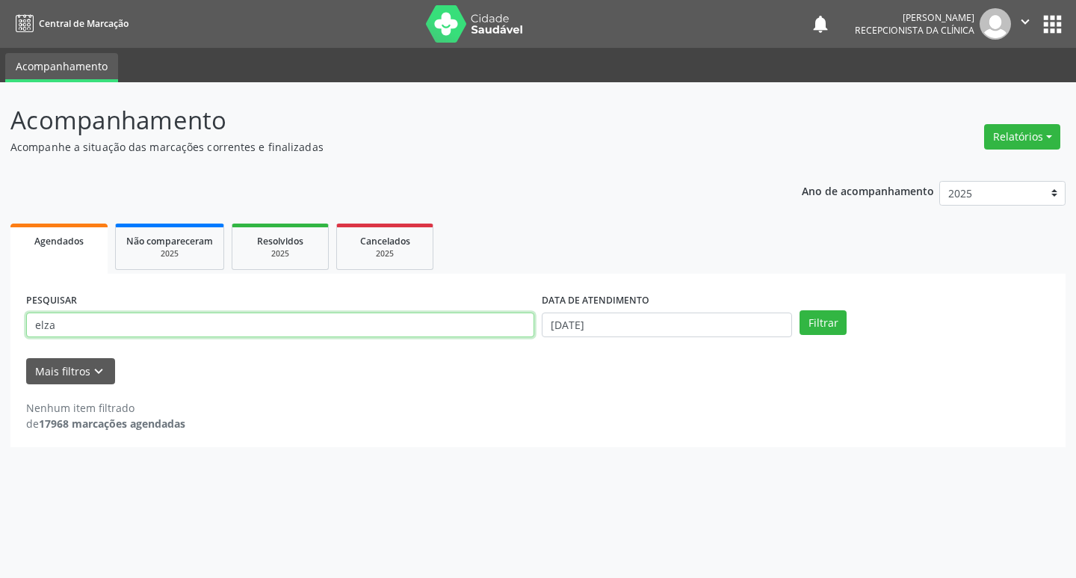
drag, startPoint x: 67, startPoint y: 325, endPoint x: 0, endPoint y: 335, distance: 67.3
click at [0, 335] on div "Acompanhamento Acompanhe a situação das marcações correntes e finalizadas Relat…" at bounding box center [538, 329] width 1076 height 495
click at [799, 310] on button "Filtrar" at bounding box center [822, 322] width 47 height 25
click at [89, 327] on input "[PERSON_NAME]" at bounding box center [280, 324] width 508 height 25
click at [799, 310] on button "Filtrar" at bounding box center [822, 322] width 47 height 25
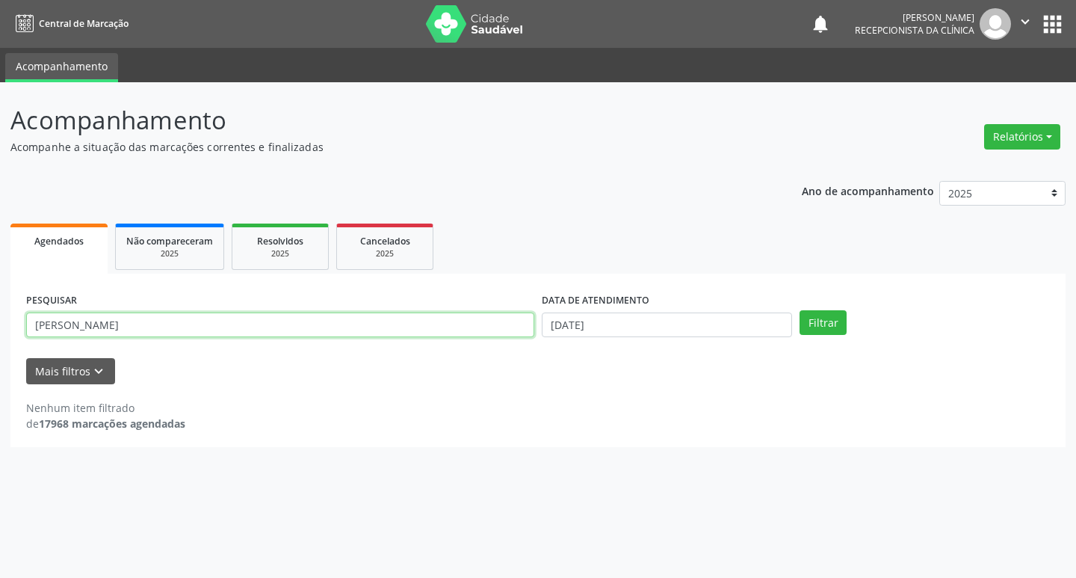
click at [104, 317] on input "[PERSON_NAME]" at bounding box center [280, 324] width 508 height 25
type input "[DEMOGRAPHIC_DATA]"
click at [799, 310] on button "Filtrar" at bounding box center [822, 322] width 47 height 25
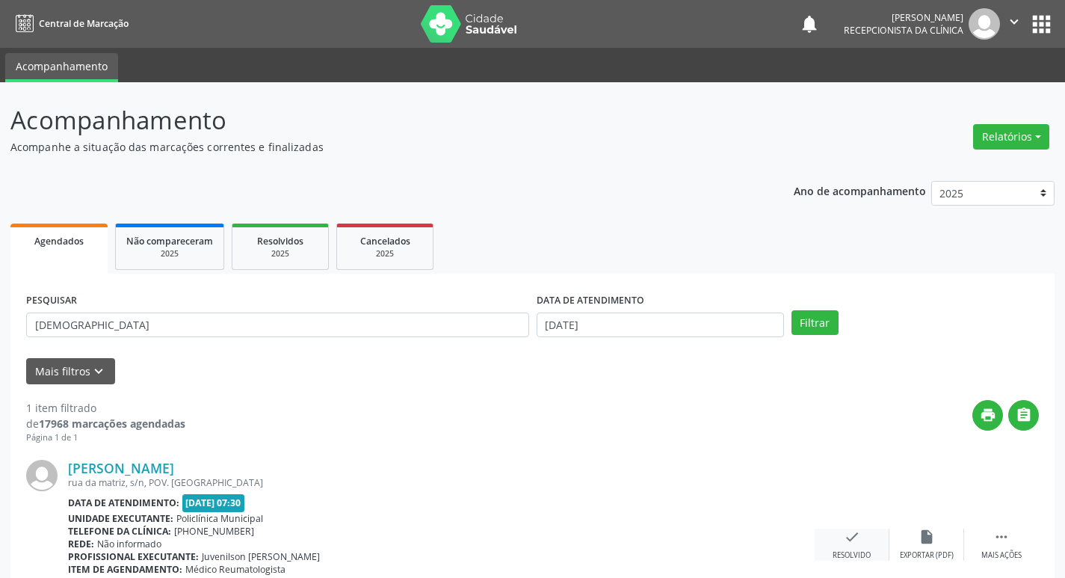
click at [853, 531] on icon "check" at bounding box center [852, 536] width 16 height 16
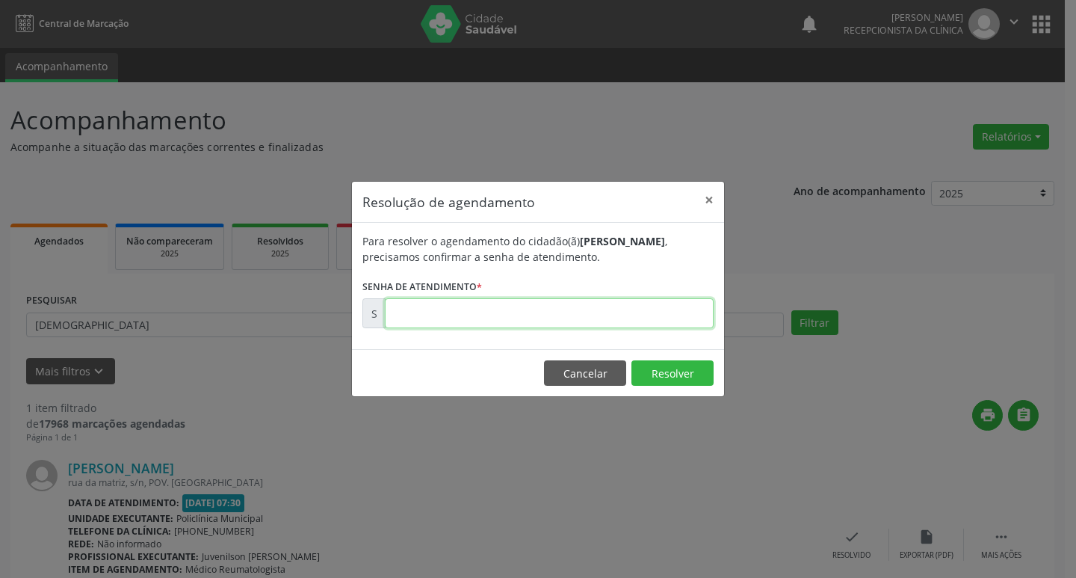
click at [398, 318] on input "text" at bounding box center [549, 313] width 329 height 30
type input "00176749"
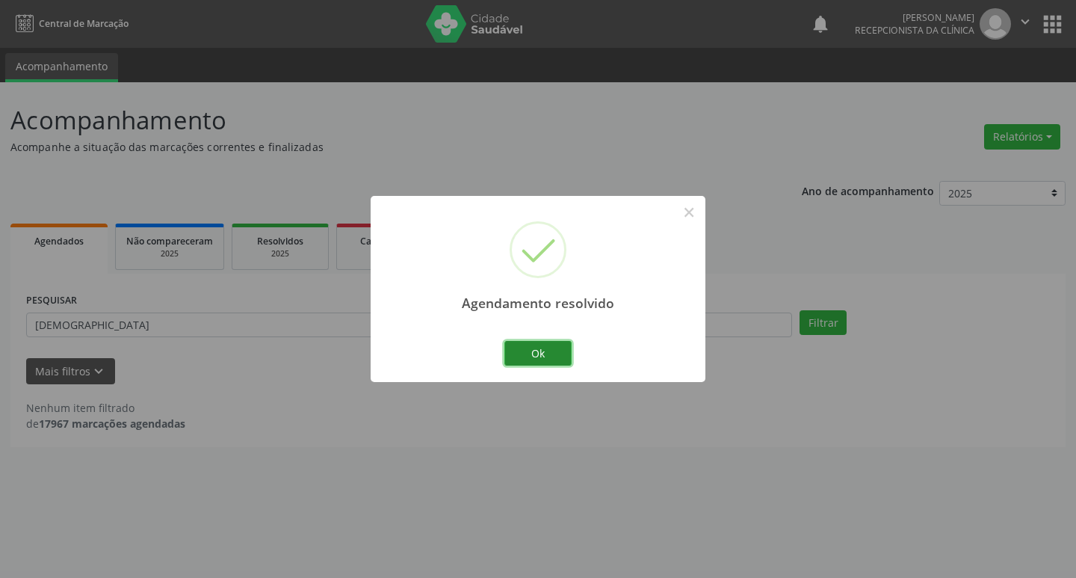
click at [554, 349] on button "Ok" at bounding box center [537, 353] width 67 height 25
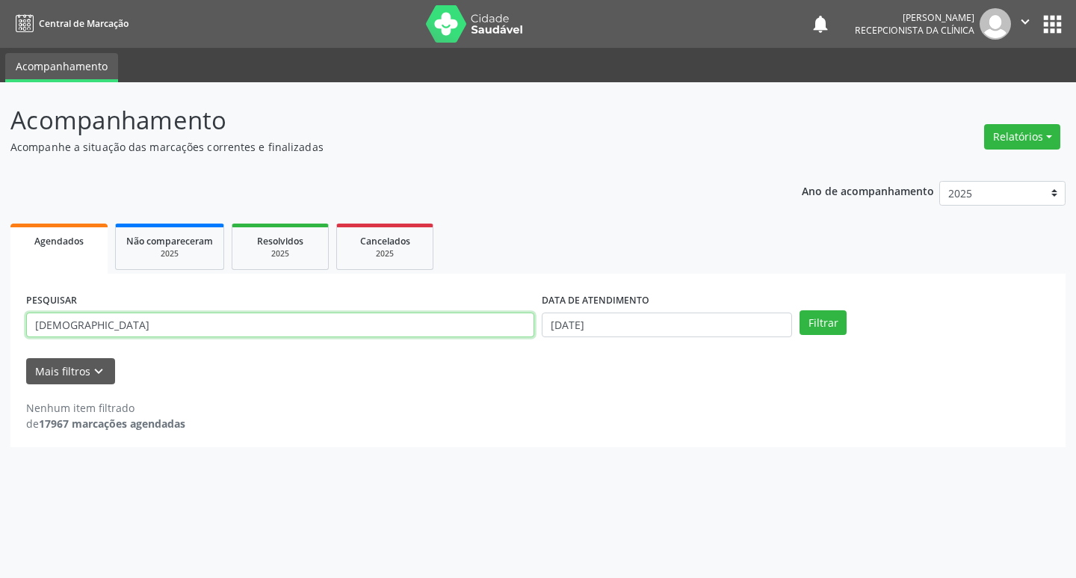
drag, startPoint x: 78, startPoint y: 323, endPoint x: 0, endPoint y: 339, distance: 79.4
click at [0, 339] on div "Acompanhamento Acompanhe a situação das marcações correntes e finalizadas Relat…" at bounding box center [538, 329] width 1076 height 495
click at [799, 310] on button "Filtrar" at bounding box center [822, 322] width 47 height 25
click at [78, 327] on input "mari lui" at bounding box center [280, 324] width 508 height 25
type input "[PERSON_NAME][DATE]"
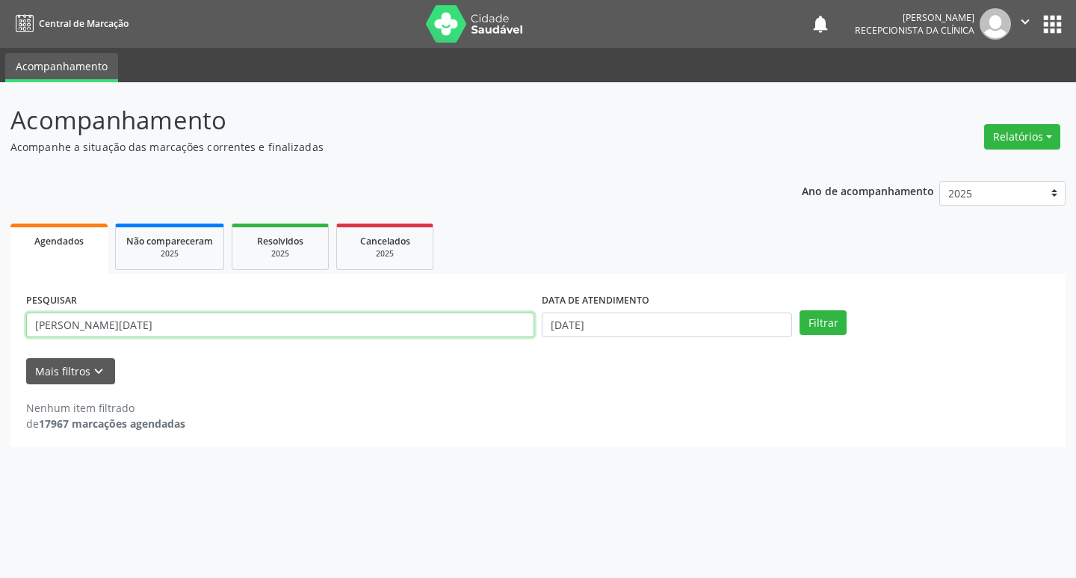
click at [799, 310] on button "Filtrar" at bounding box center [822, 322] width 47 height 25
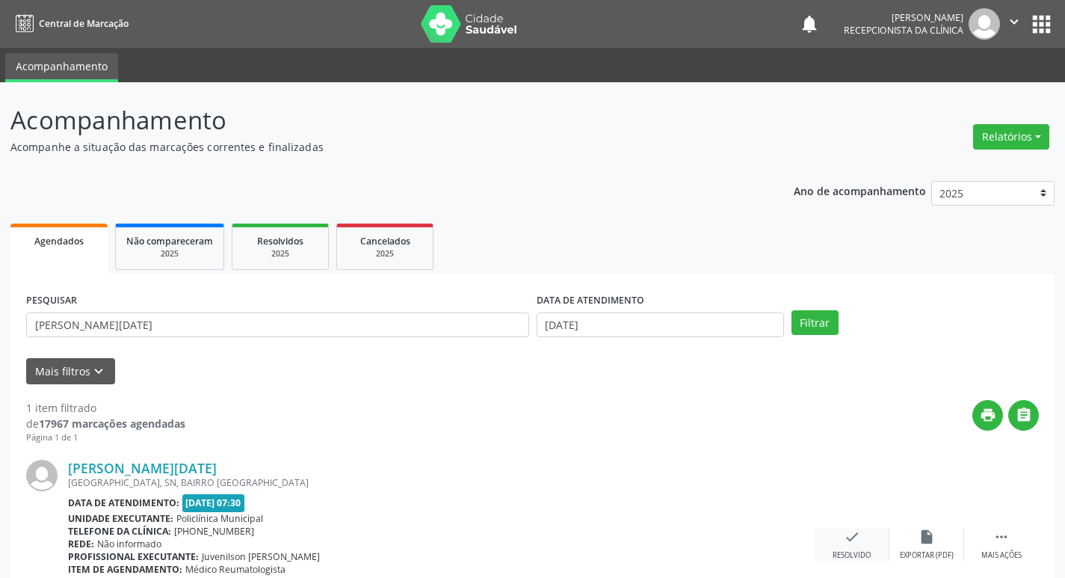
click at [862, 541] on div "check Resolvido" at bounding box center [851, 544] width 75 height 32
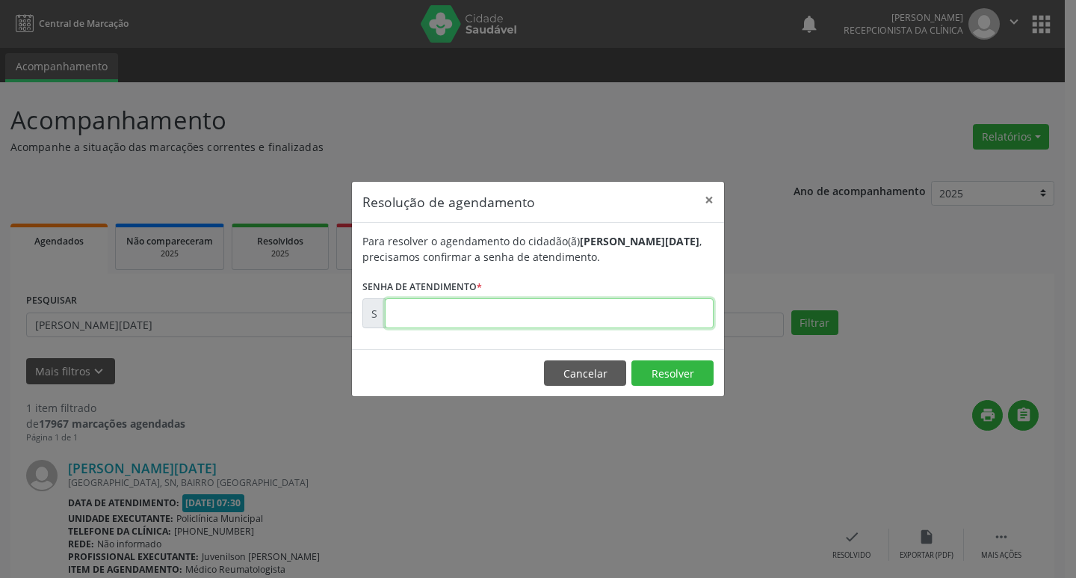
click at [436, 316] on input "text" at bounding box center [549, 313] width 329 height 30
type input "00176797"
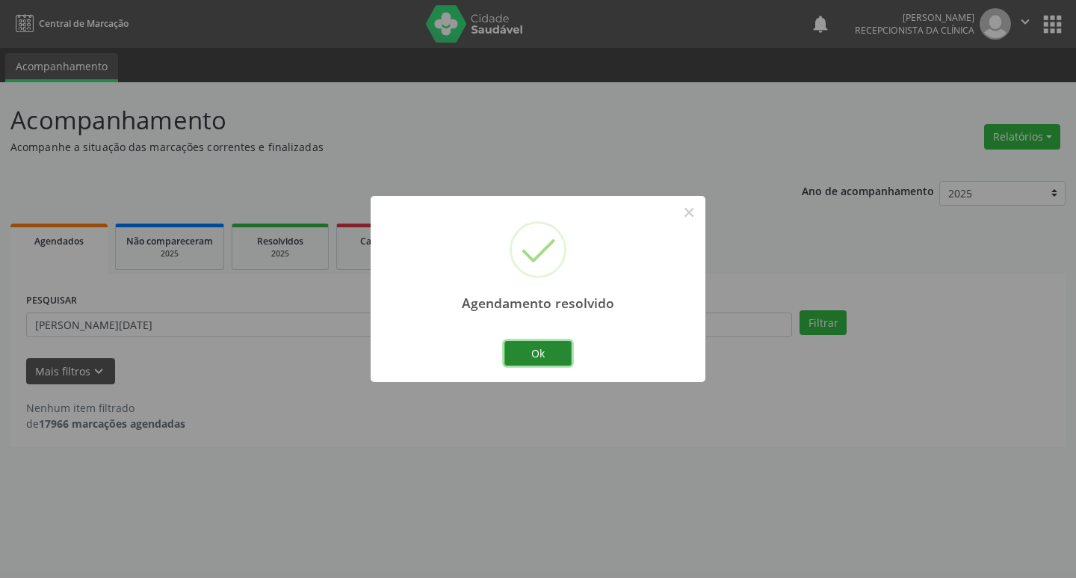
click at [560, 355] on button "Ok" at bounding box center [537, 353] width 67 height 25
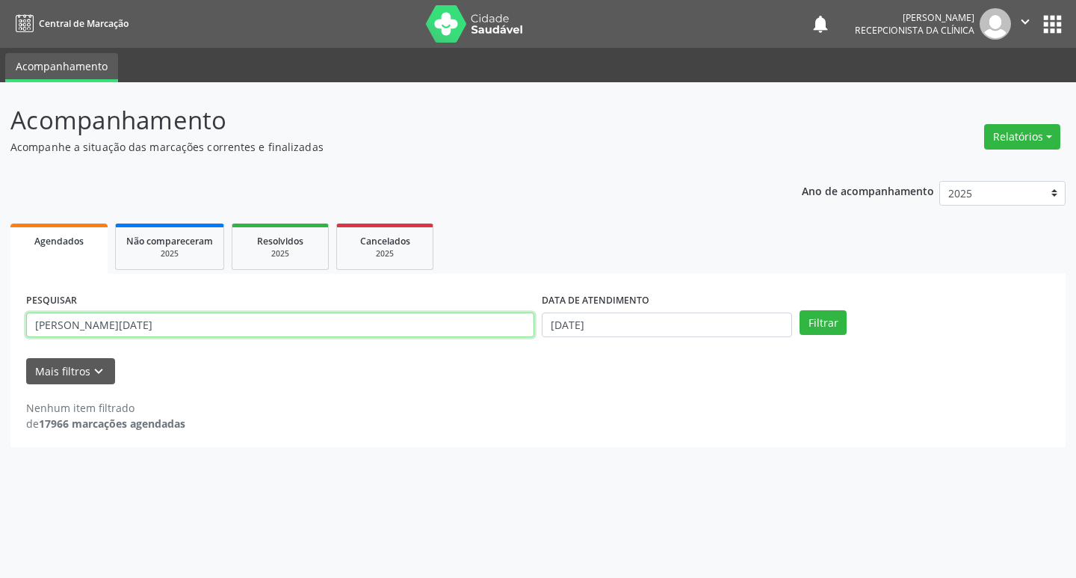
drag, startPoint x: 90, startPoint y: 326, endPoint x: 0, endPoint y: 344, distance: 92.2
click at [0, 344] on div "Acompanhamento Acompanhe a situação das marcações correntes e finalizadas Relat…" at bounding box center [538, 329] width 1076 height 495
type input "side"
click at [799, 310] on button "Filtrar" at bounding box center [822, 322] width 47 height 25
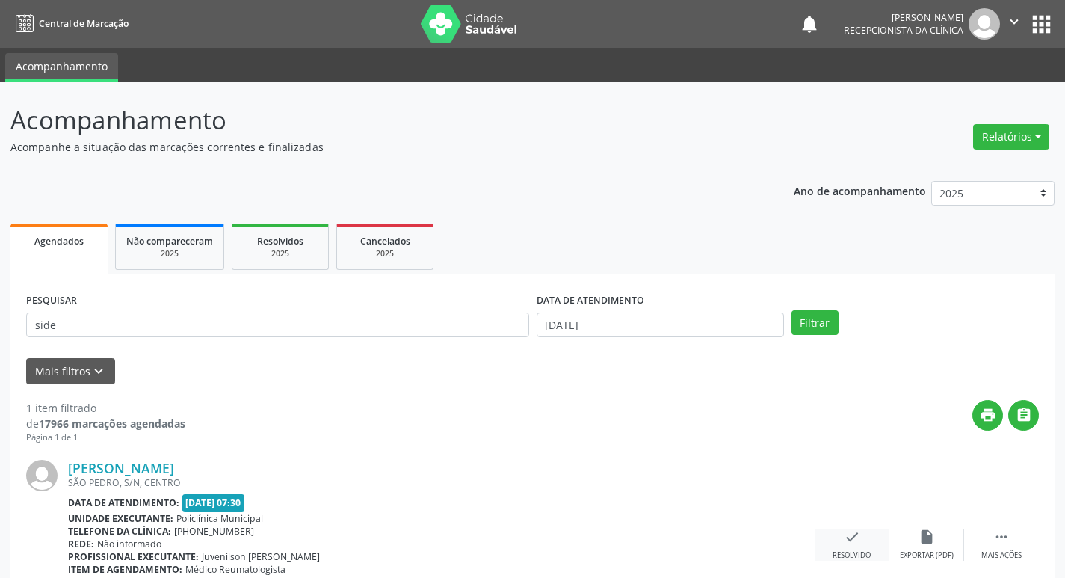
click at [847, 545] on div "check Resolvido" at bounding box center [851, 544] width 75 height 32
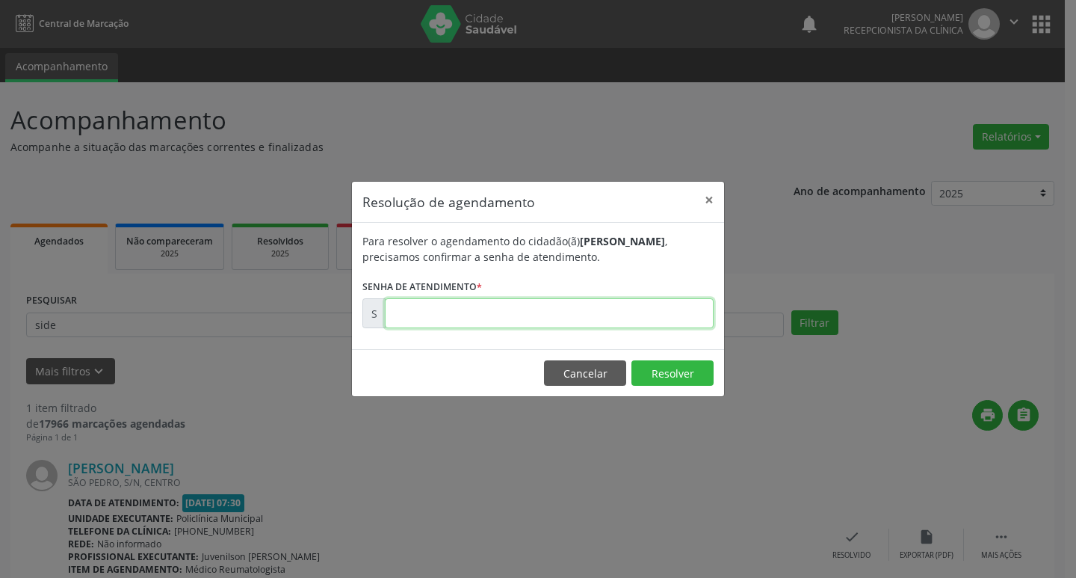
click at [418, 317] on input "text" at bounding box center [549, 313] width 329 height 30
type input "00176756"
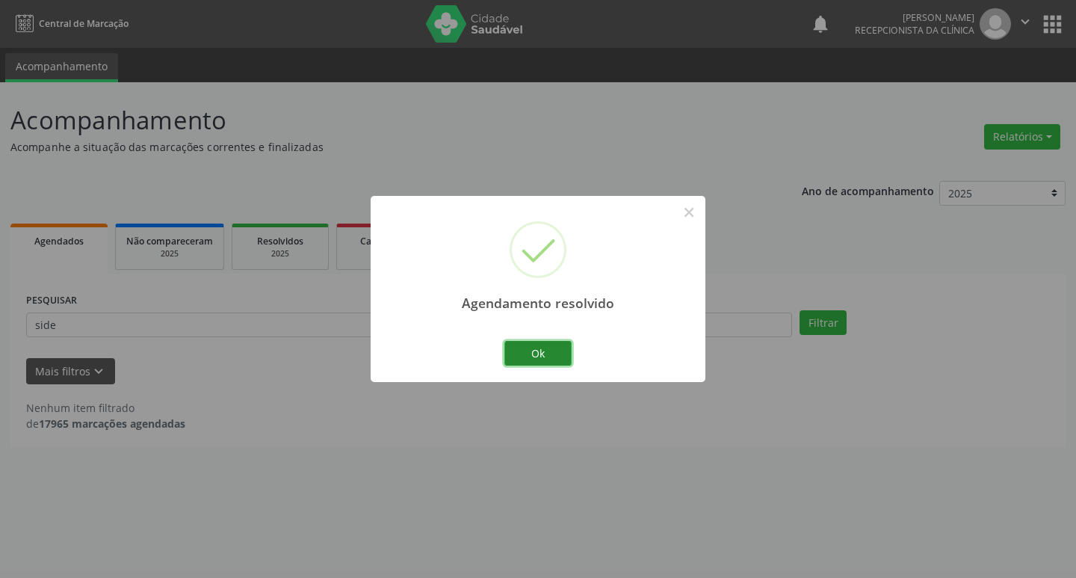
click at [547, 353] on button "Ok" at bounding box center [537, 353] width 67 height 25
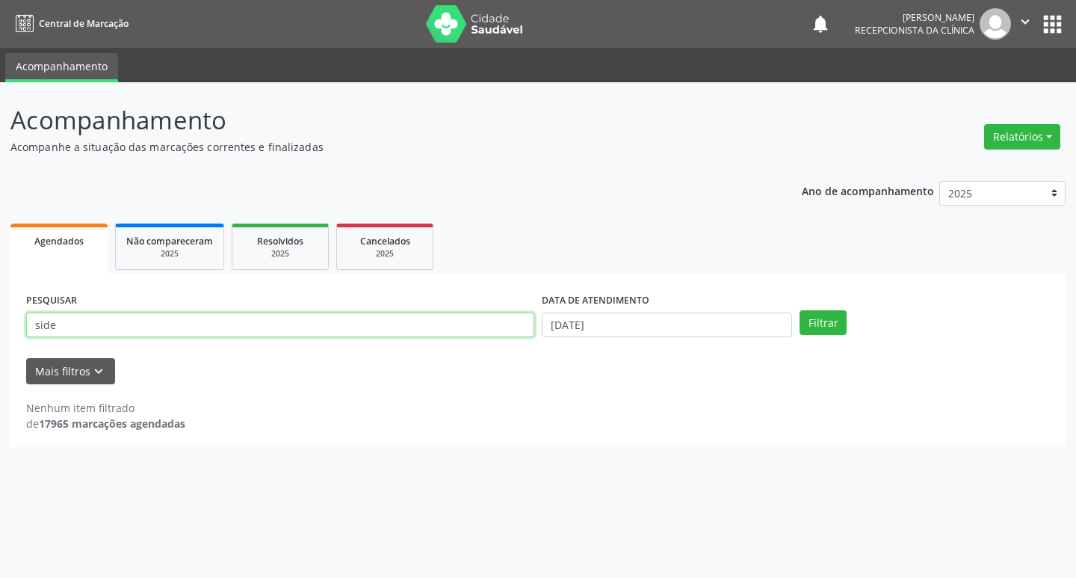
click at [0, 354] on div "Acompanhamento Acompanhe a situação das marcações correntes e finalizadas Relat…" at bounding box center [538, 329] width 1076 height 495
type input "maria"
click at [799, 310] on button "Filtrar" at bounding box center [822, 322] width 47 height 25
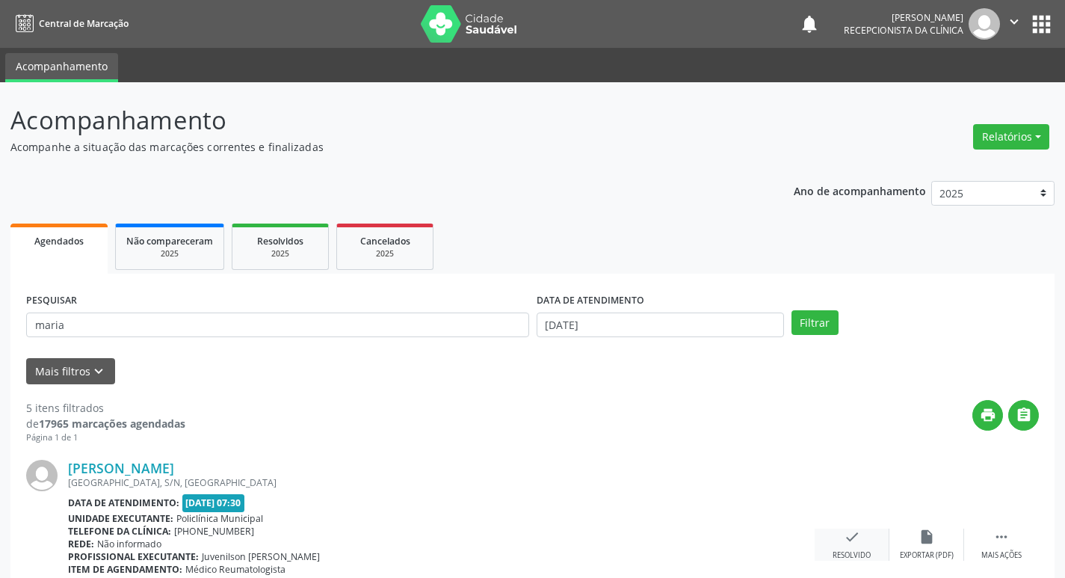
click at [845, 543] on icon "check" at bounding box center [852, 536] width 16 height 16
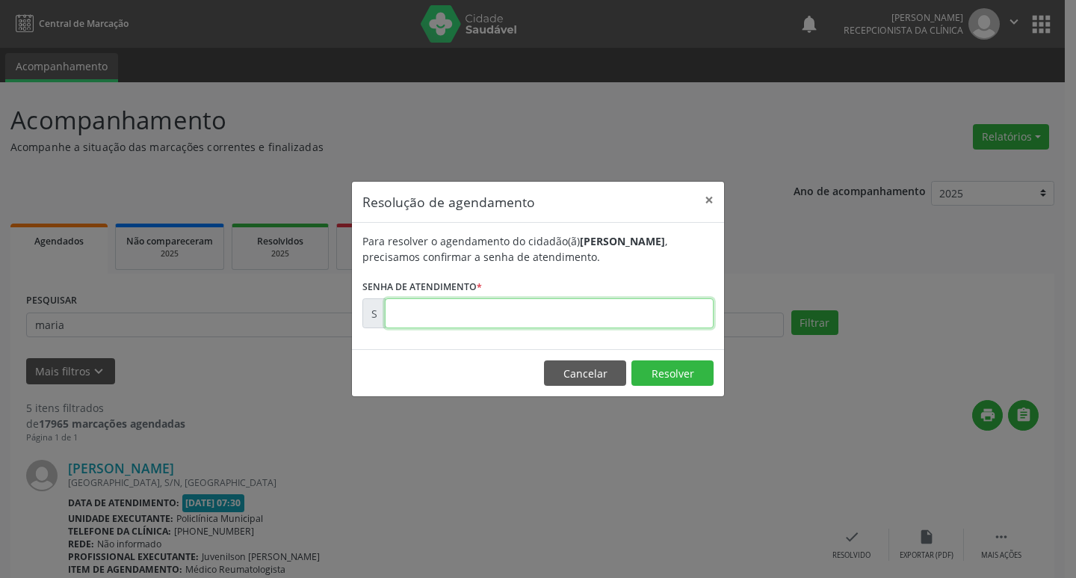
click at [417, 308] on input "text" at bounding box center [549, 313] width 329 height 30
type input "00176758"
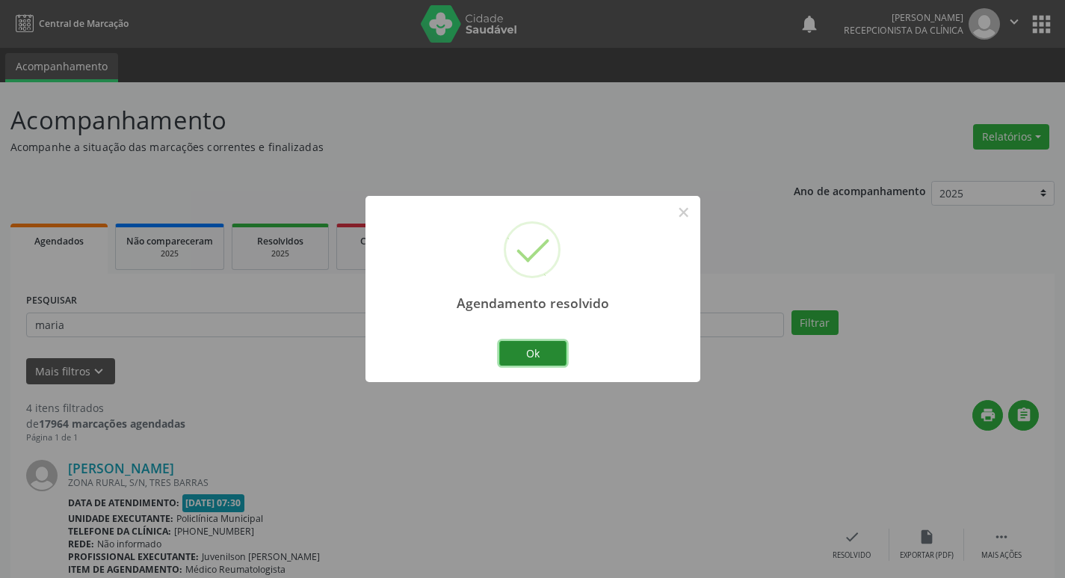
click at [539, 348] on button "Ok" at bounding box center [532, 353] width 67 height 25
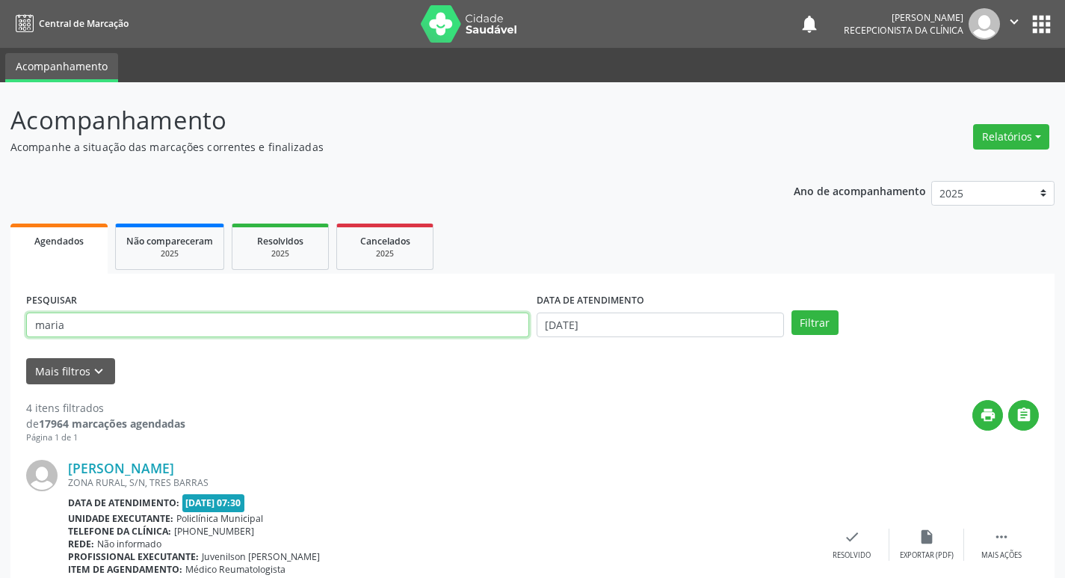
drag, startPoint x: 75, startPoint y: 330, endPoint x: 0, endPoint y: 342, distance: 76.5
type input "joseci"
click at [791, 310] on button "Filtrar" at bounding box center [814, 322] width 47 height 25
click at [853, 539] on icon "check" at bounding box center [852, 536] width 16 height 16
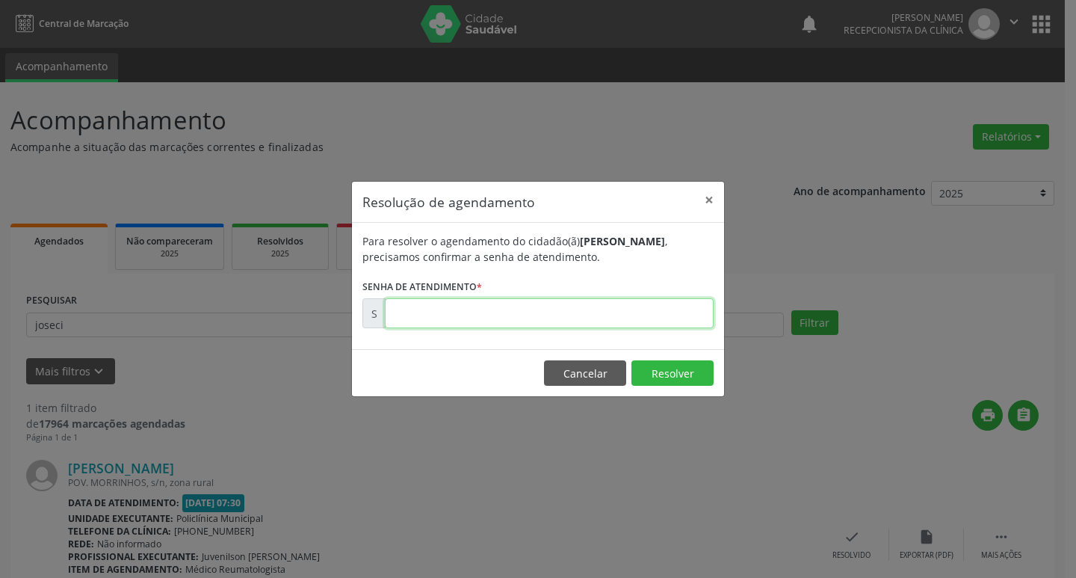
click at [527, 322] on input "text" at bounding box center [549, 313] width 329 height 30
type input "00176747"
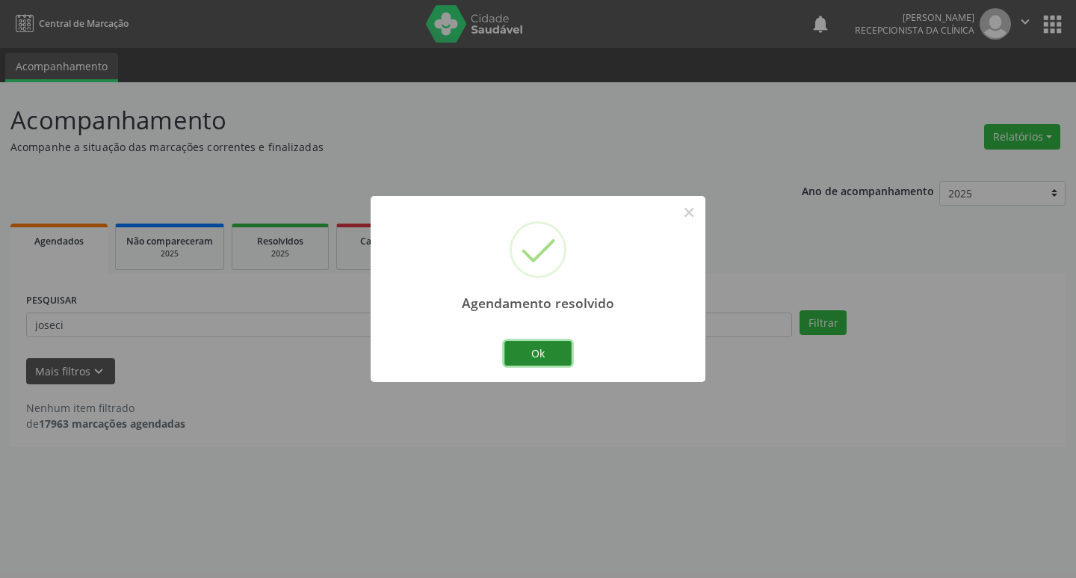
click at [551, 356] on button "Ok" at bounding box center [537, 353] width 67 height 25
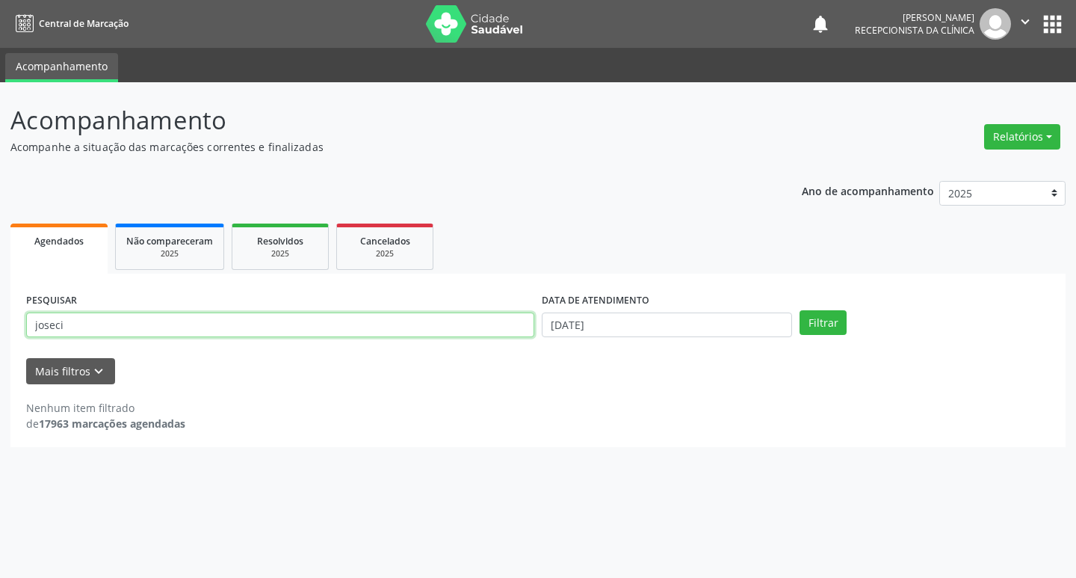
drag, startPoint x: 62, startPoint y: 323, endPoint x: 0, endPoint y: 339, distance: 64.2
click at [0, 339] on div "Acompanhamento Acompanhe a situação das marcações correntes e finalizadas Relat…" at bounding box center [538, 329] width 1076 height 495
type input "ozelia"
click at [799, 310] on button "Filtrar" at bounding box center [822, 322] width 47 height 25
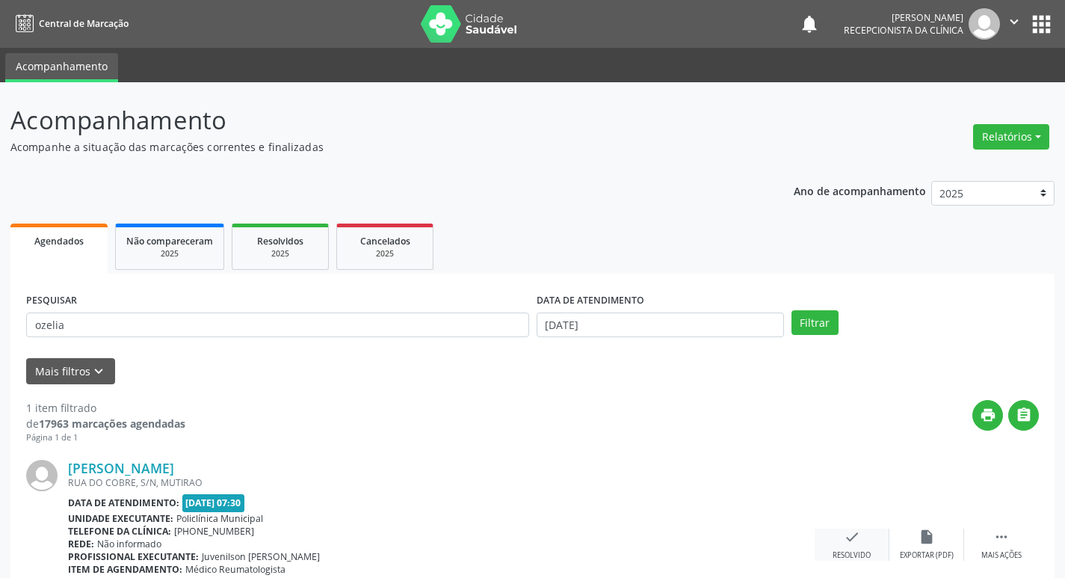
click at [848, 545] on icon "check" at bounding box center [852, 536] width 16 height 16
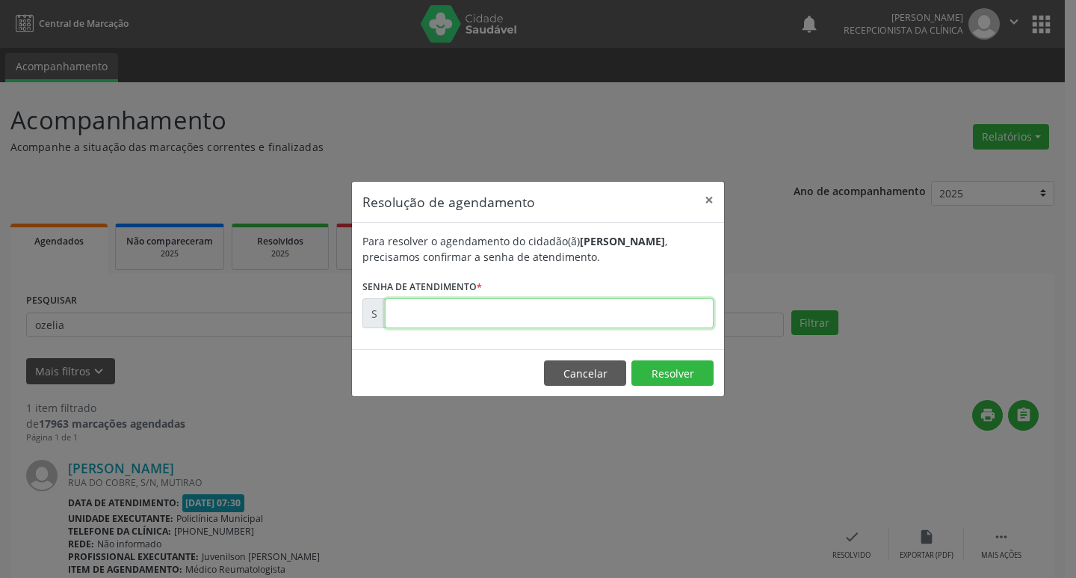
click at [422, 315] on input "text" at bounding box center [549, 313] width 329 height 30
type input "00176753"
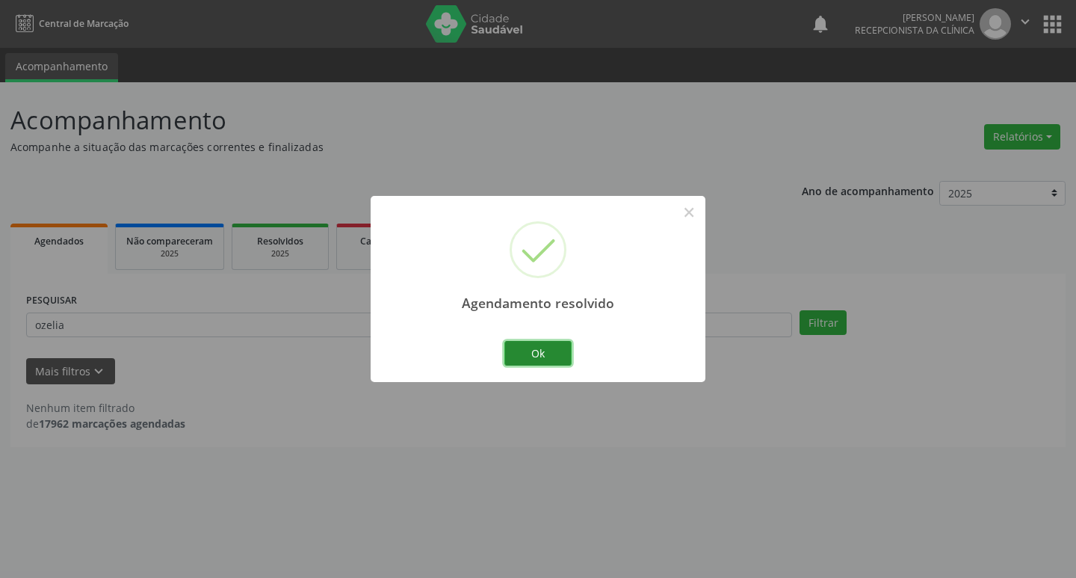
click at [533, 351] on button "Ok" at bounding box center [537, 353] width 67 height 25
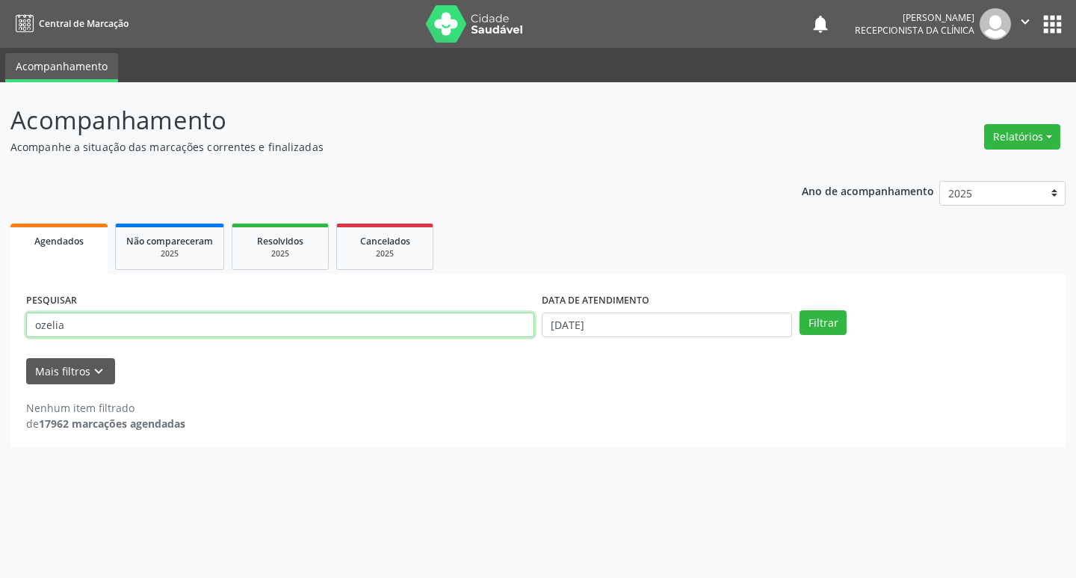
drag, startPoint x: 62, startPoint y: 327, endPoint x: 0, endPoint y: 330, distance: 62.1
click at [0, 330] on div "Acompanhamento Acompanhe a situação das marcações correntes e finalizadas Relat…" at bounding box center [538, 329] width 1076 height 495
type input "alecio"
click at [799, 310] on button "Filtrar" at bounding box center [822, 322] width 47 height 25
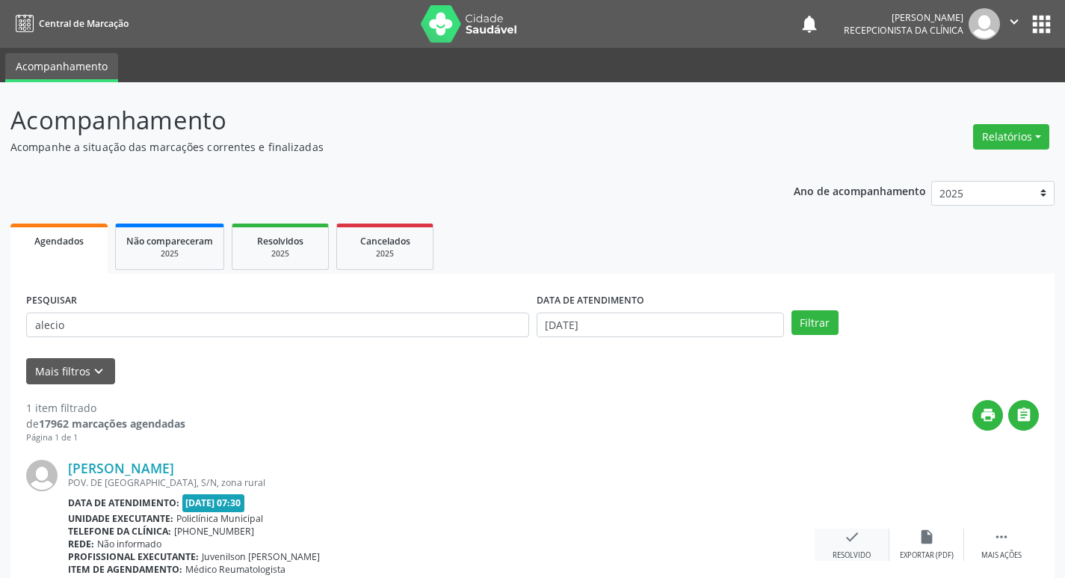
click at [862, 544] on div "check Resolvido" at bounding box center [851, 544] width 75 height 32
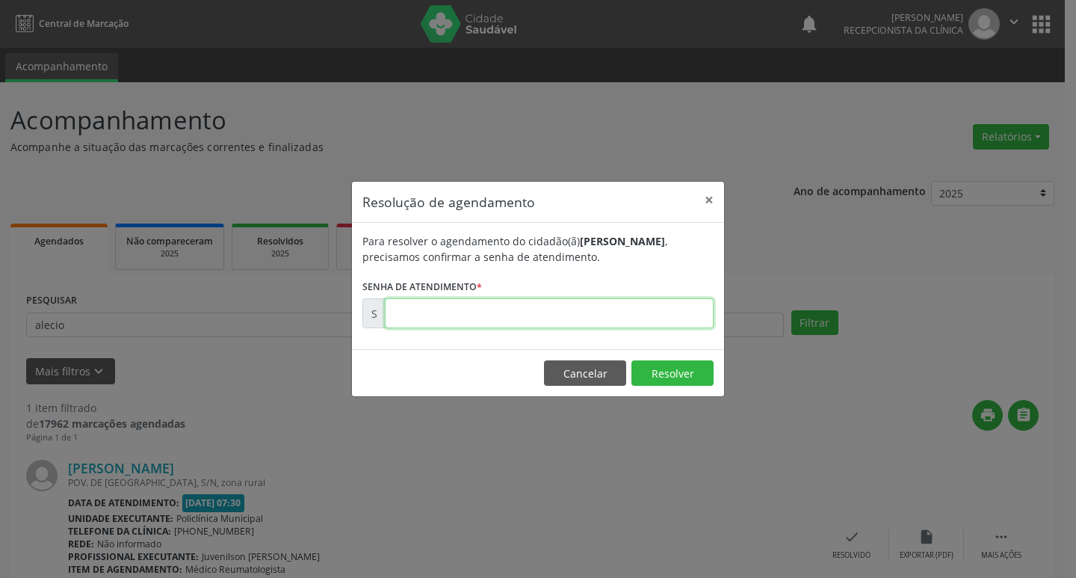
click at [421, 317] on input "text" at bounding box center [549, 313] width 329 height 30
type input "00176767"
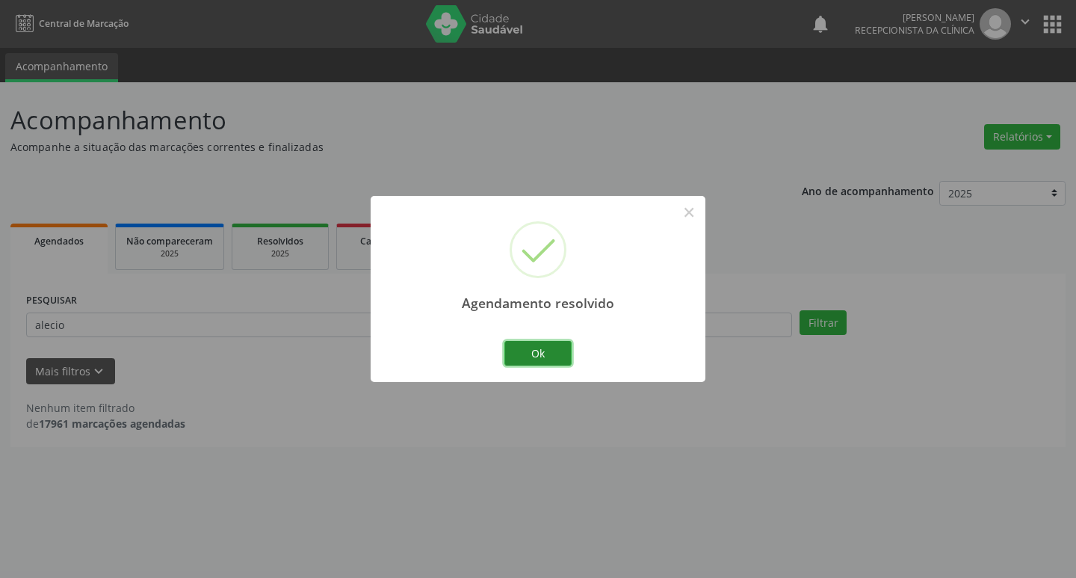
click at [547, 350] on button "Ok" at bounding box center [537, 353] width 67 height 25
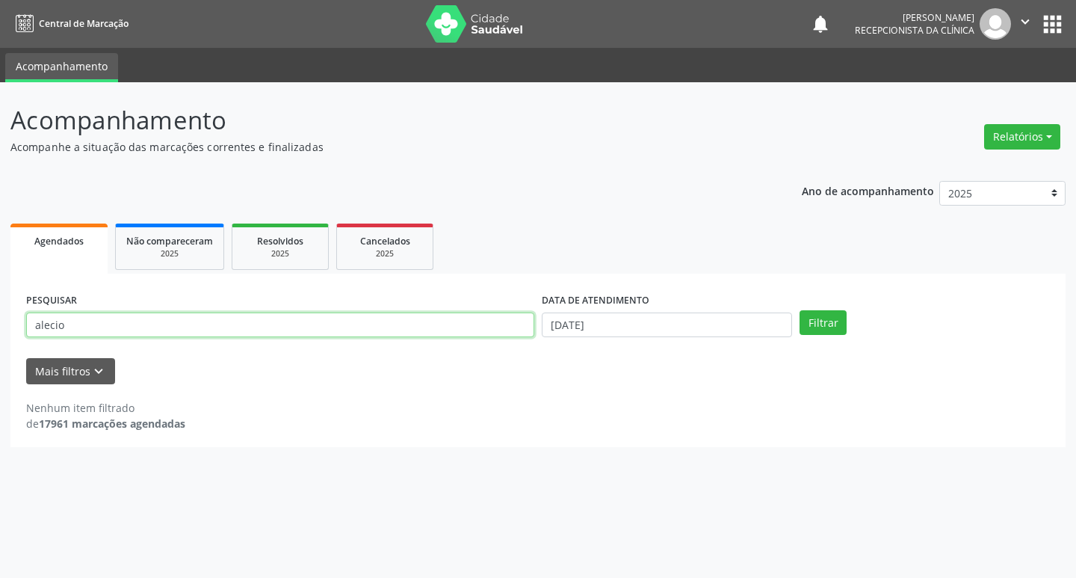
drag, startPoint x: 71, startPoint y: 328, endPoint x: 0, endPoint y: 338, distance: 71.8
click at [0, 338] on div "Acompanhamento Acompanhe a situação das marcações correntes e finalizadas Relat…" at bounding box center [538, 329] width 1076 height 495
type input "lelo sa"
click at [799, 310] on button "Filtrar" at bounding box center [822, 322] width 47 height 25
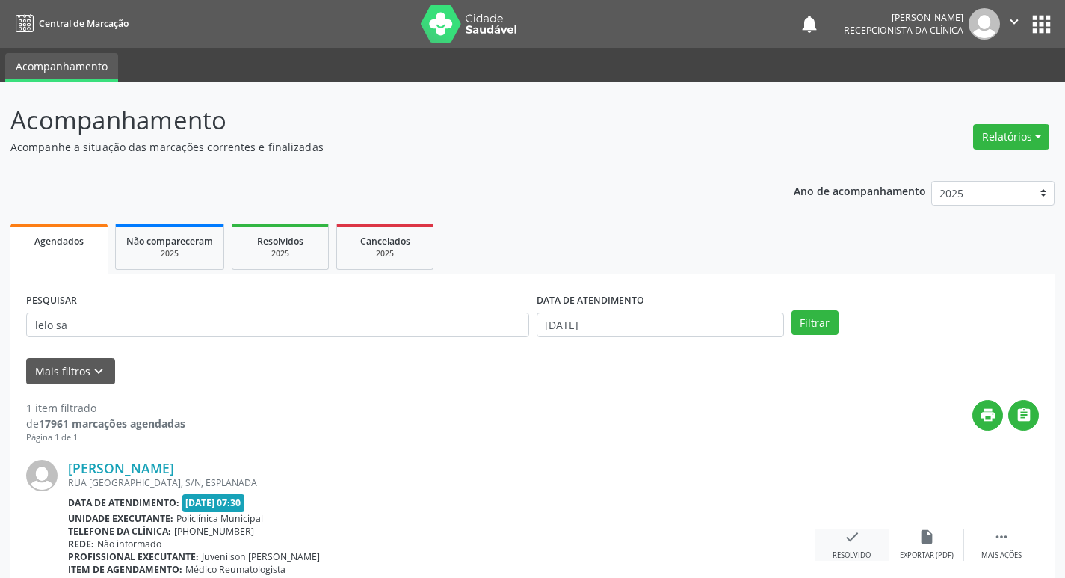
click at [855, 539] on icon "check" at bounding box center [852, 536] width 16 height 16
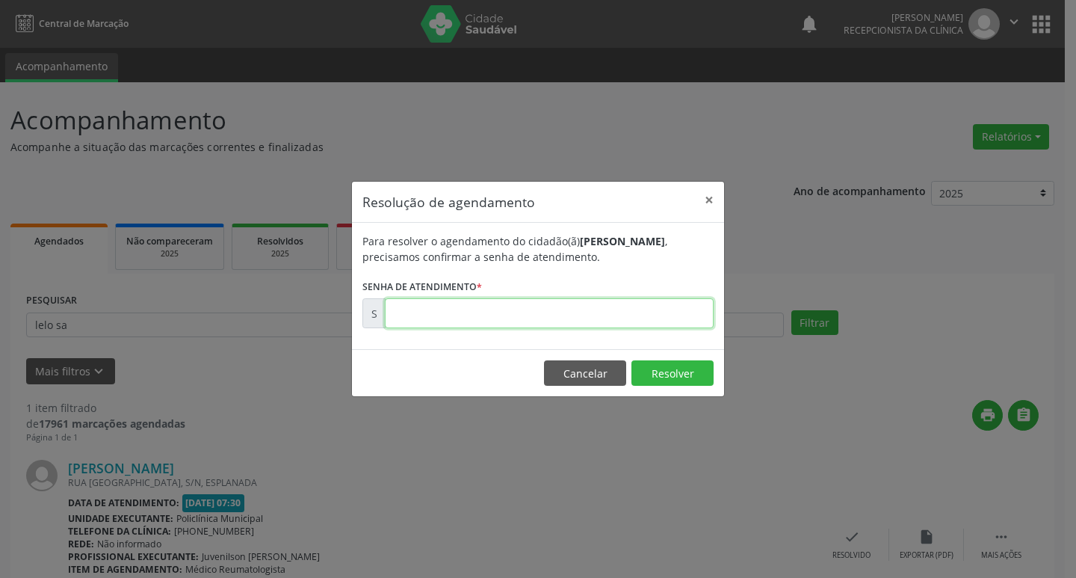
click at [427, 312] on input "text" at bounding box center [549, 313] width 329 height 30
type input "00176766"
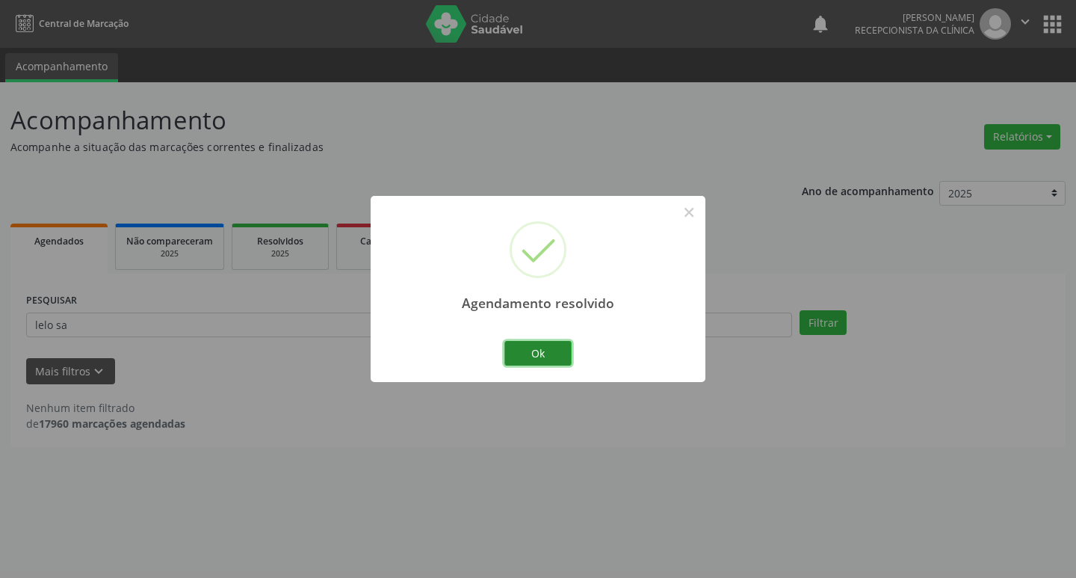
click at [543, 348] on button "Ok" at bounding box center [537, 353] width 67 height 25
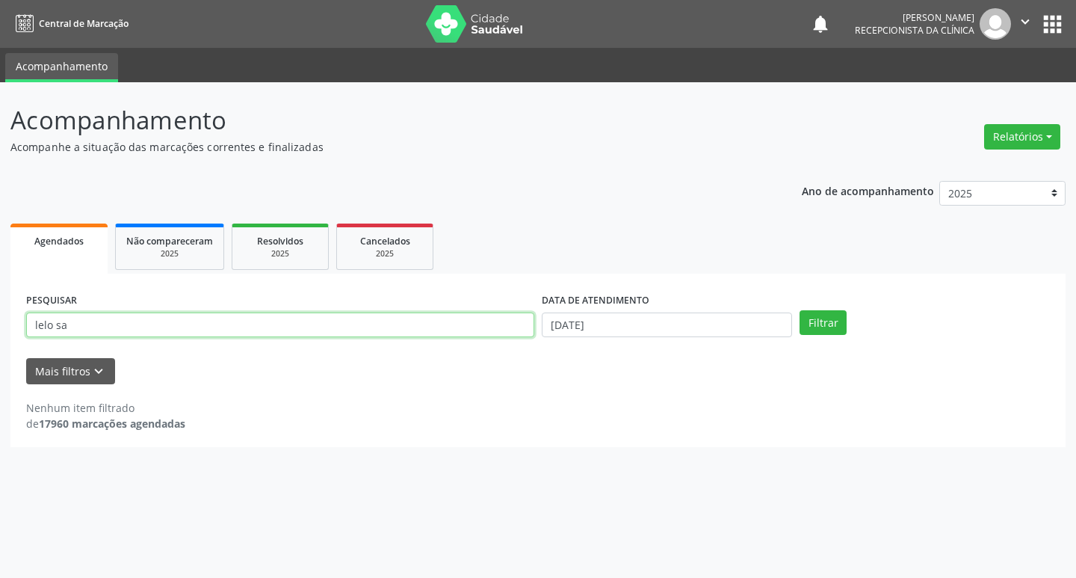
drag, startPoint x: 69, startPoint y: 329, endPoint x: 0, endPoint y: 333, distance: 69.6
click at [0, 333] on div "Acompanhamento Acompanhe a situação das marcações correntes e finalizadas Relat…" at bounding box center [538, 329] width 1076 height 495
click at [799, 310] on button "Filtrar" at bounding box center [822, 322] width 47 height 25
click at [93, 323] on input "alcone si" at bounding box center [280, 324] width 508 height 25
type input "a"
